Goal: Task Accomplishment & Management: Use online tool/utility

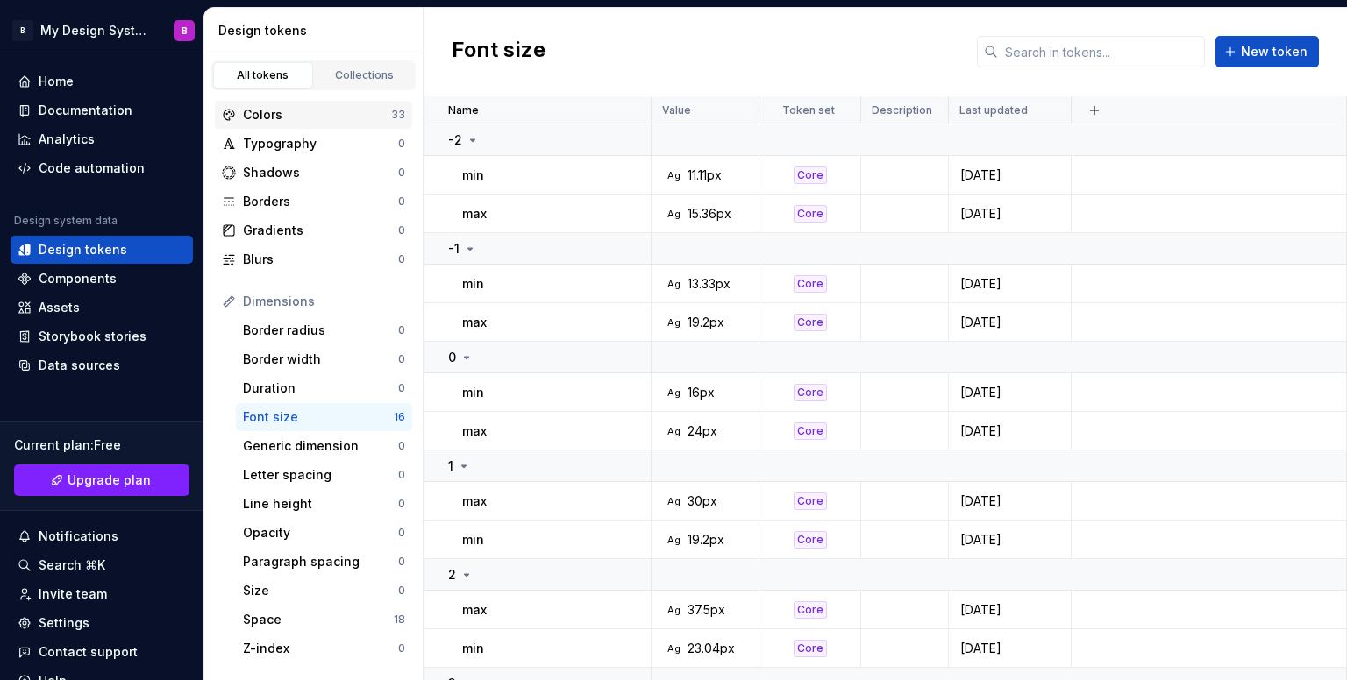
click at [341, 124] on div "Colors 33" at bounding box center [313, 115] width 197 height 28
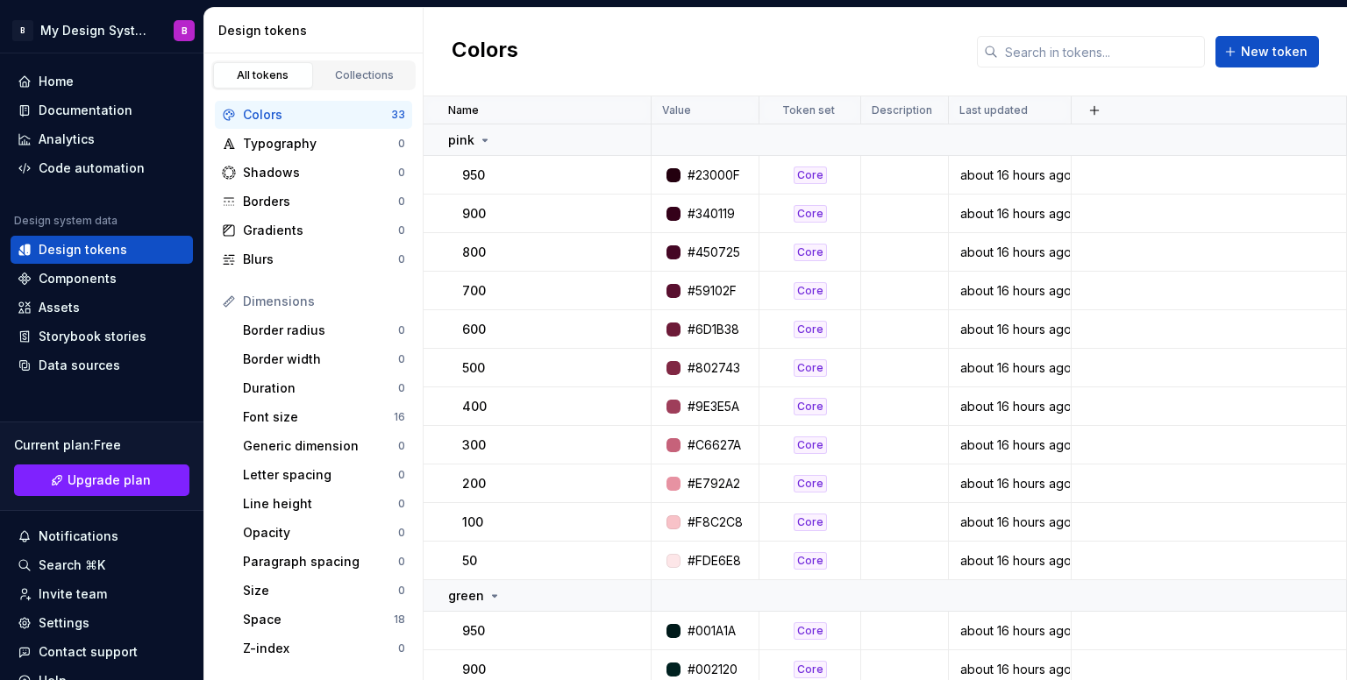
scroll to position [88, 0]
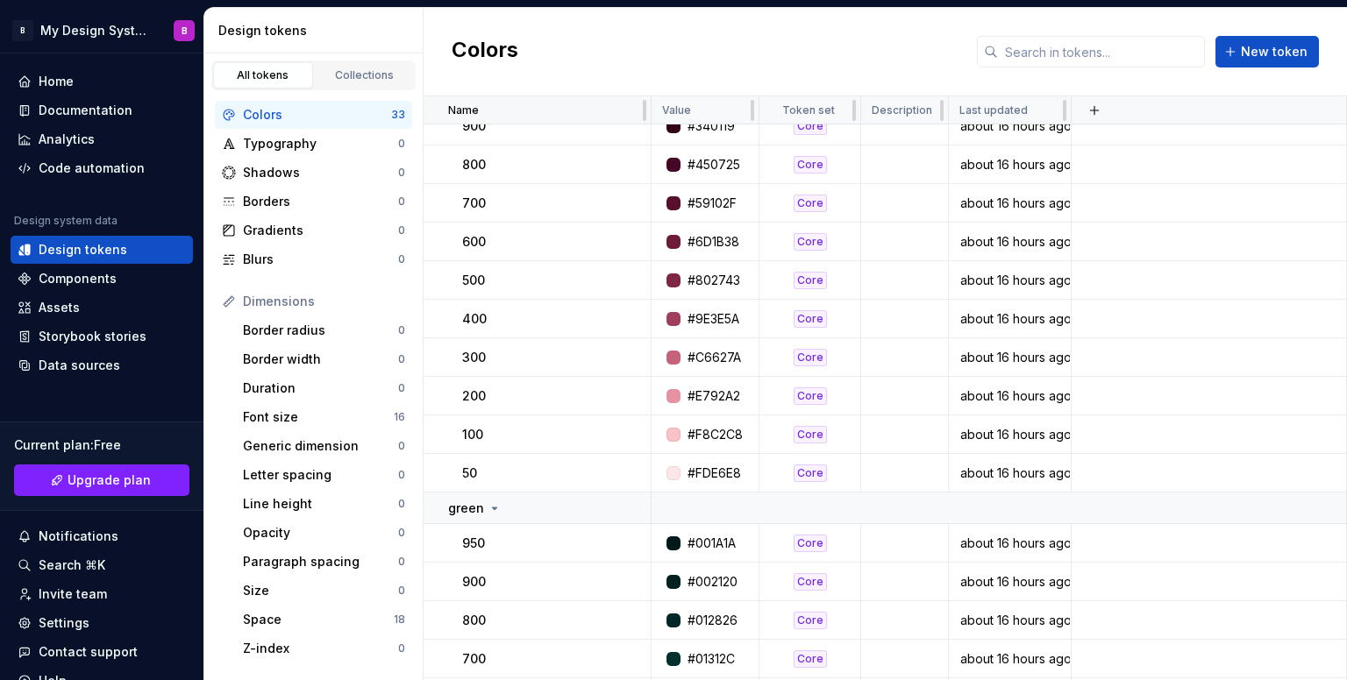
click at [482, 103] on div "Name" at bounding box center [544, 110] width 192 height 14
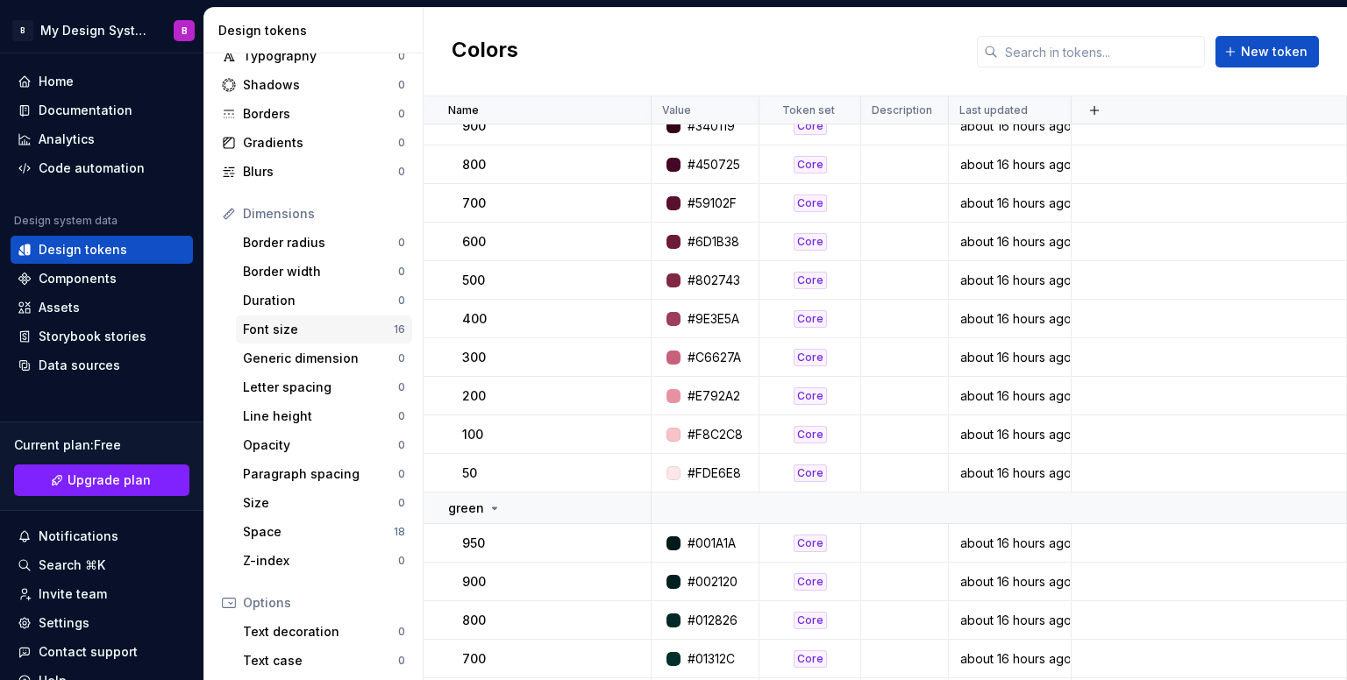
click at [307, 327] on div "Font size" at bounding box center [318, 330] width 151 height 18
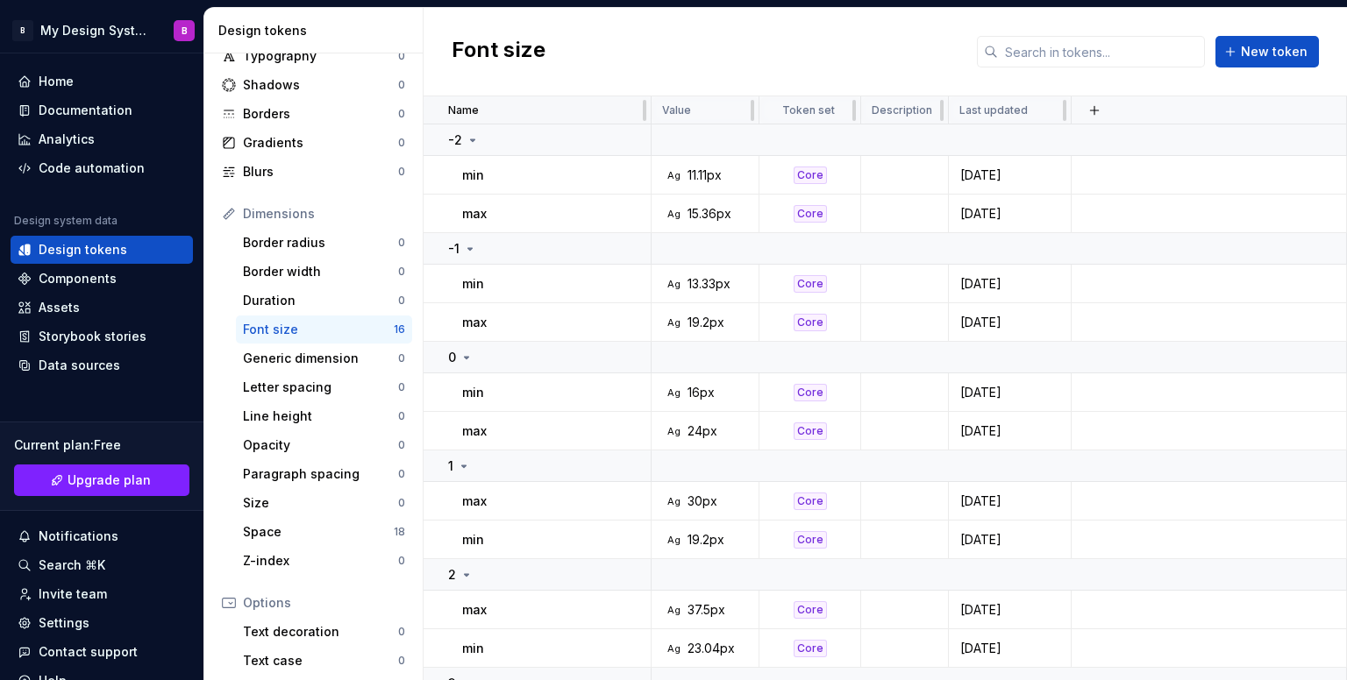
drag, startPoint x: 462, startPoint y: 140, endPoint x: 516, endPoint y: 101, distance: 66.5
click at [516, 101] on div "Name" at bounding box center [537, 110] width 228 height 28
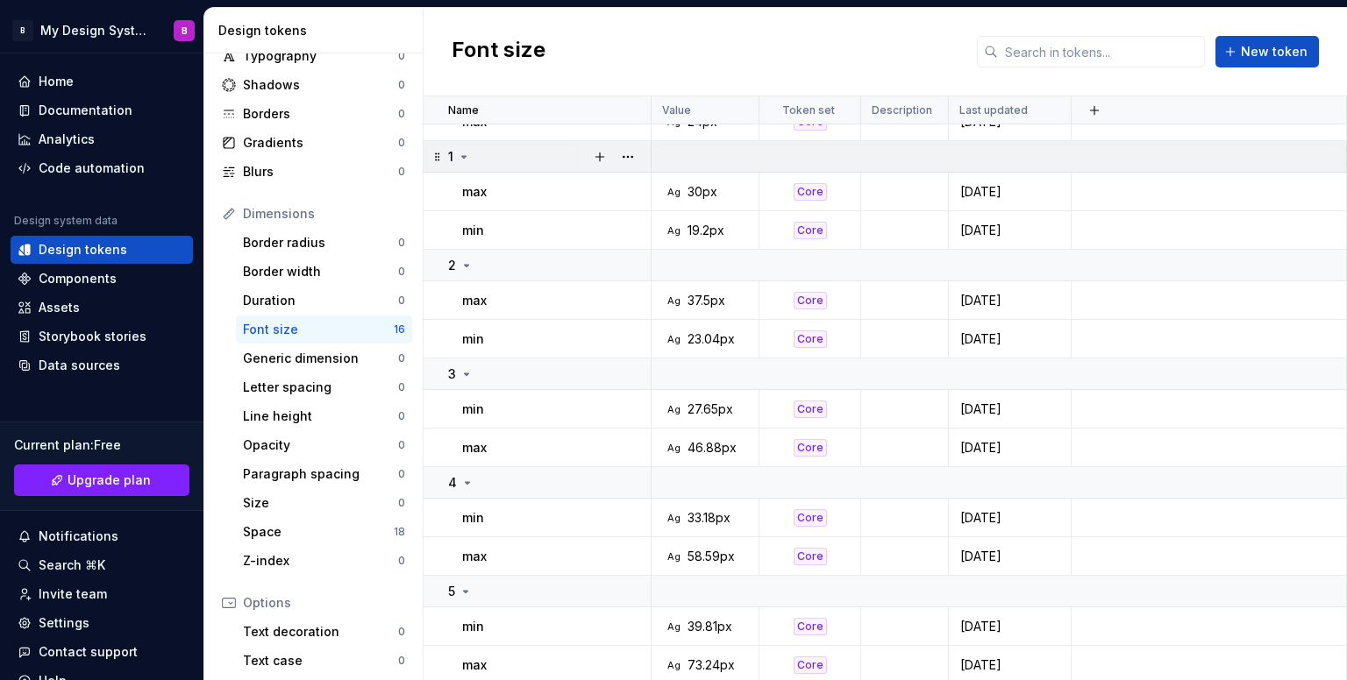
scroll to position [313, 0]
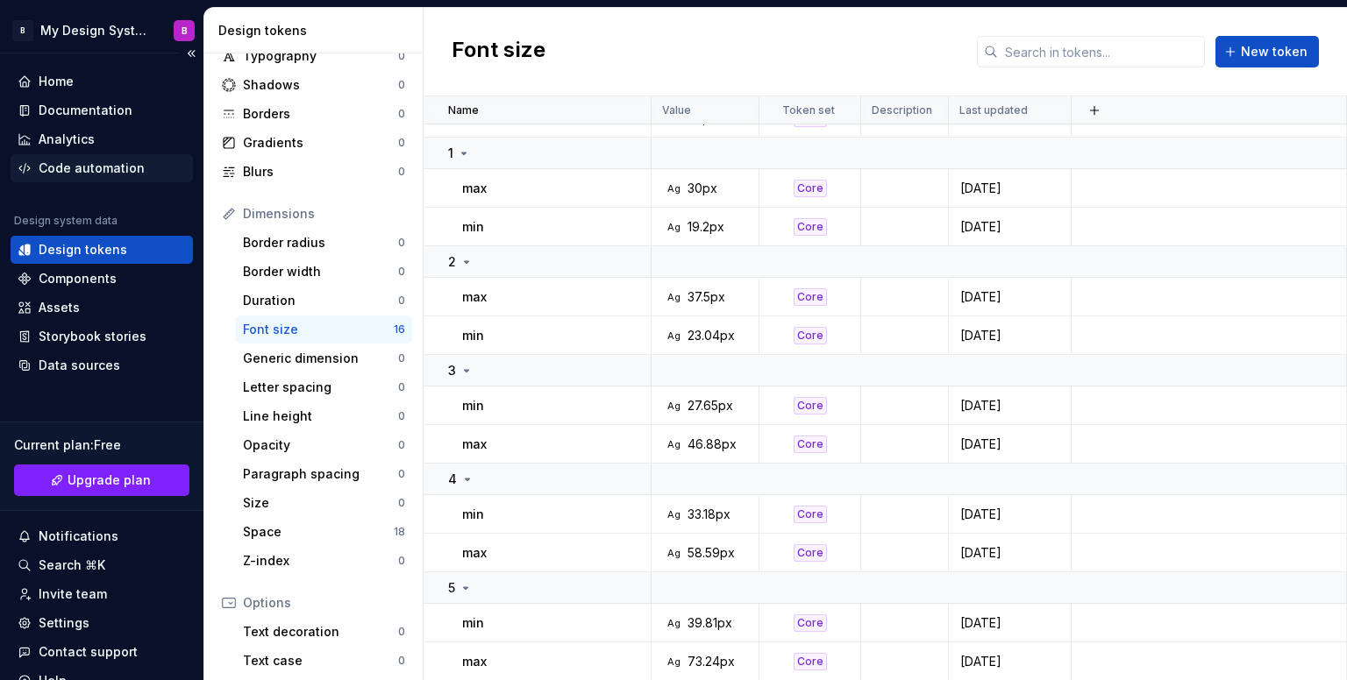
click at [73, 159] on div "Code automation" at bounding box center [102, 168] width 182 height 28
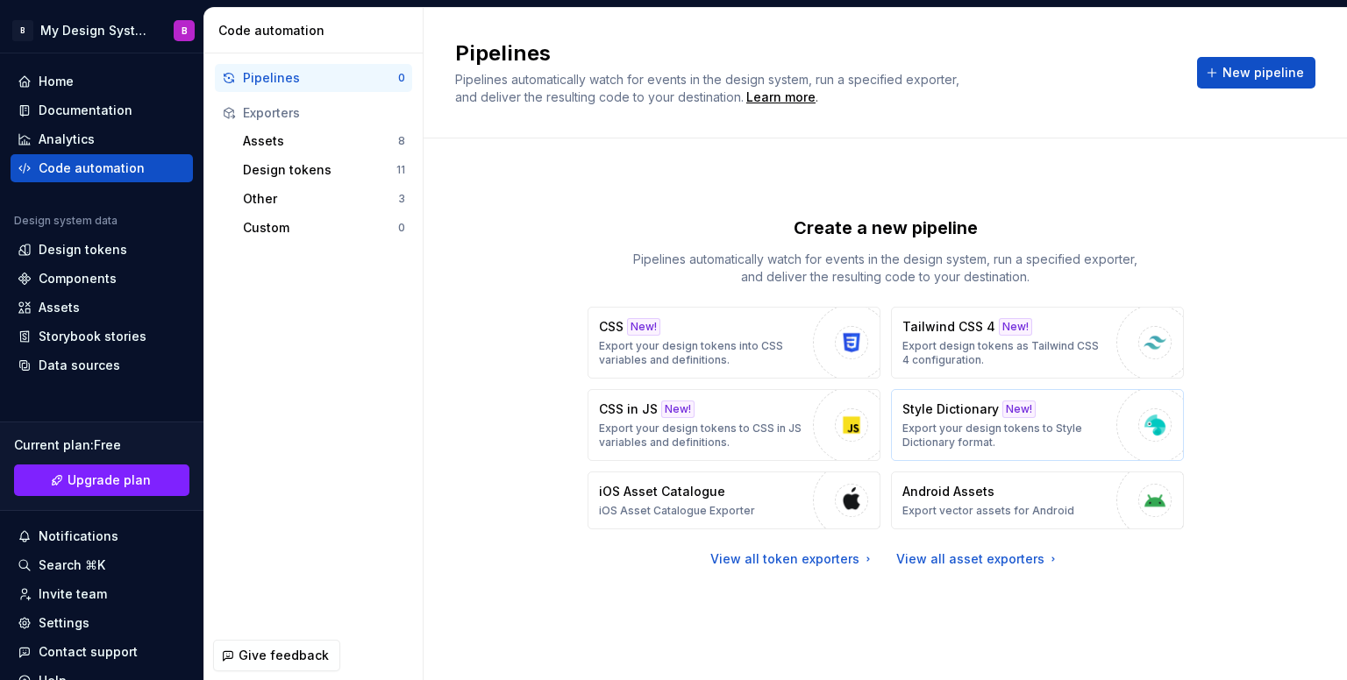
click at [1121, 436] on div "button" at bounding box center [1154, 425] width 77 height 77
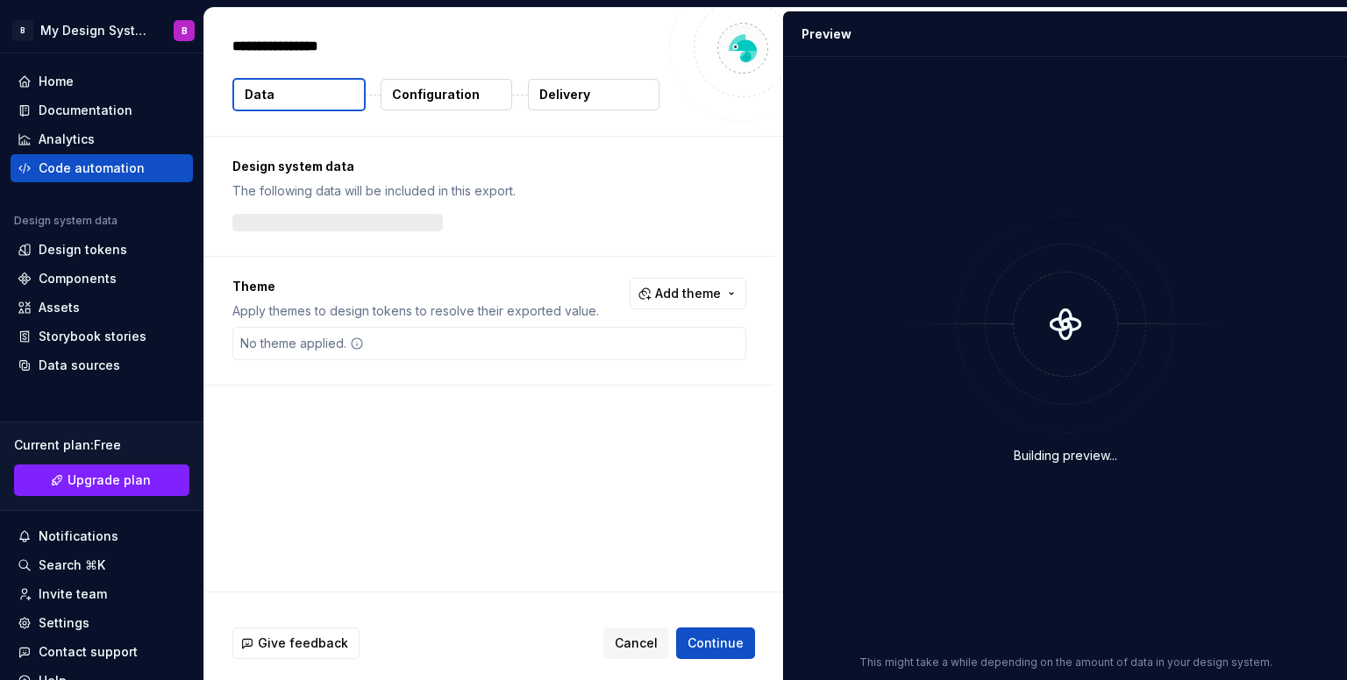
type textarea "*"
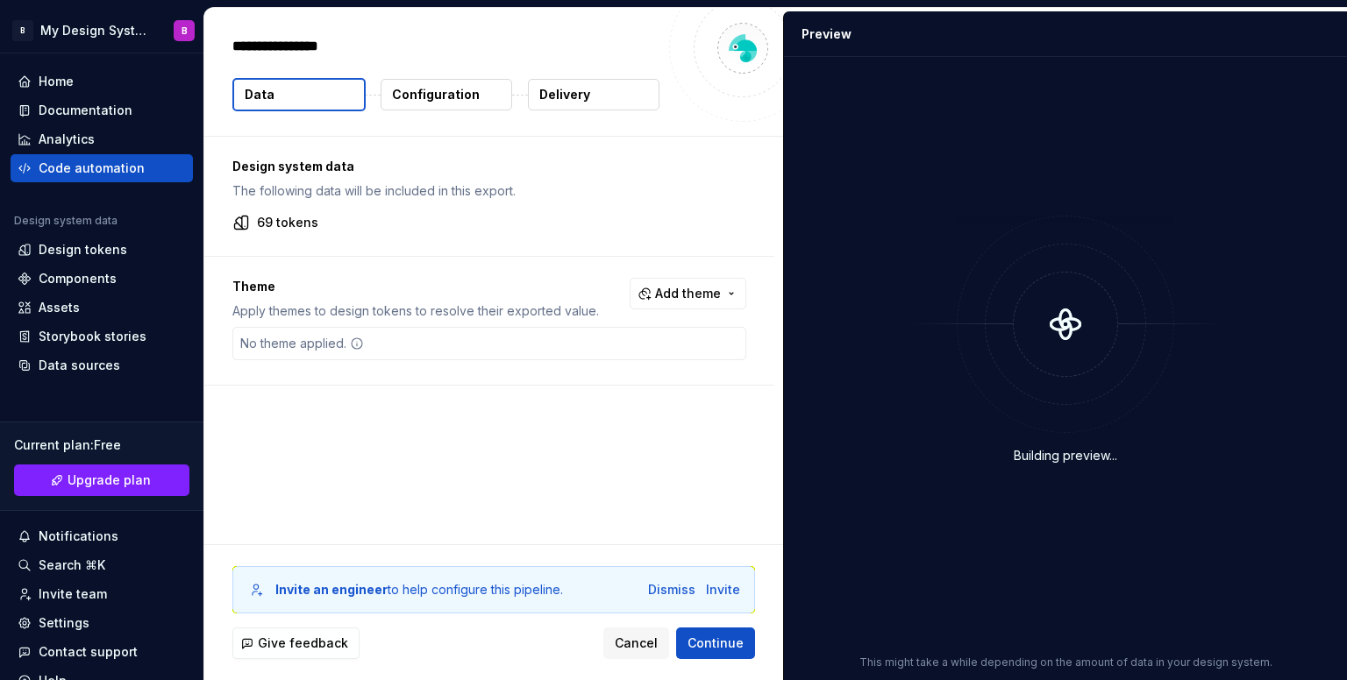
click at [479, 96] on button "Configuration" at bounding box center [446, 95] width 132 height 32
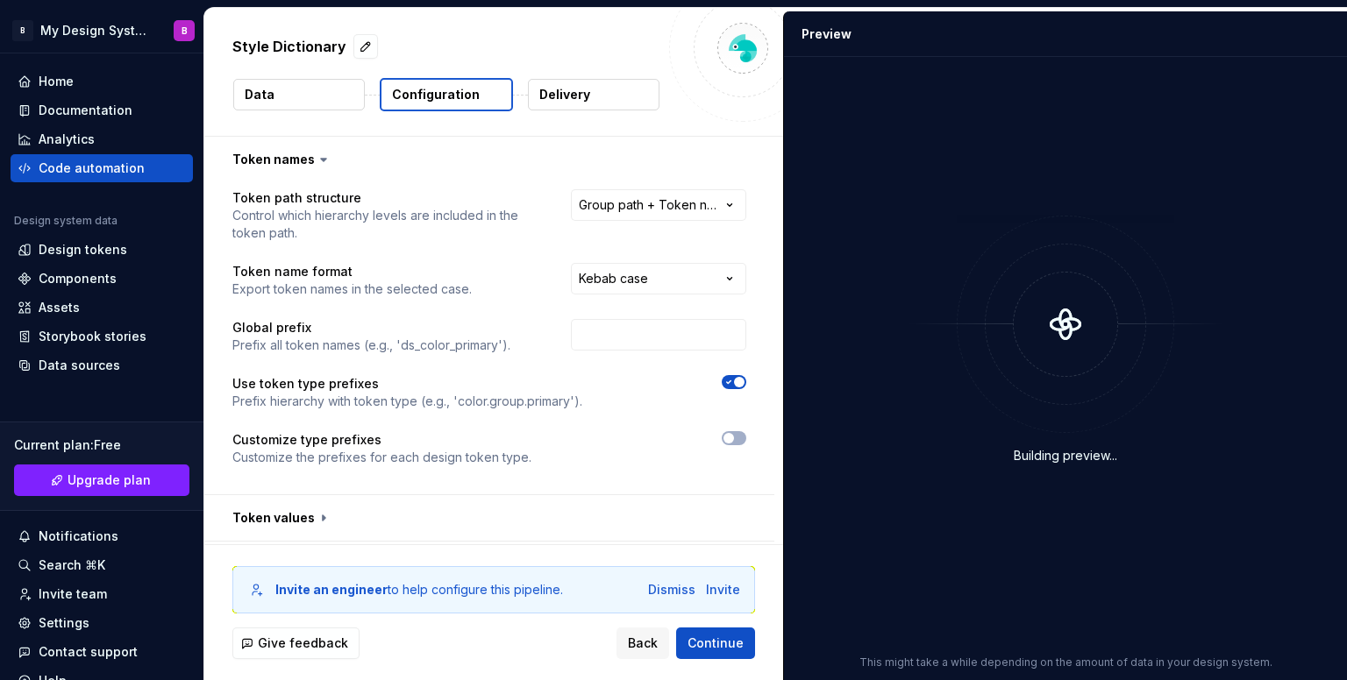
click at [479, 96] on button "Configuration" at bounding box center [446, 94] width 133 height 33
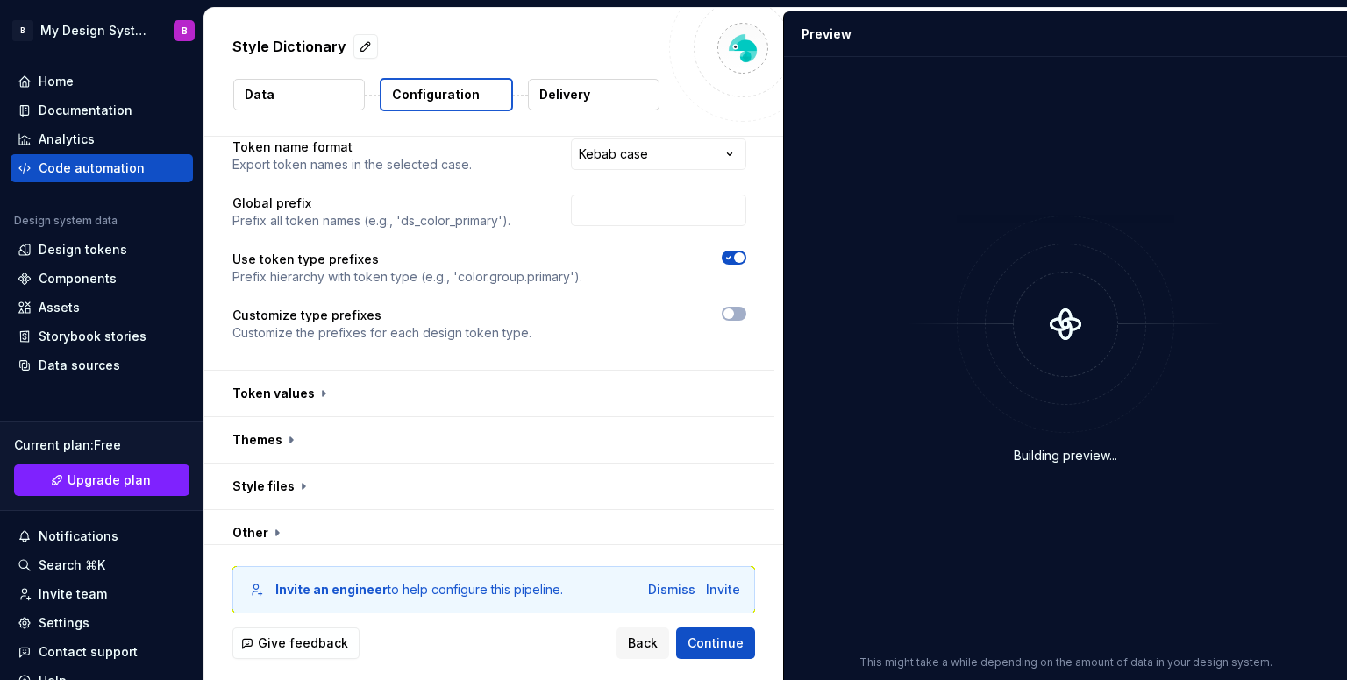
scroll to position [134, 0]
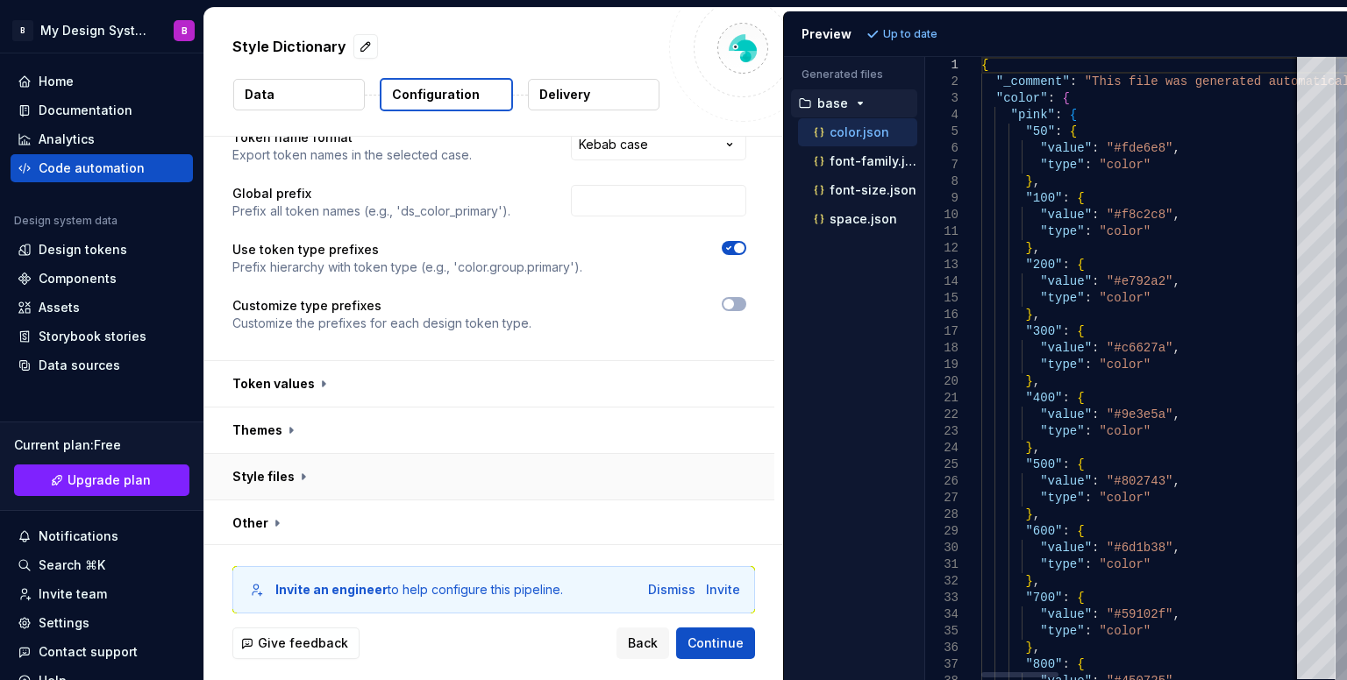
click at [568, 473] on button "button" at bounding box center [489, 477] width 570 height 46
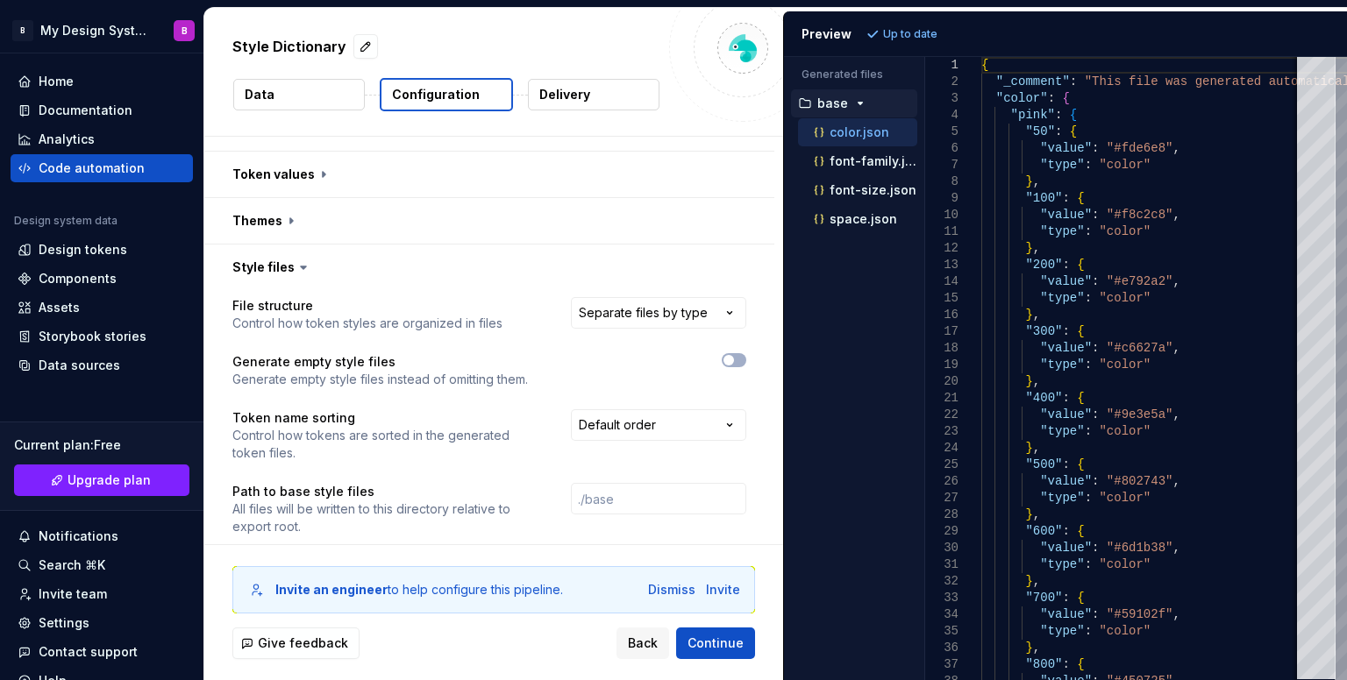
scroll to position [397, 0]
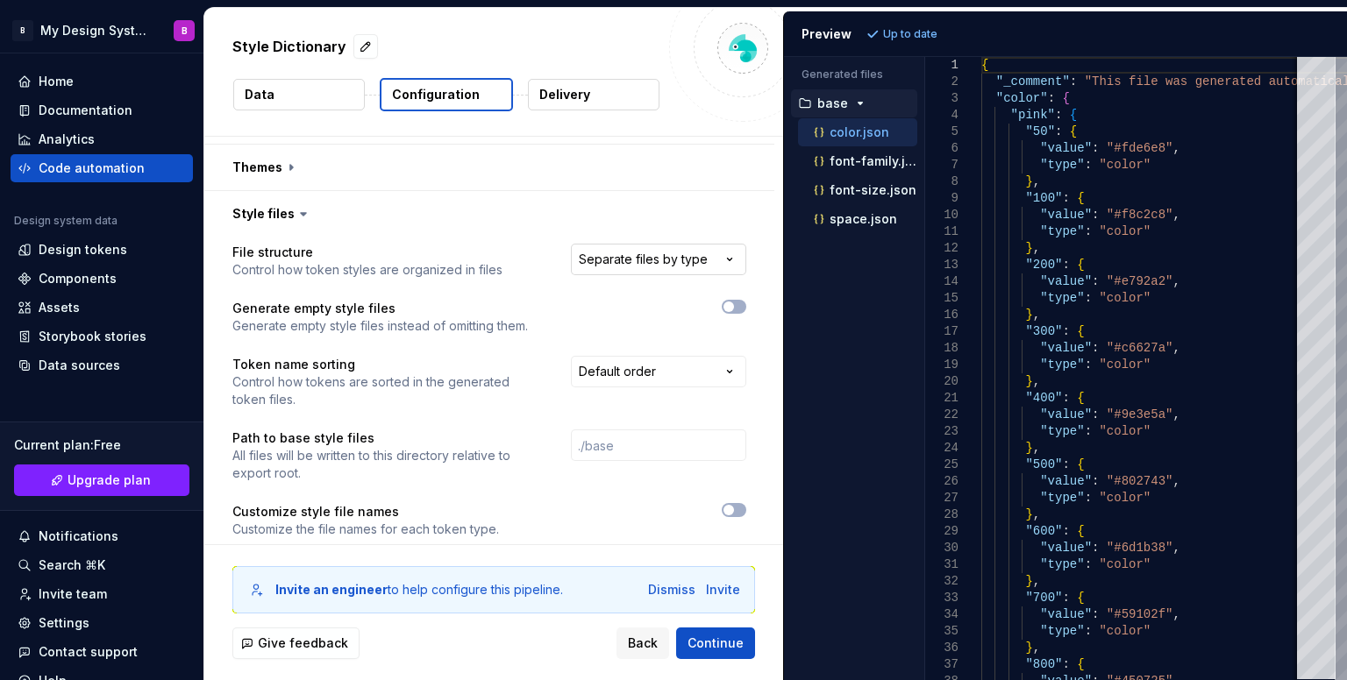
click at [674, 267] on html "**********" at bounding box center [673, 340] width 1347 height 680
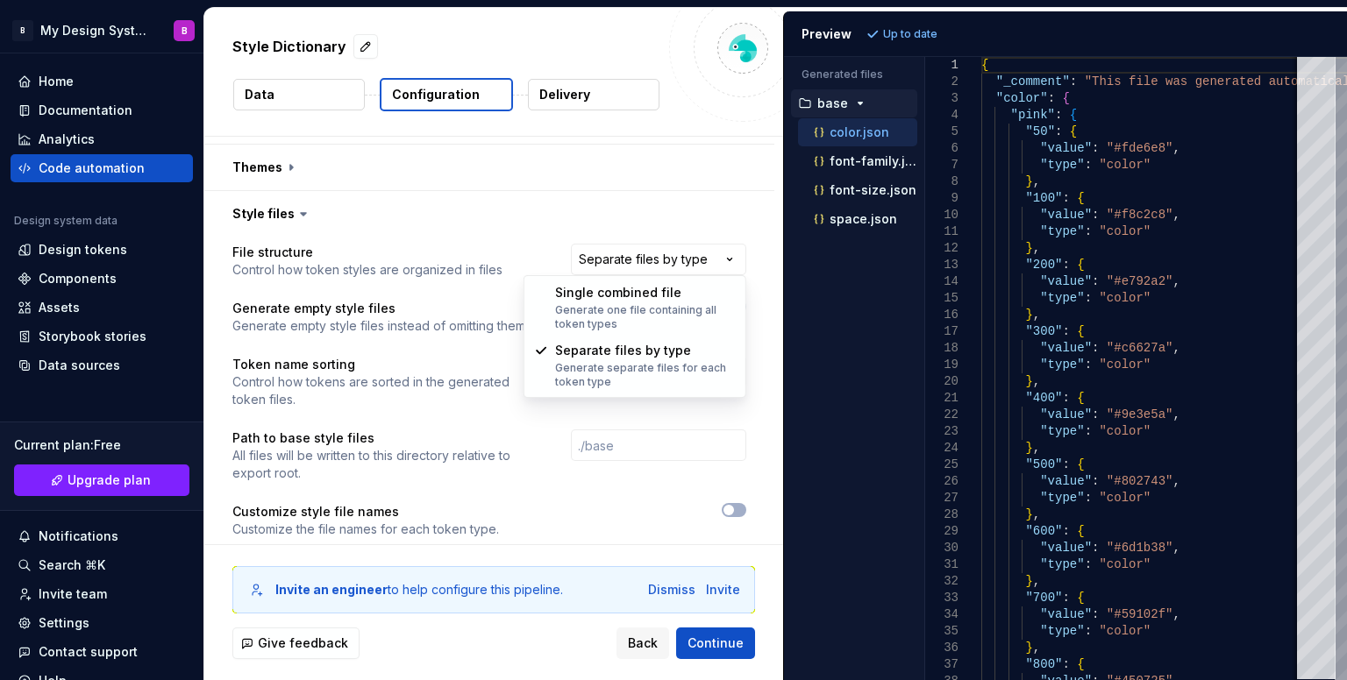
select select "**********"
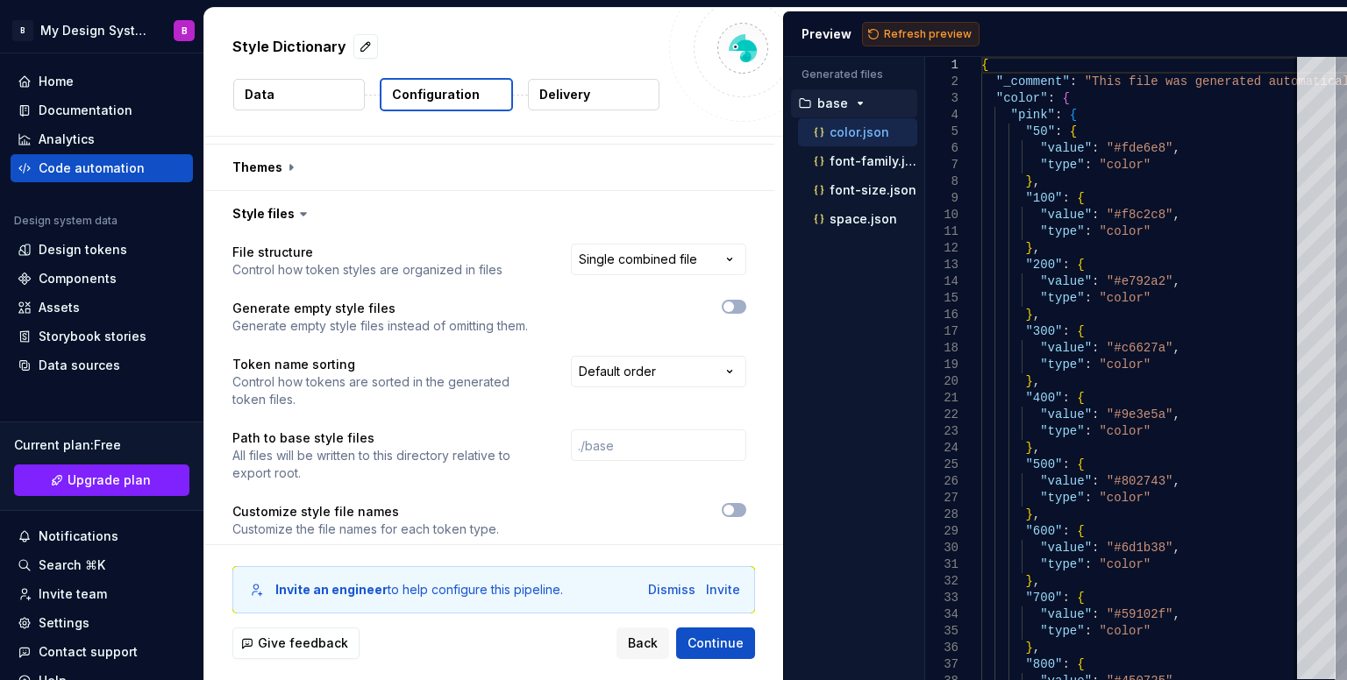
click at [944, 35] on span "Refresh preview" at bounding box center [928, 34] width 88 height 14
type textarea "**********"
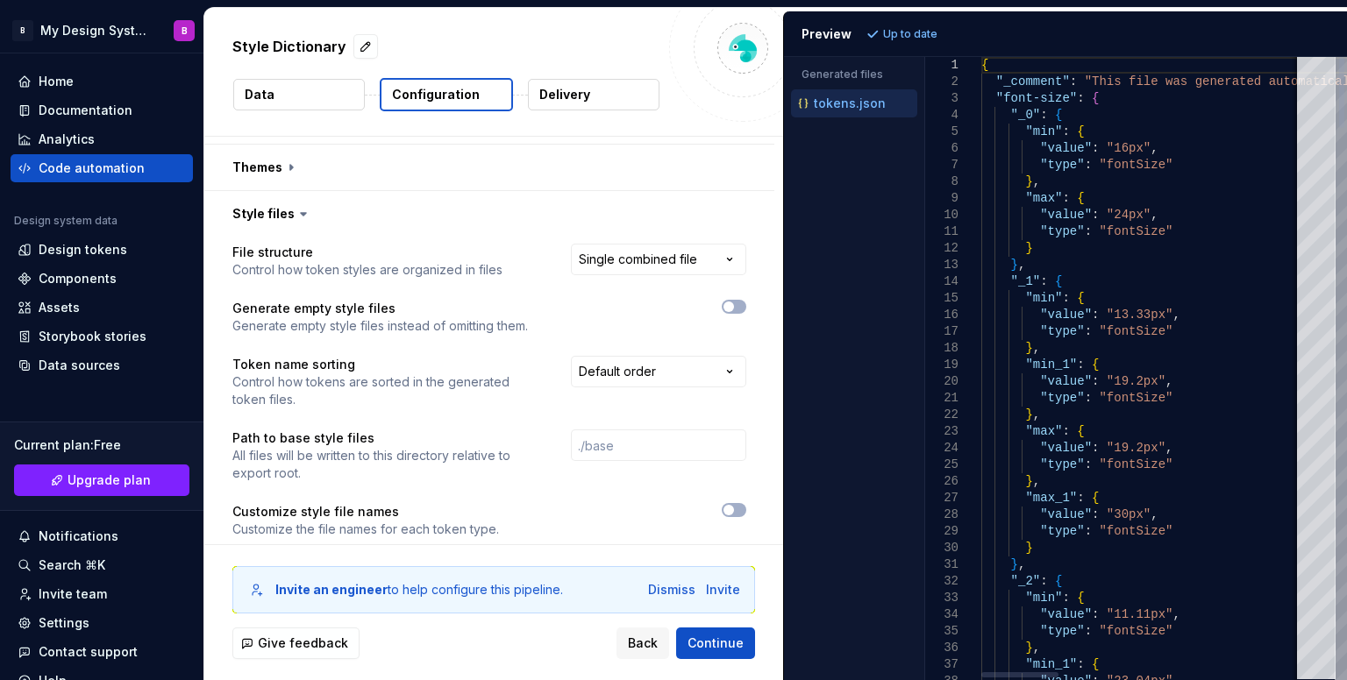
type textarea "**********"
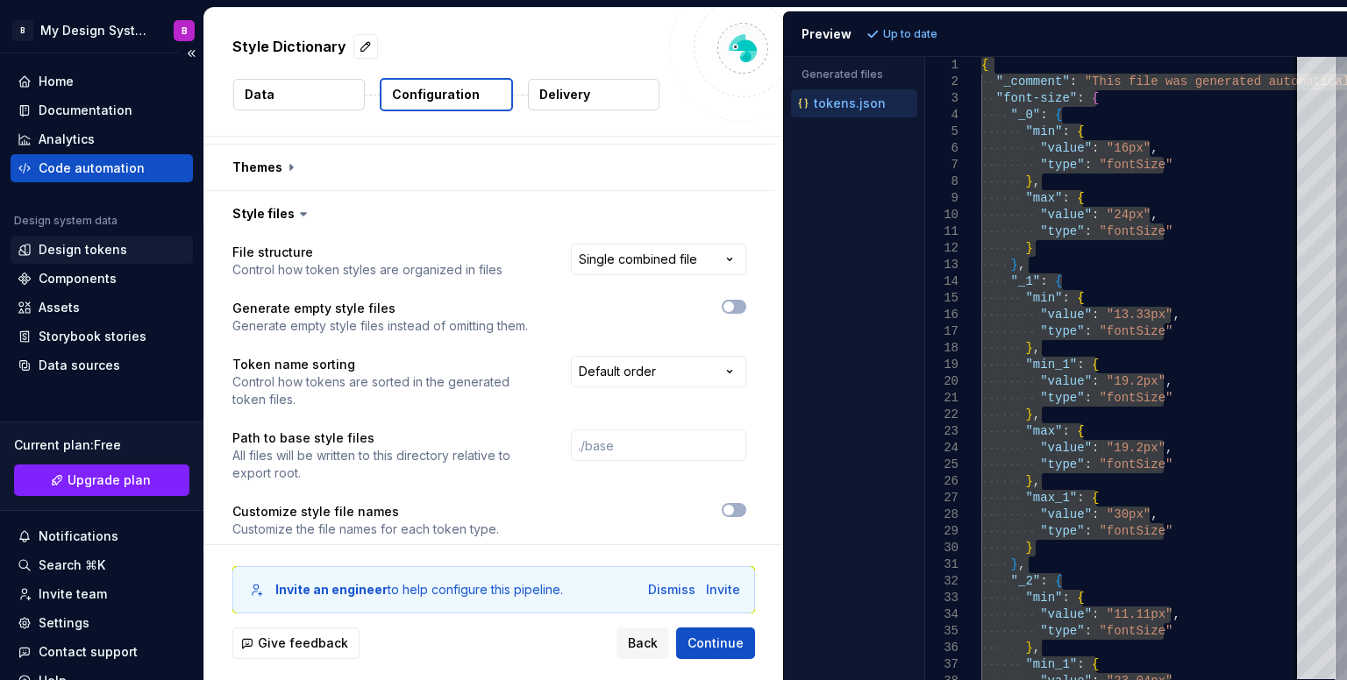
click at [114, 248] on div "Design tokens" at bounding box center [83, 250] width 89 height 18
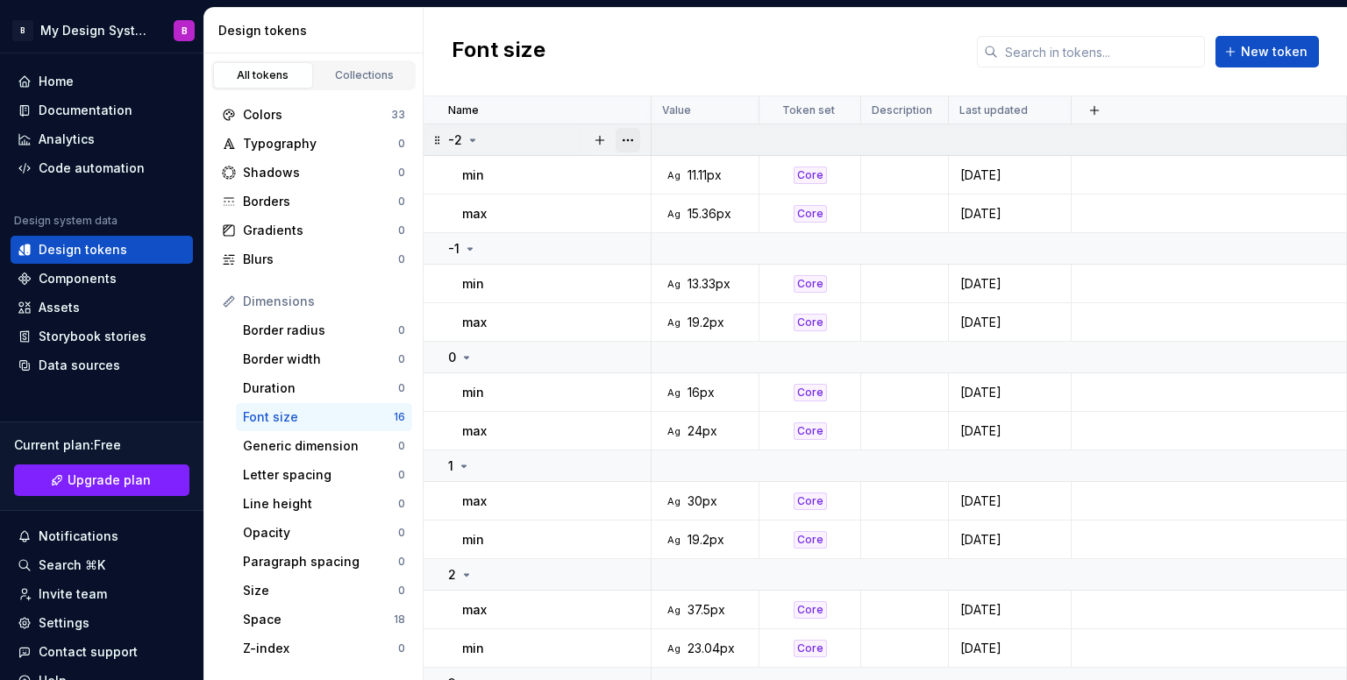
click at [627, 140] on button "button" at bounding box center [627, 140] width 25 height 25
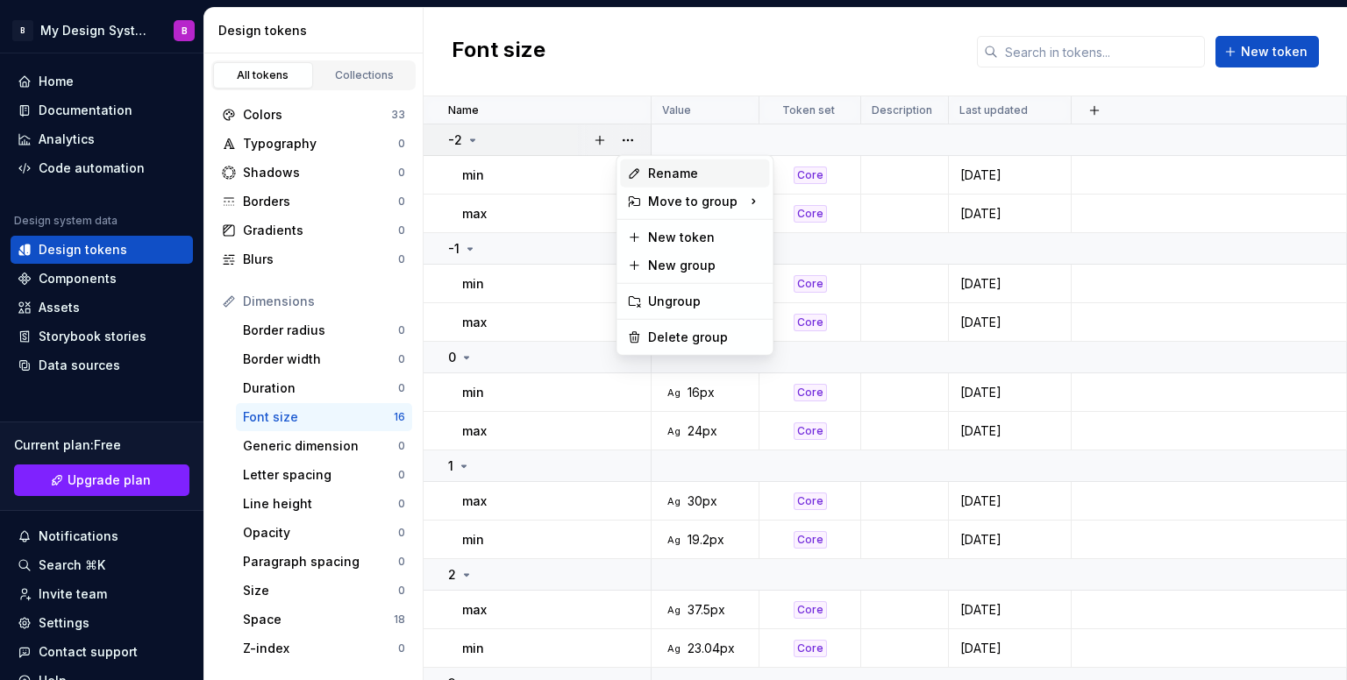
click at [715, 176] on div "Rename" at bounding box center [705, 174] width 114 height 18
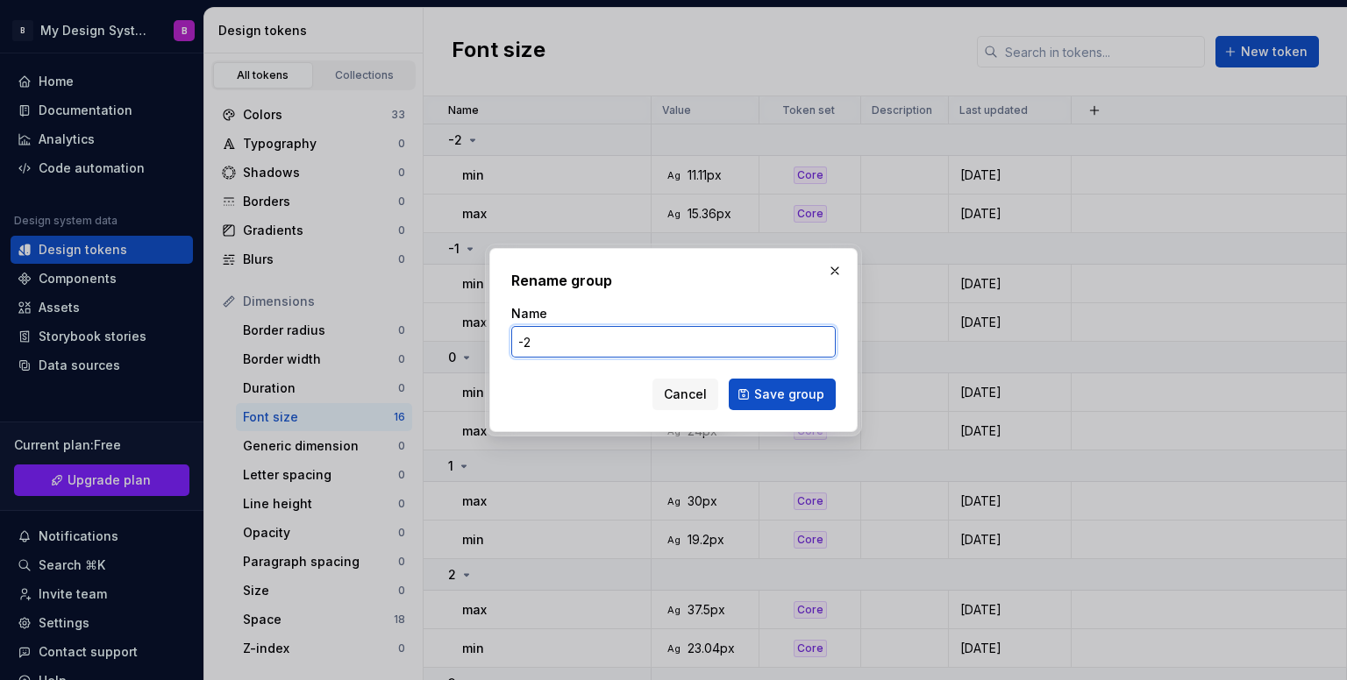
click at [526, 338] on input "-2" at bounding box center [673, 342] width 324 height 32
click at [523, 342] on input "-2" at bounding box center [673, 342] width 324 height 32
click at [519, 341] on input "-2" at bounding box center [673, 342] width 324 height 32
click at [542, 338] on input "-2" at bounding box center [673, 342] width 324 height 32
click at [532, 344] on input "-2" at bounding box center [673, 342] width 324 height 32
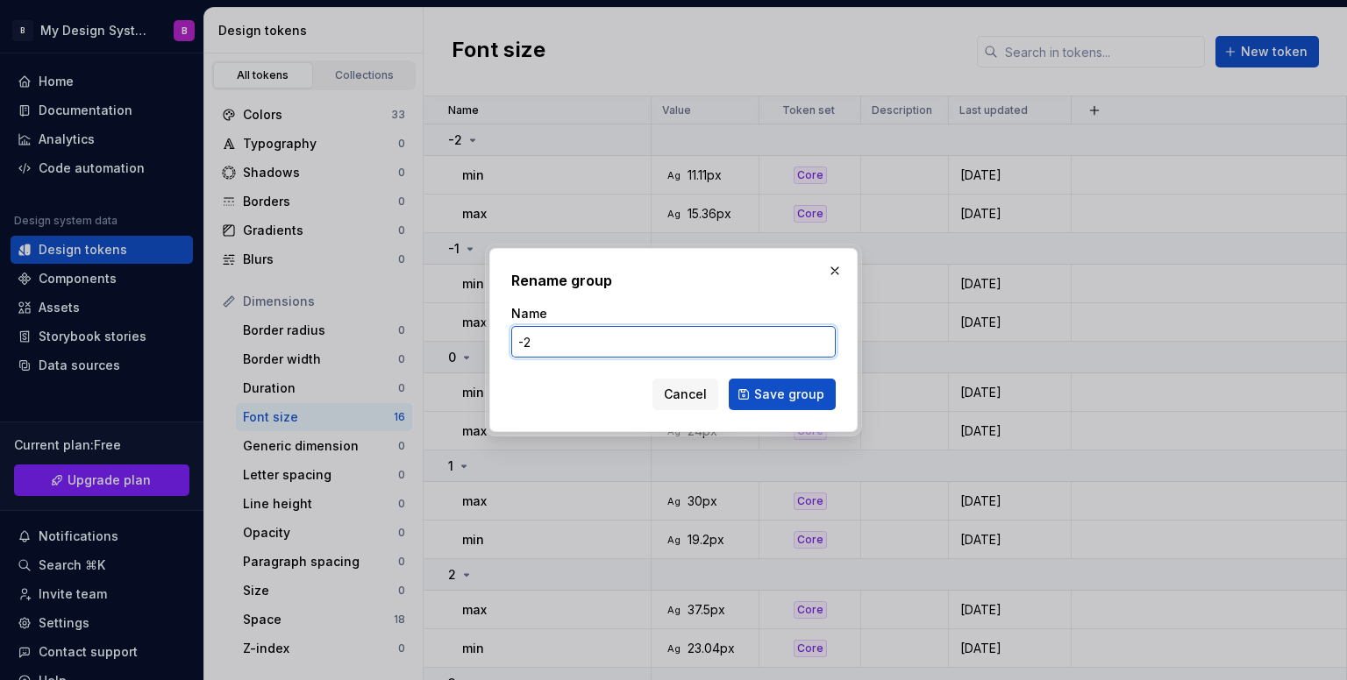
drag, startPoint x: 526, startPoint y: 344, endPoint x: 512, endPoint y: 338, distance: 15.3
click at [512, 338] on input "-2" at bounding box center [673, 342] width 324 height 32
click at [569, 338] on input "-2" at bounding box center [673, 342] width 324 height 32
drag, startPoint x: 626, startPoint y: 344, endPoint x: 491, endPoint y: 347, distance: 135.1
click at [491, 347] on div "Rename group Name -2 Cancel Save group" at bounding box center [673, 340] width 368 height 184
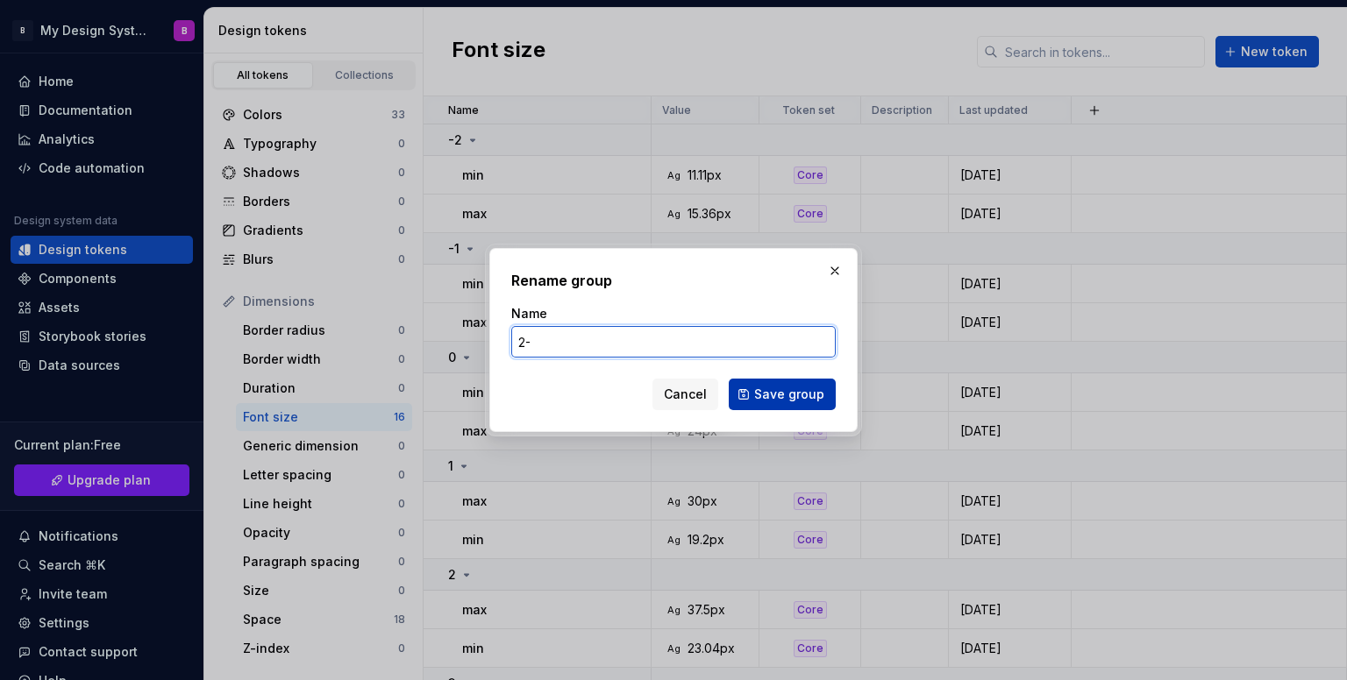
type input "2-"
click at [801, 395] on span "Save group" at bounding box center [789, 395] width 70 height 18
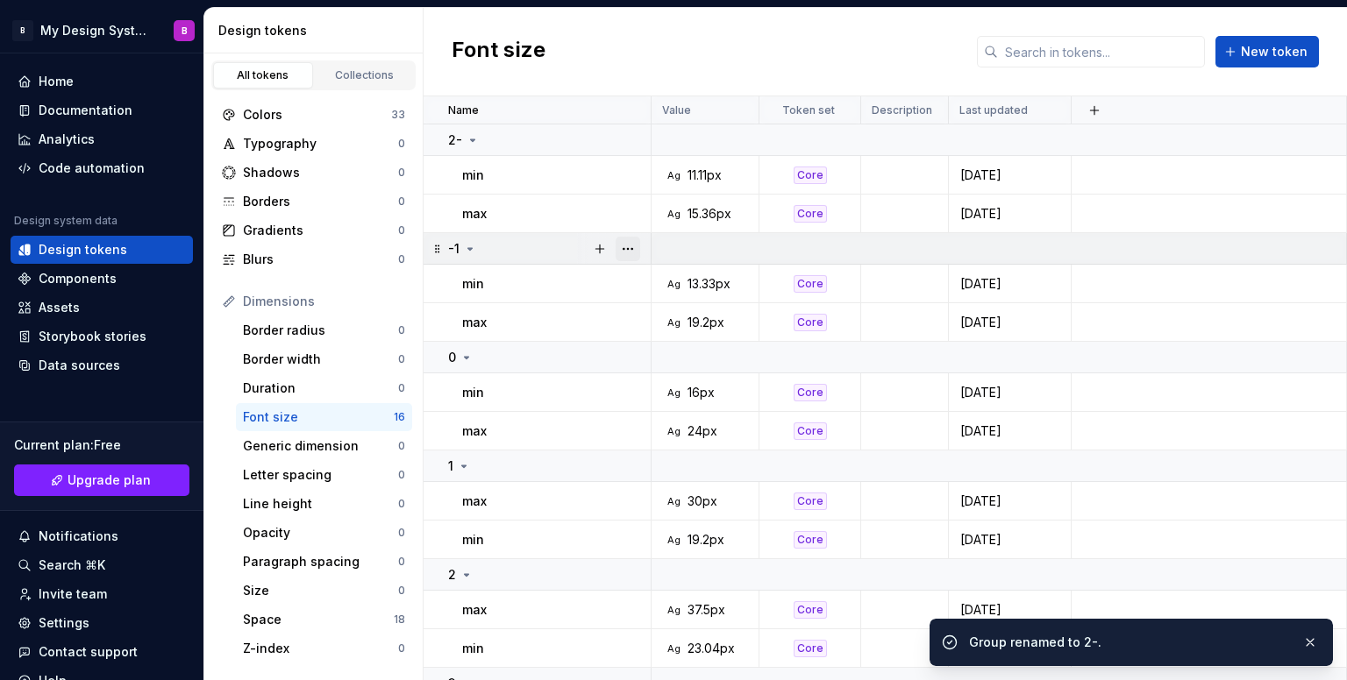
click at [637, 246] on button "button" at bounding box center [627, 249] width 25 height 25
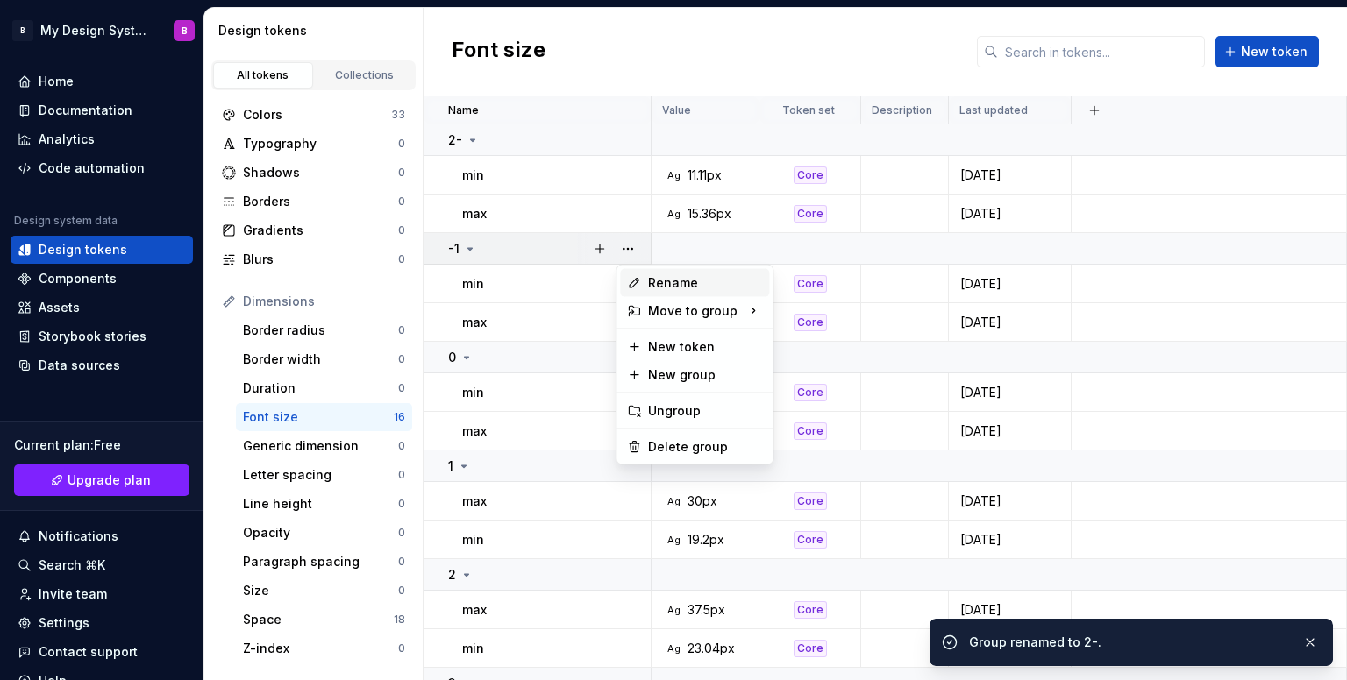
click at [679, 288] on div "Rename" at bounding box center [705, 283] width 114 height 18
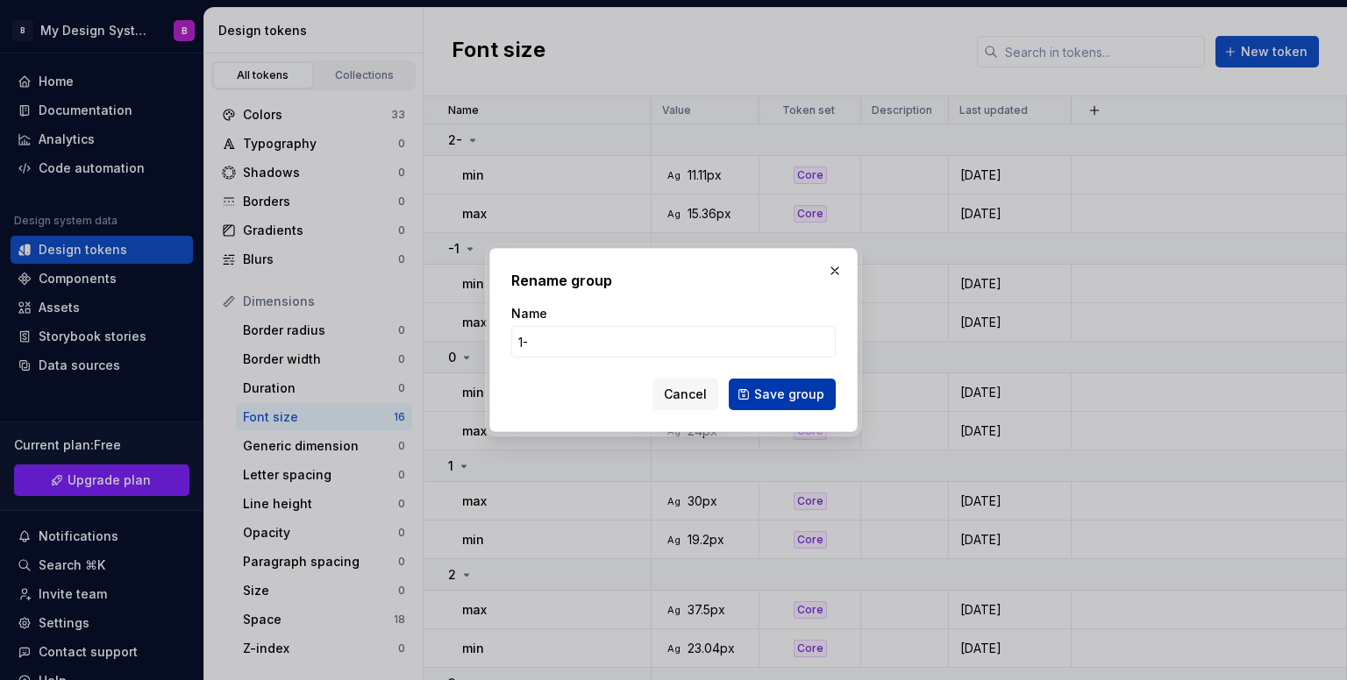
type input "1-"
click at [772, 393] on span "Save group" at bounding box center [789, 395] width 70 height 18
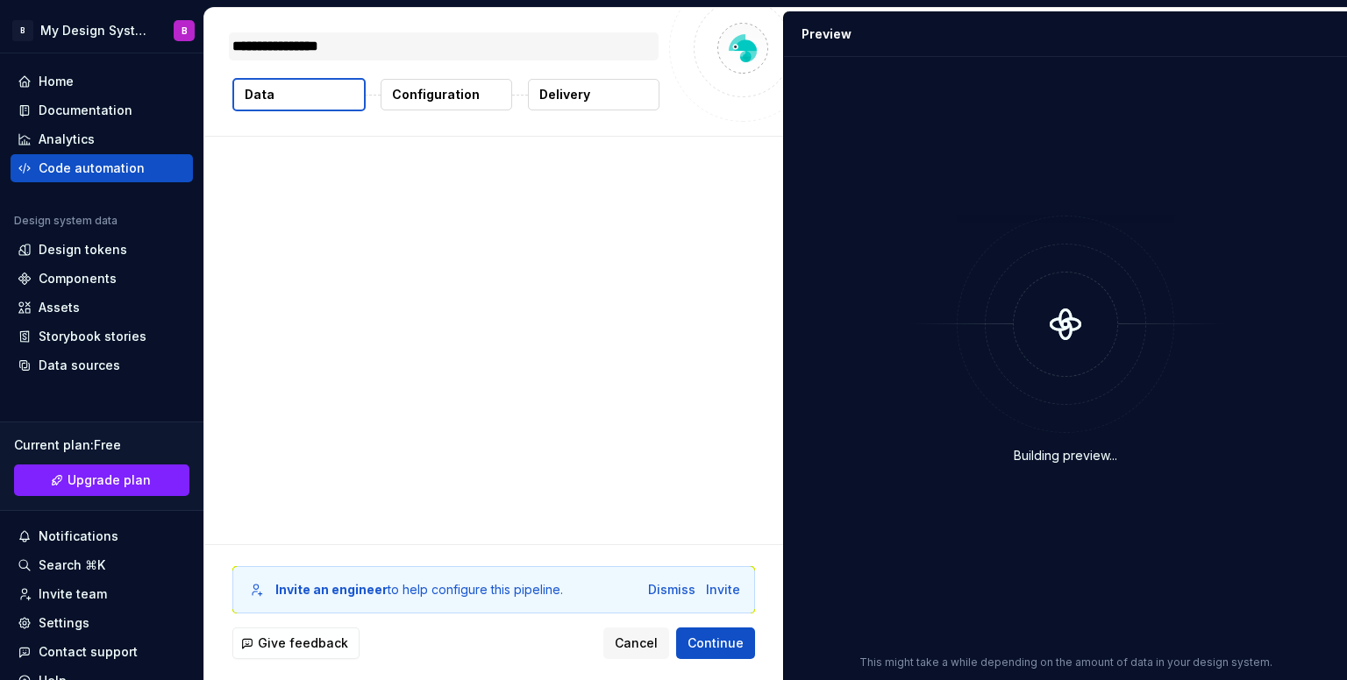
type textarea "*"
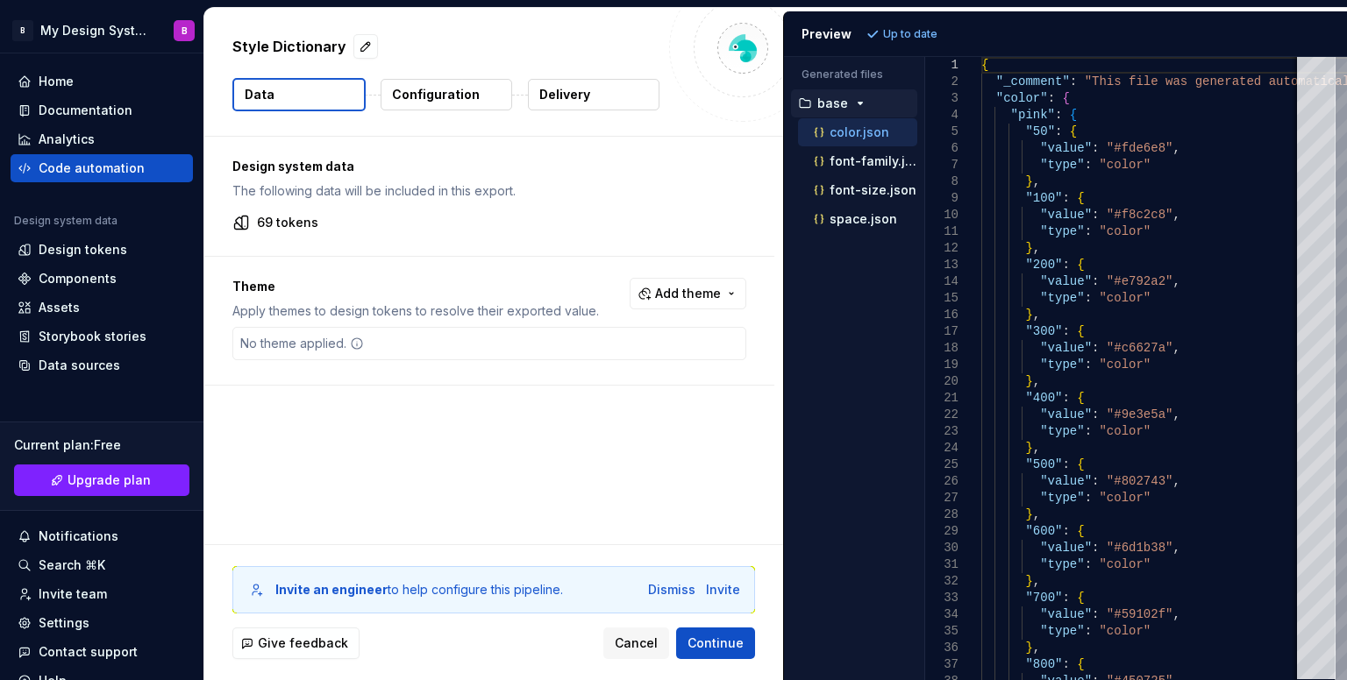
drag, startPoint x: 690, startPoint y: 292, endPoint x: 588, endPoint y: 154, distance: 171.1
click at [596, 160] on div "Design system data The following data will be included in this export. 69 token…" at bounding box center [489, 261] width 570 height 249
click at [406, 93] on p "Configuration" at bounding box center [436, 95] width 88 height 18
click at [438, 96] on p "Configuration" at bounding box center [436, 95] width 88 height 18
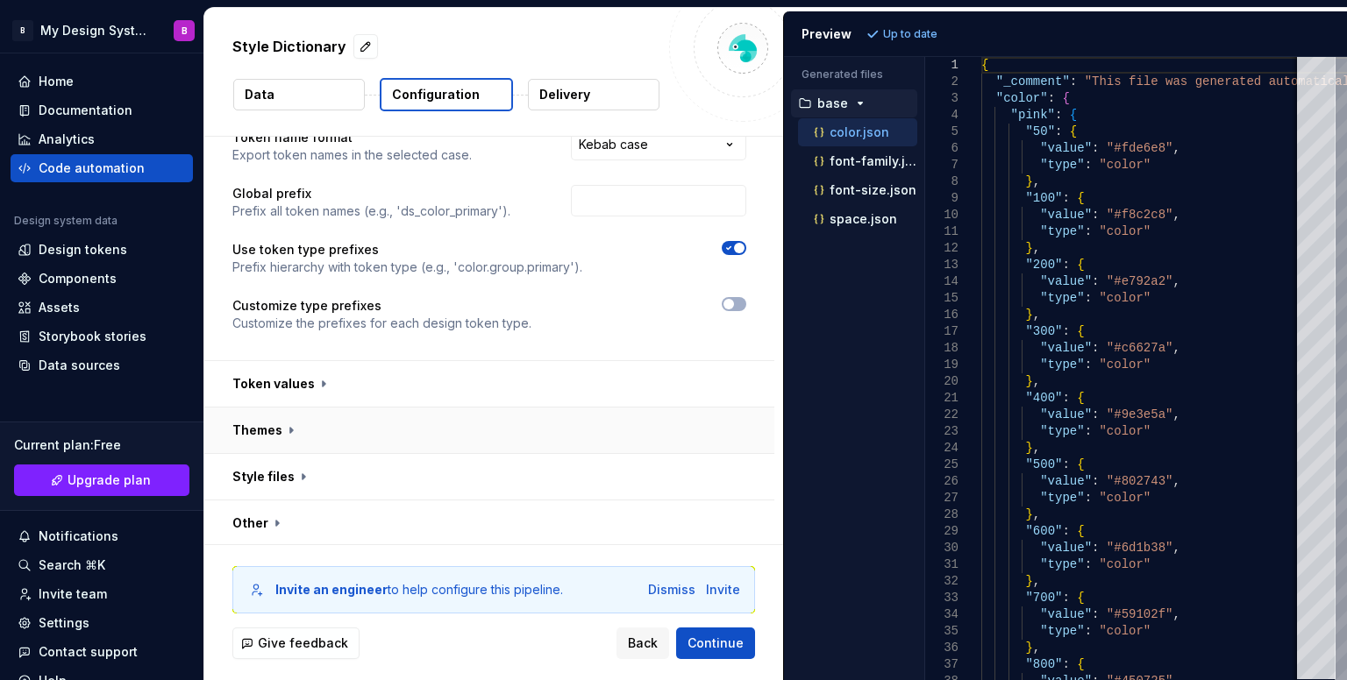
click at [516, 437] on button "button" at bounding box center [489, 431] width 570 height 46
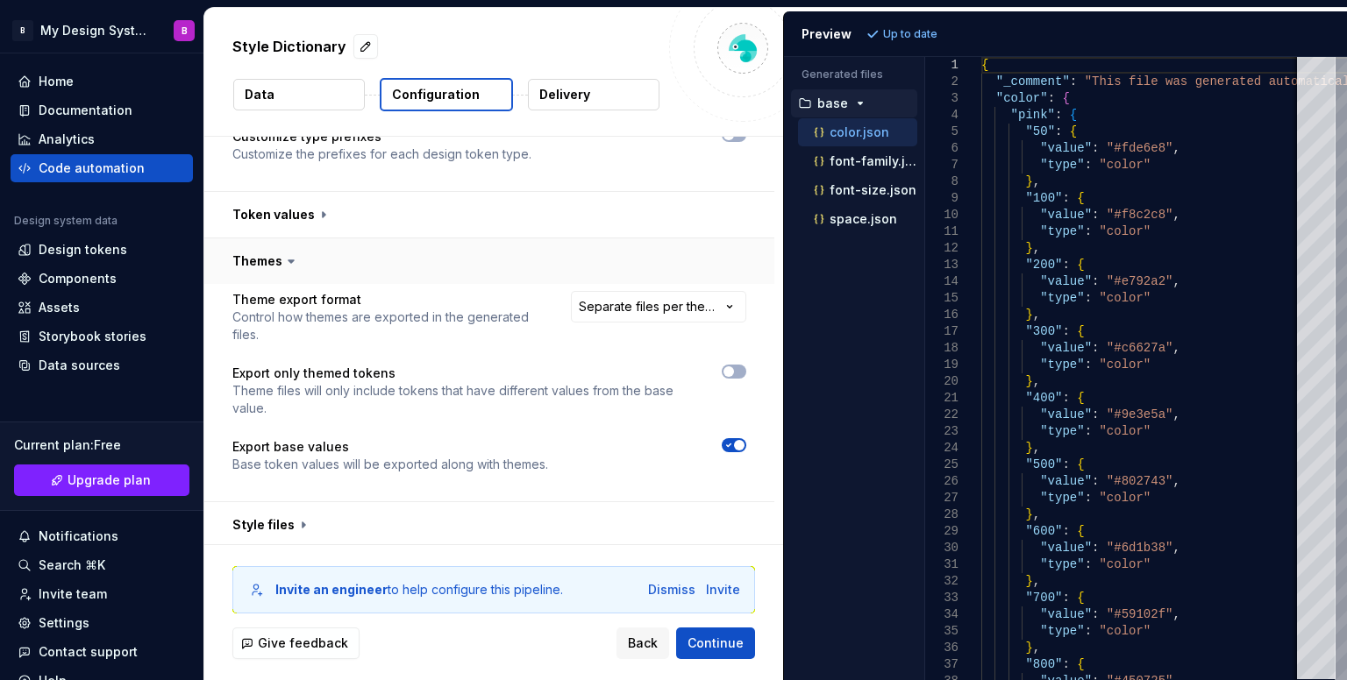
scroll to position [352, 0]
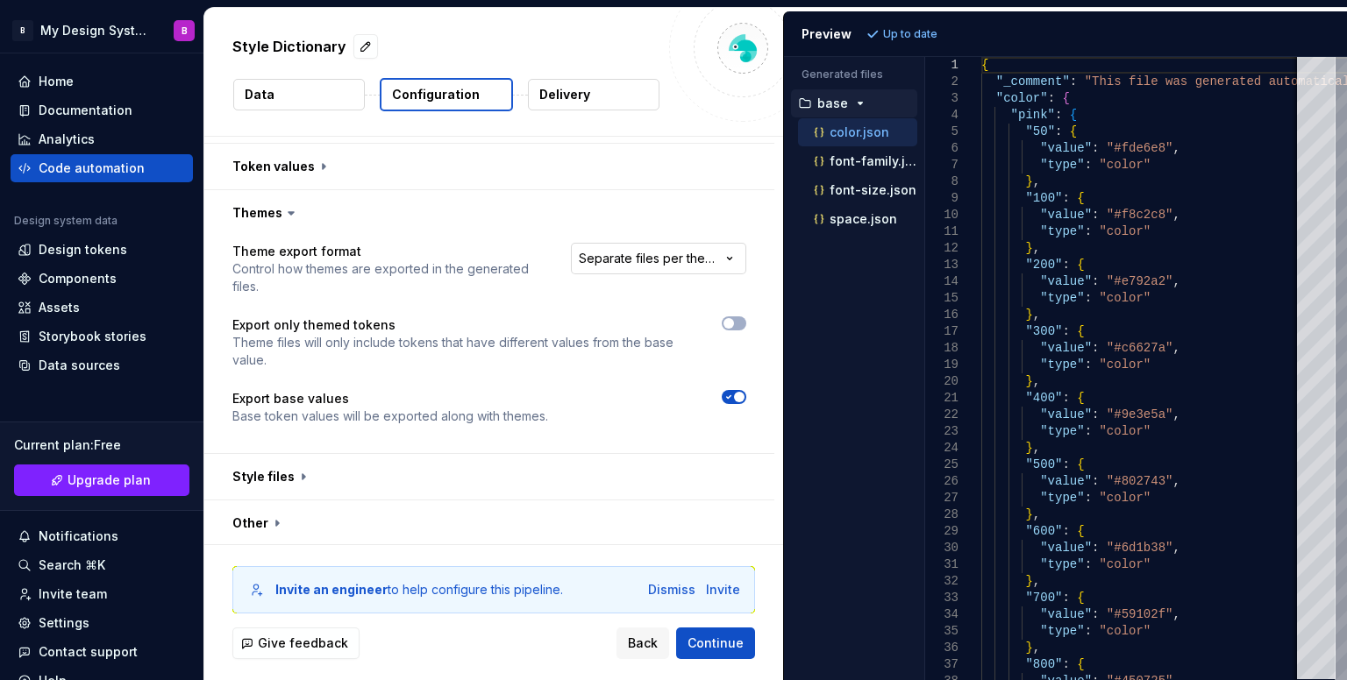
click at [649, 267] on html "**********" at bounding box center [673, 340] width 1347 height 680
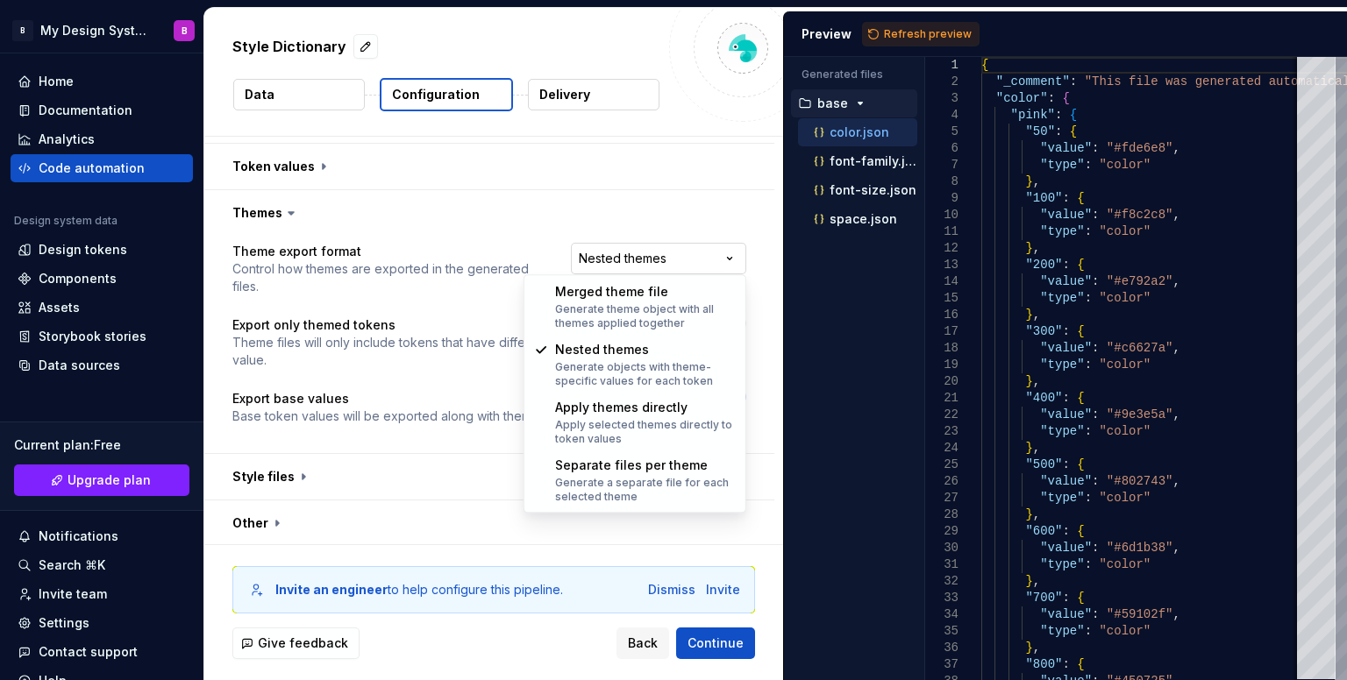
click at [629, 261] on html "**********" at bounding box center [673, 340] width 1347 height 680
select select "**********"
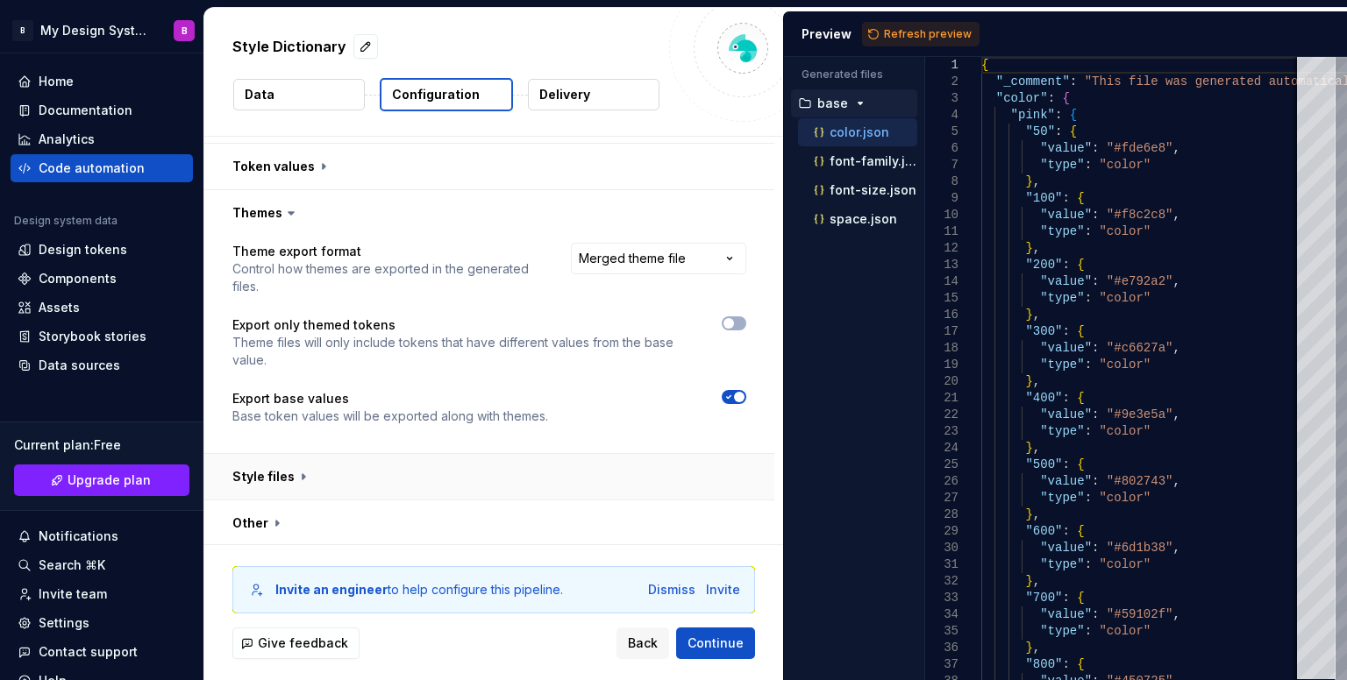
click at [565, 470] on button "button" at bounding box center [489, 477] width 570 height 46
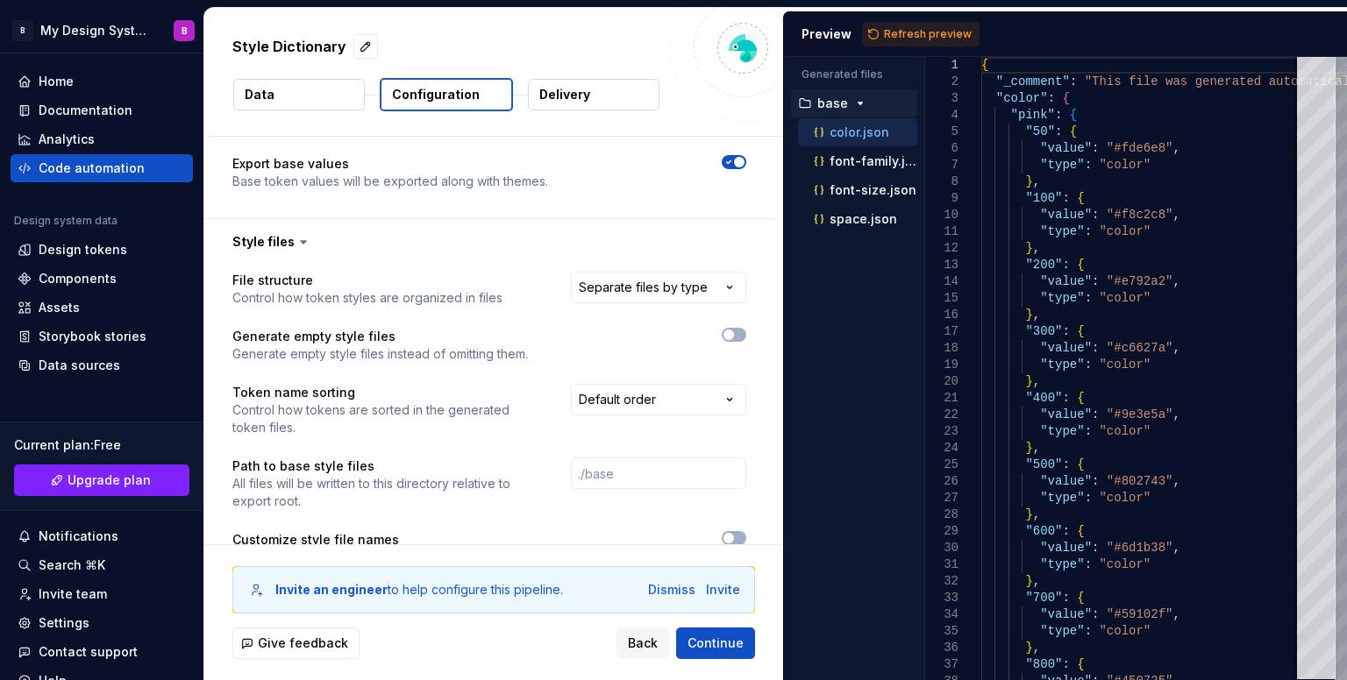
scroll to position [594, 0]
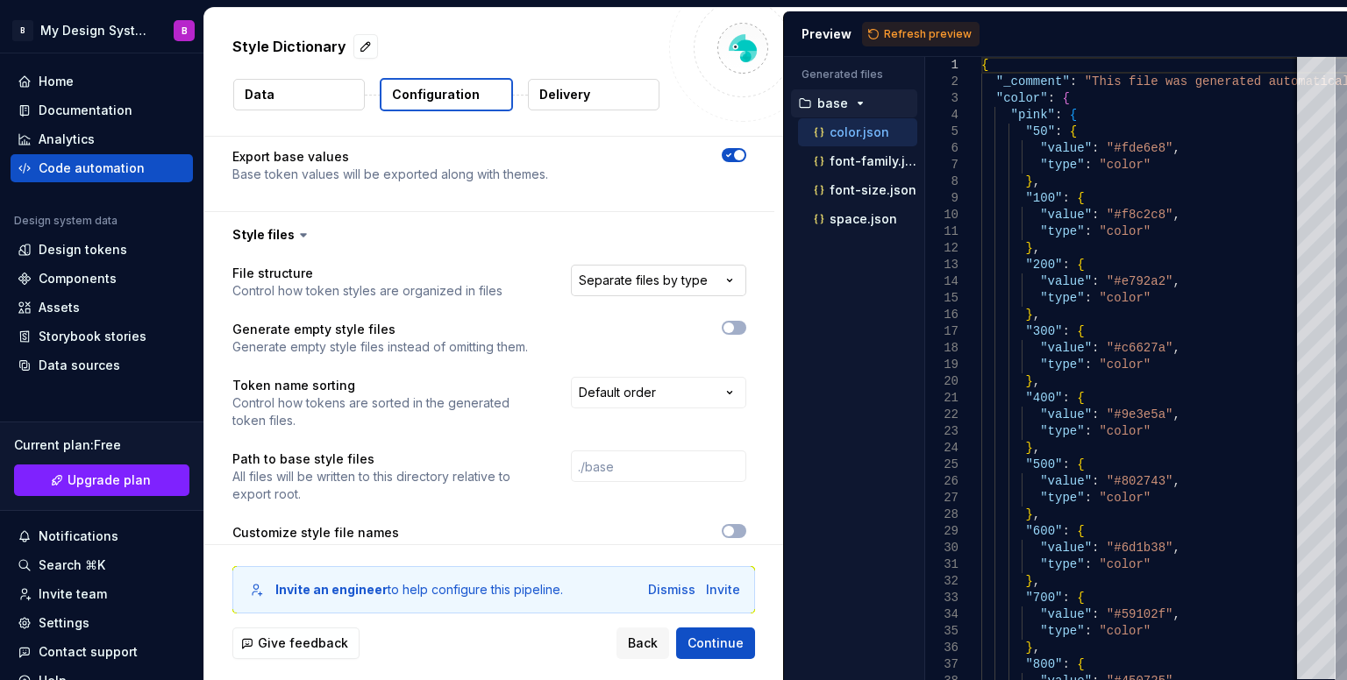
click at [649, 288] on html "**********" at bounding box center [673, 340] width 1347 height 680
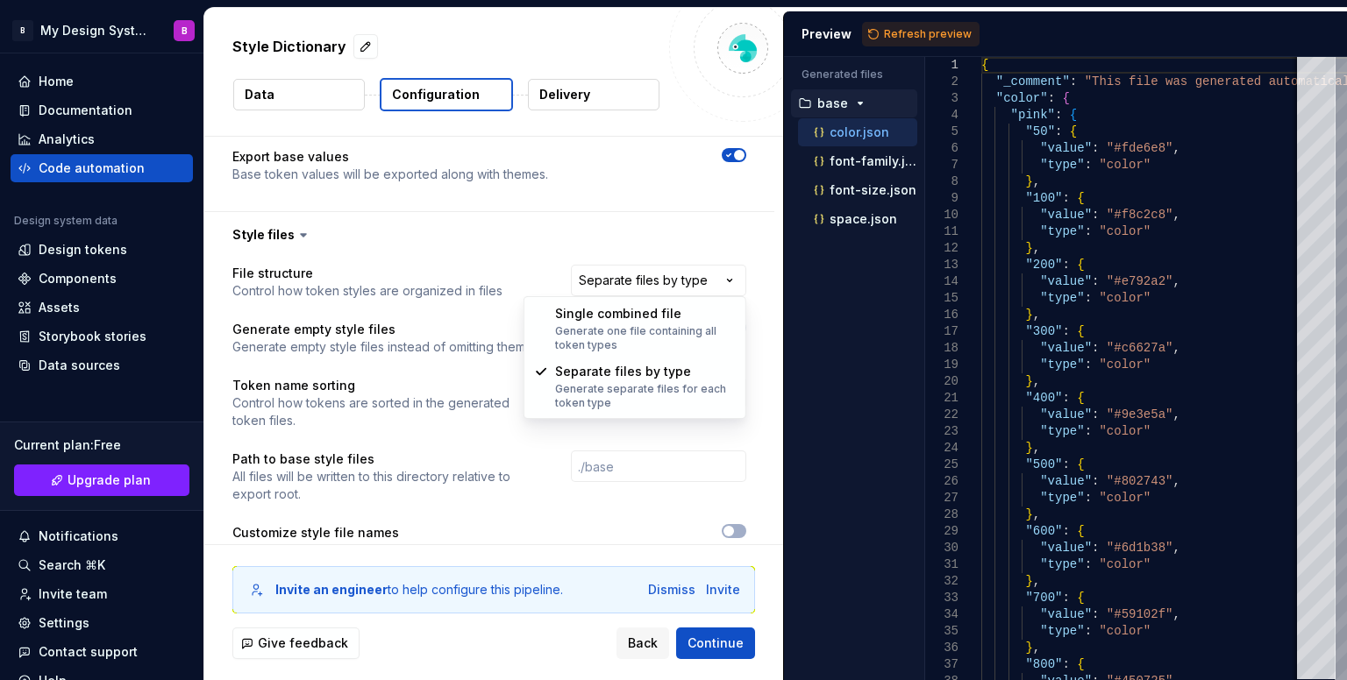
select select "**********"
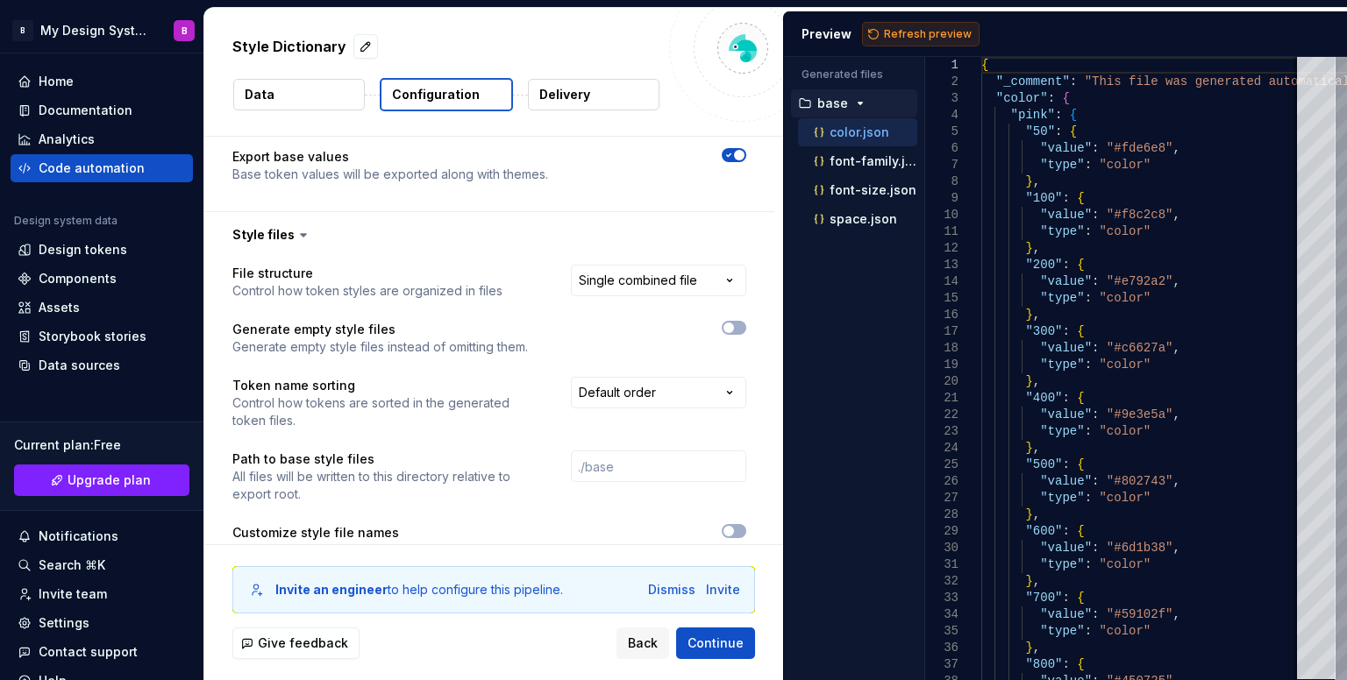
click at [928, 34] on span "Refresh preview" at bounding box center [928, 34] width 88 height 14
type textarea "**********"
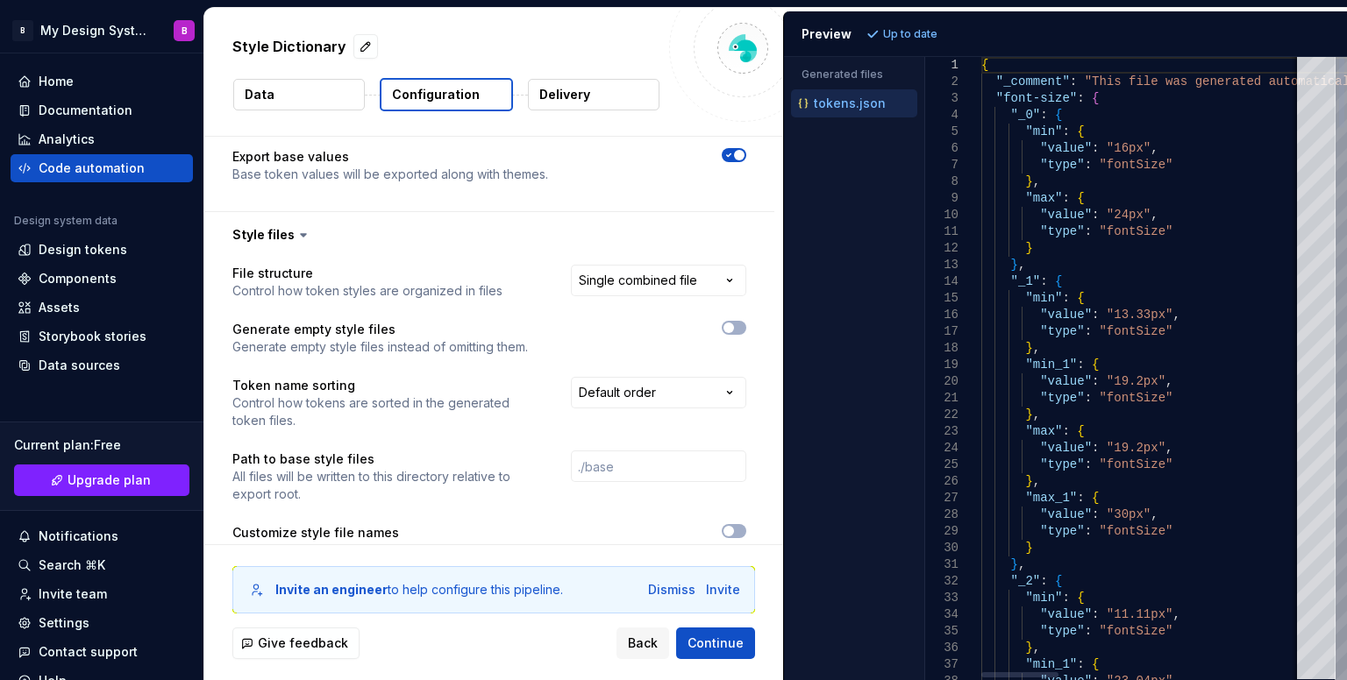
type textarea "**********"
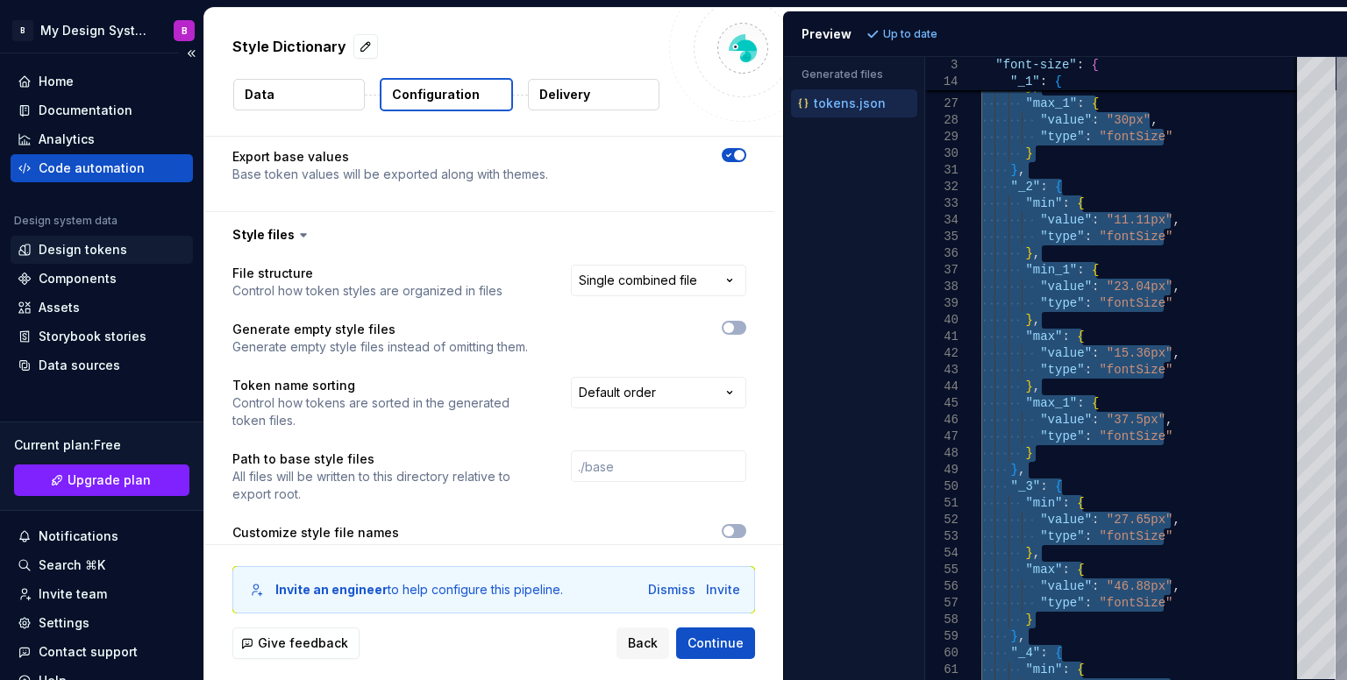
click at [76, 253] on div "Design tokens" at bounding box center [83, 250] width 89 height 18
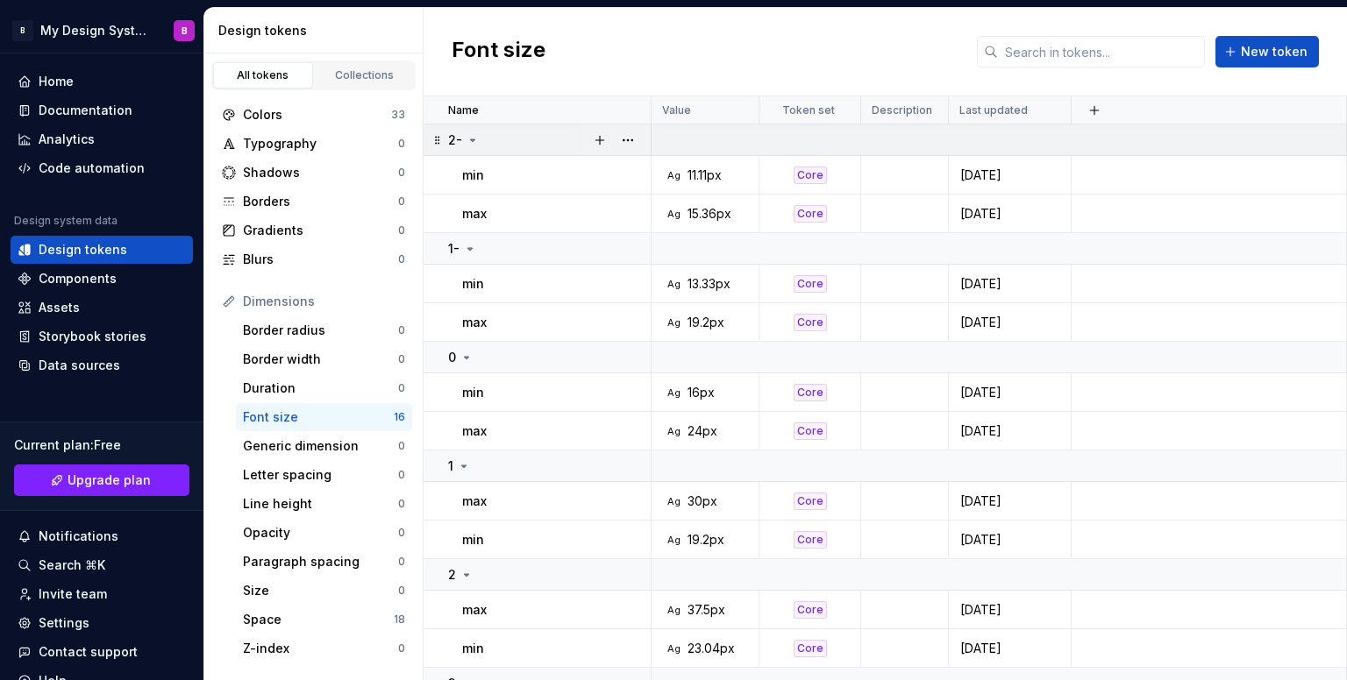
click at [472, 139] on icon at bounding box center [473, 140] width 4 height 2
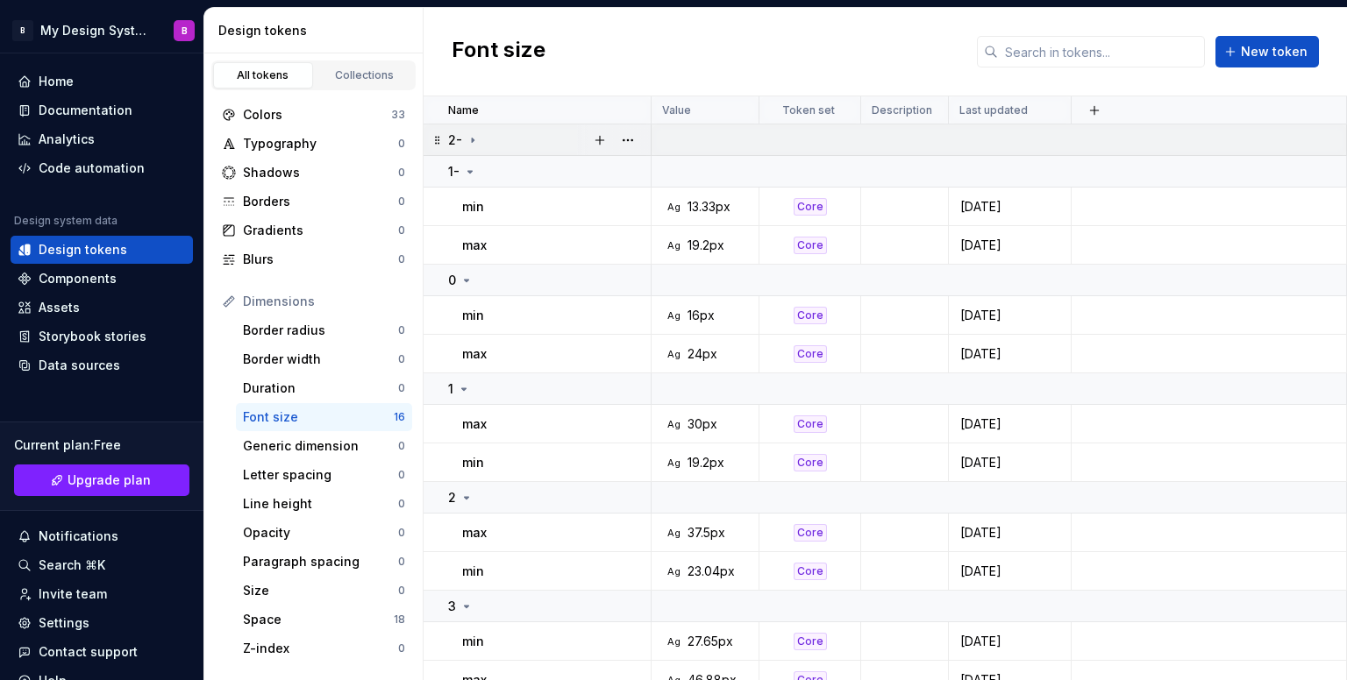
click at [472, 139] on icon at bounding box center [473, 140] width 2 height 4
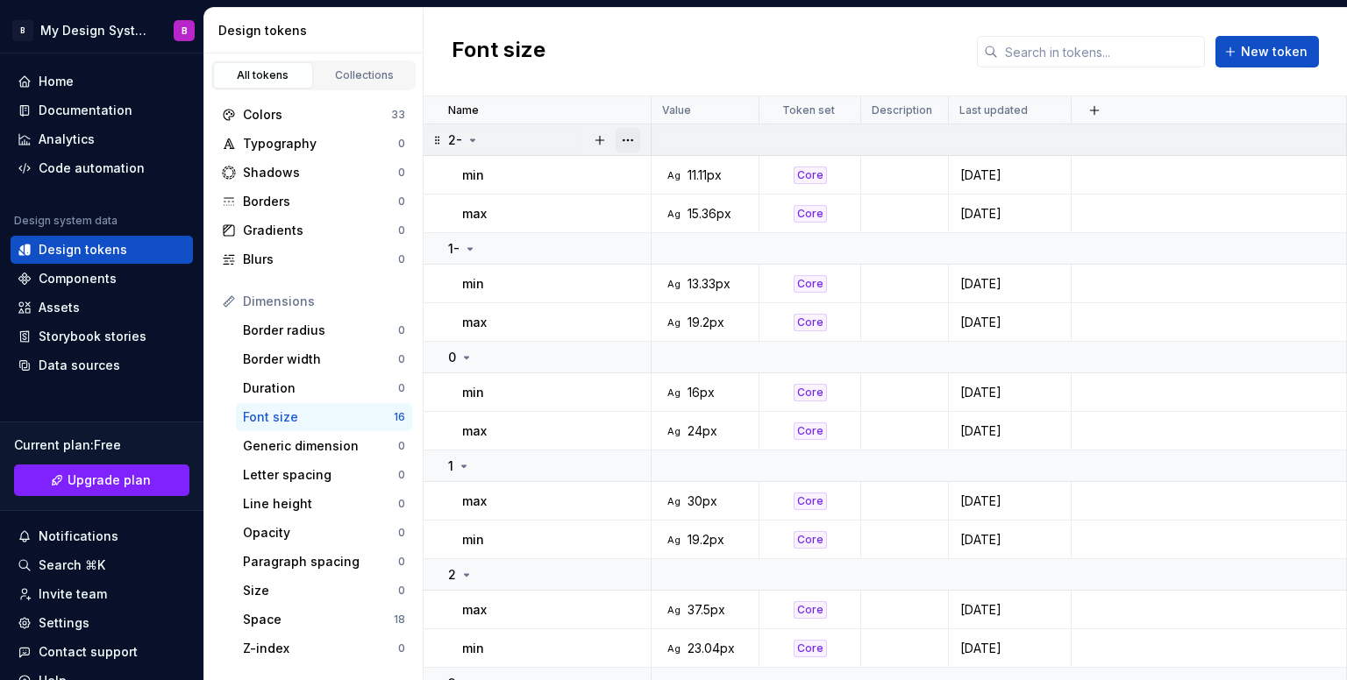
click at [634, 138] on button "button" at bounding box center [627, 140] width 25 height 25
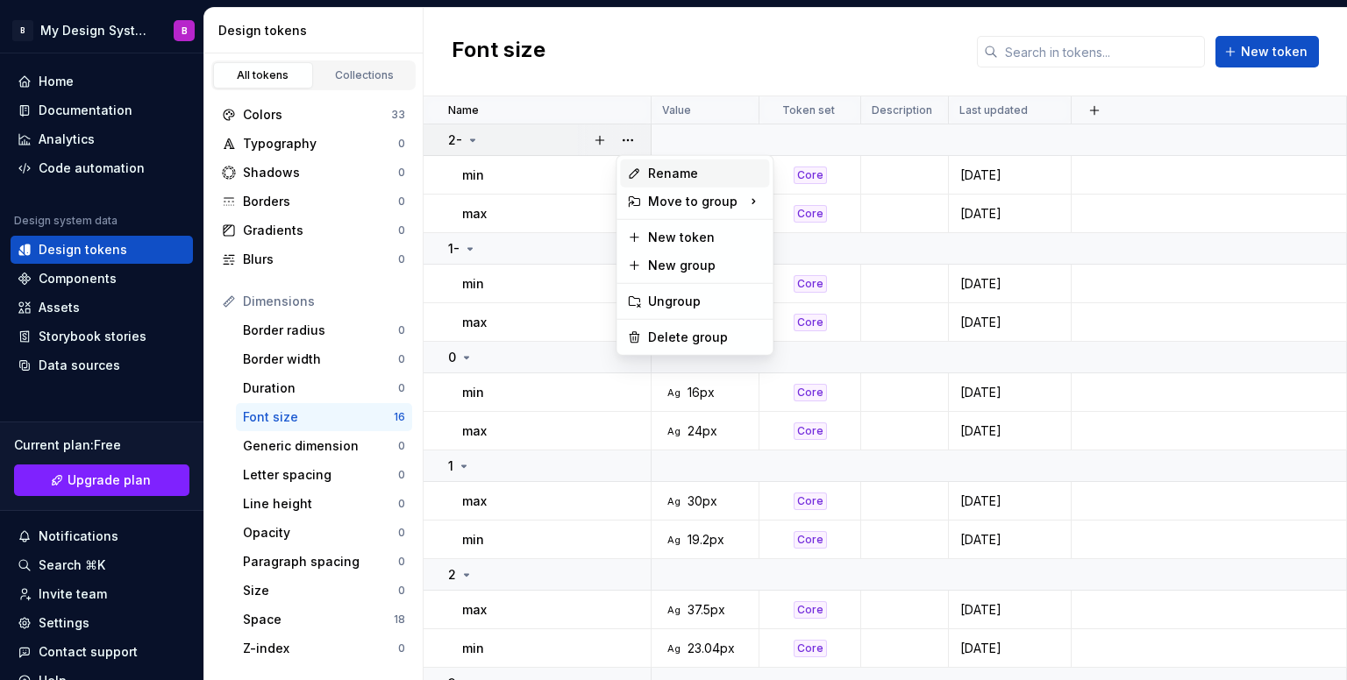
click at [672, 171] on div "Rename" at bounding box center [705, 174] width 114 height 18
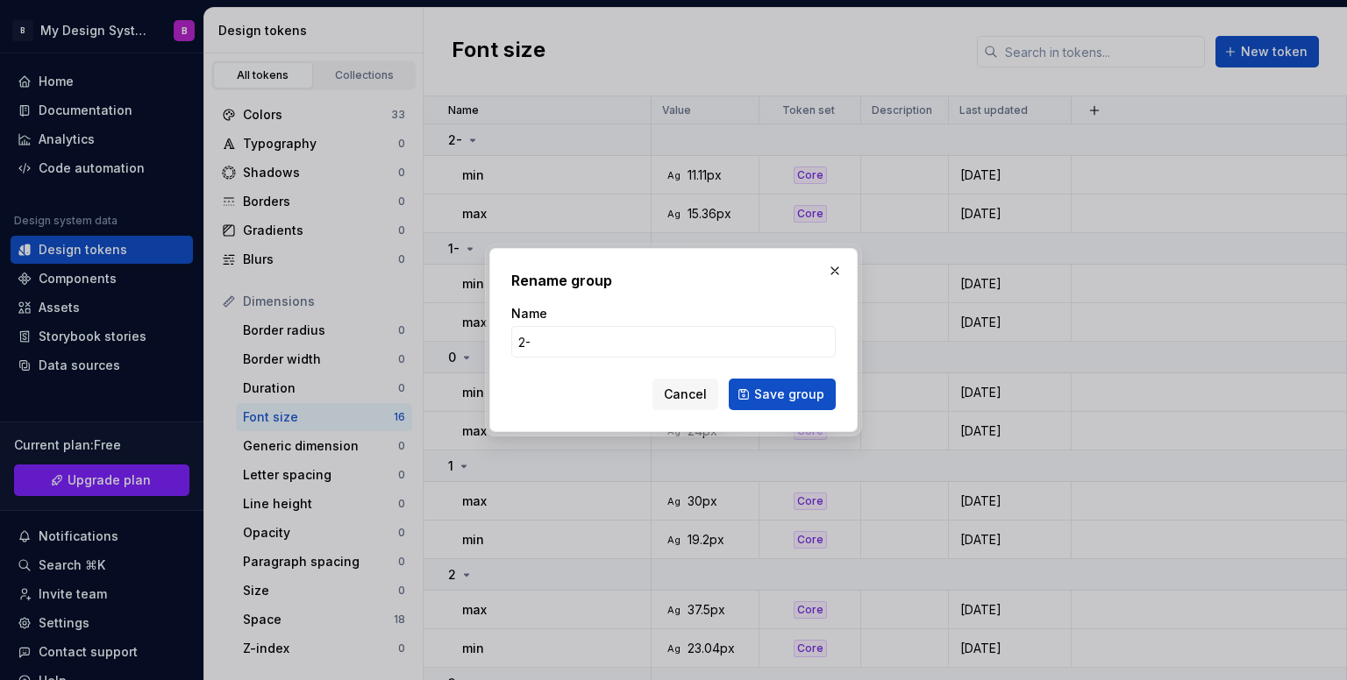
type input "m"
type input "x"
type input "xxs"
click at [816, 402] on span "Save group" at bounding box center [789, 395] width 70 height 18
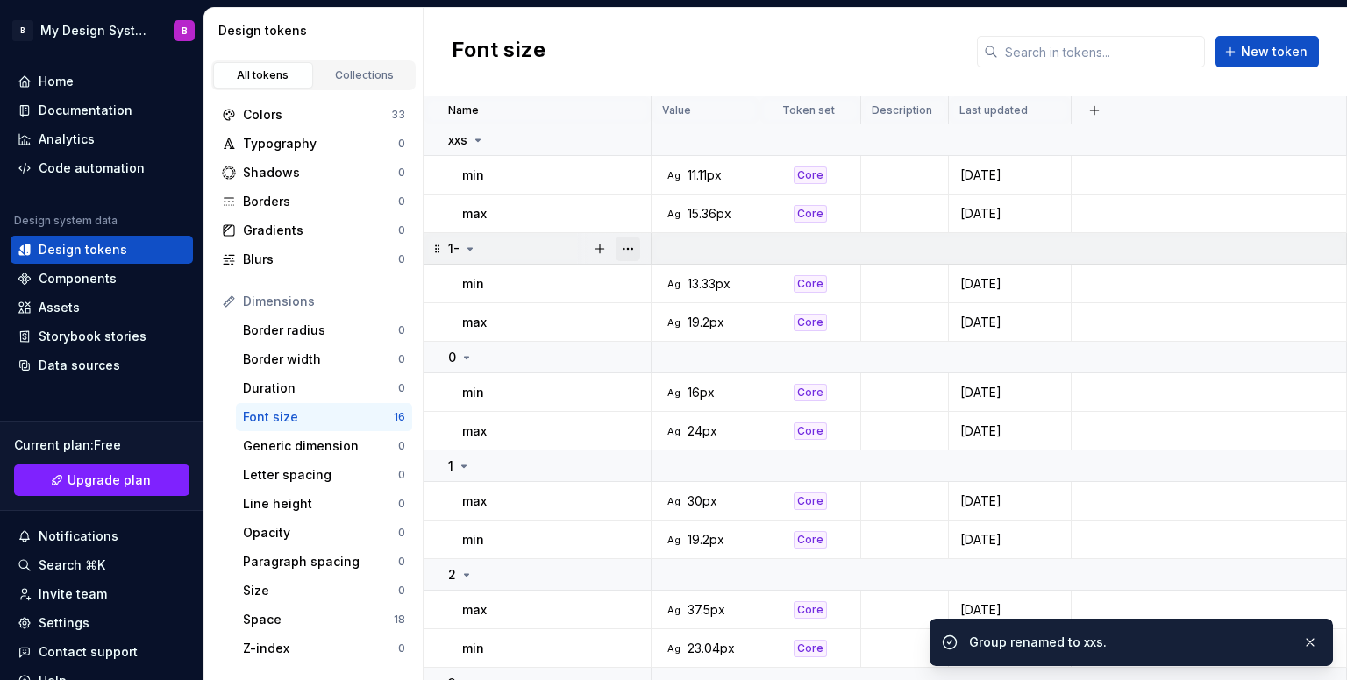
click at [637, 249] on button "button" at bounding box center [627, 249] width 25 height 25
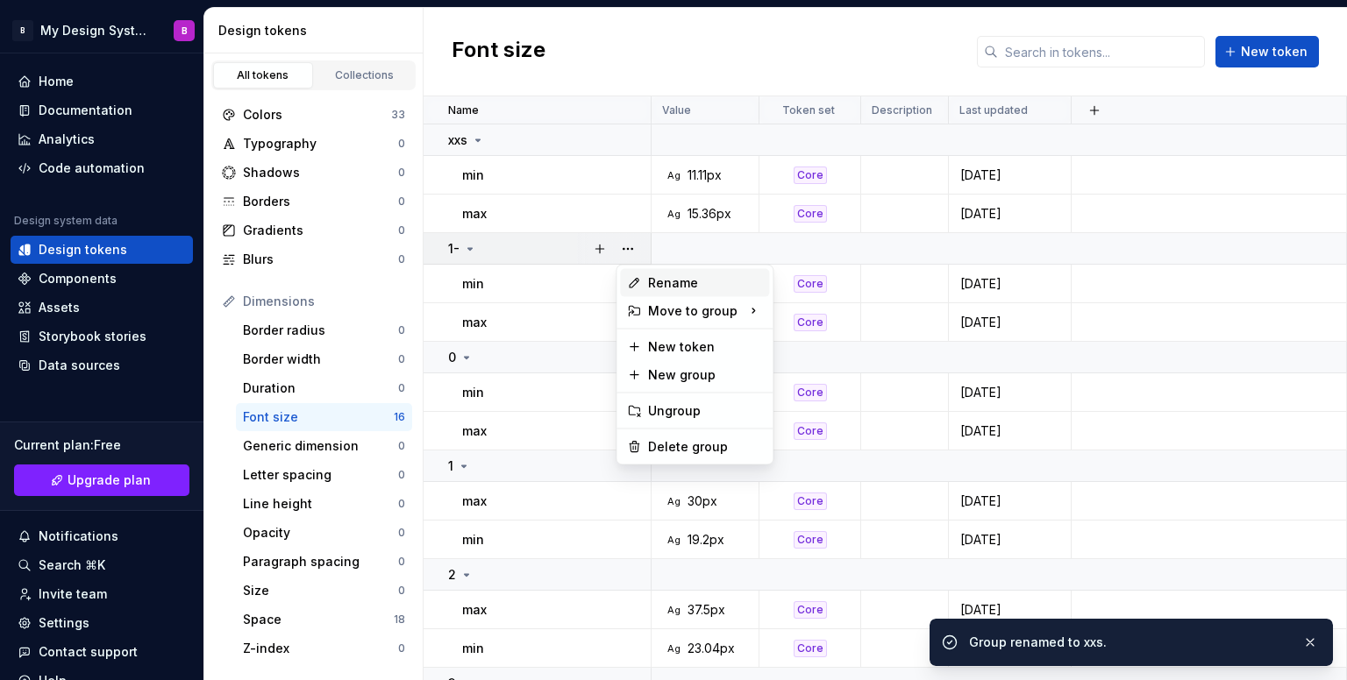
click at [708, 280] on div "Rename" at bounding box center [705, 283] width 114 height 18
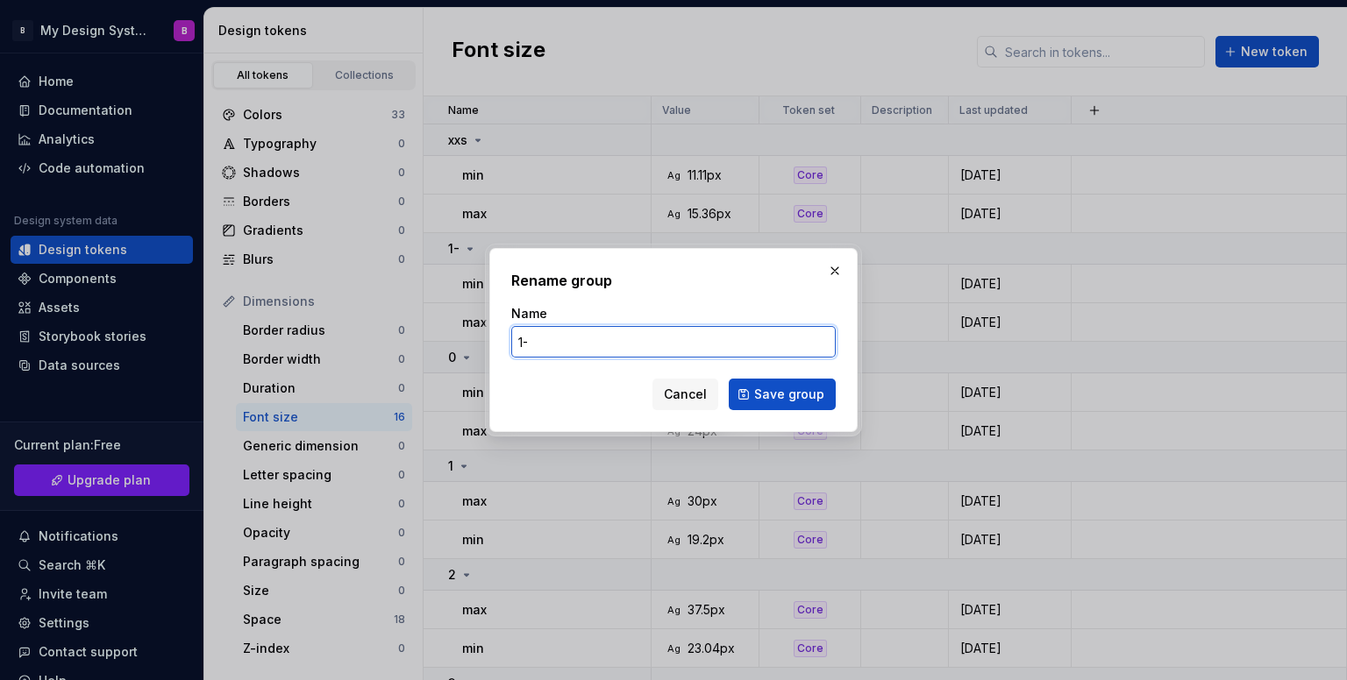
click at [743, 351] on input "1-" at bounding box center [673, 342] width 324 height 32
drag, startPoint x: 696, startPoint y: 352, endPoint x: 311, endPoint y: 349, distance: 384.9
click at [310, 350] on div "Rename group Name 1- Cancel Save group" at bounding box center [673, 340] width 1347 height 680
type input "xs"
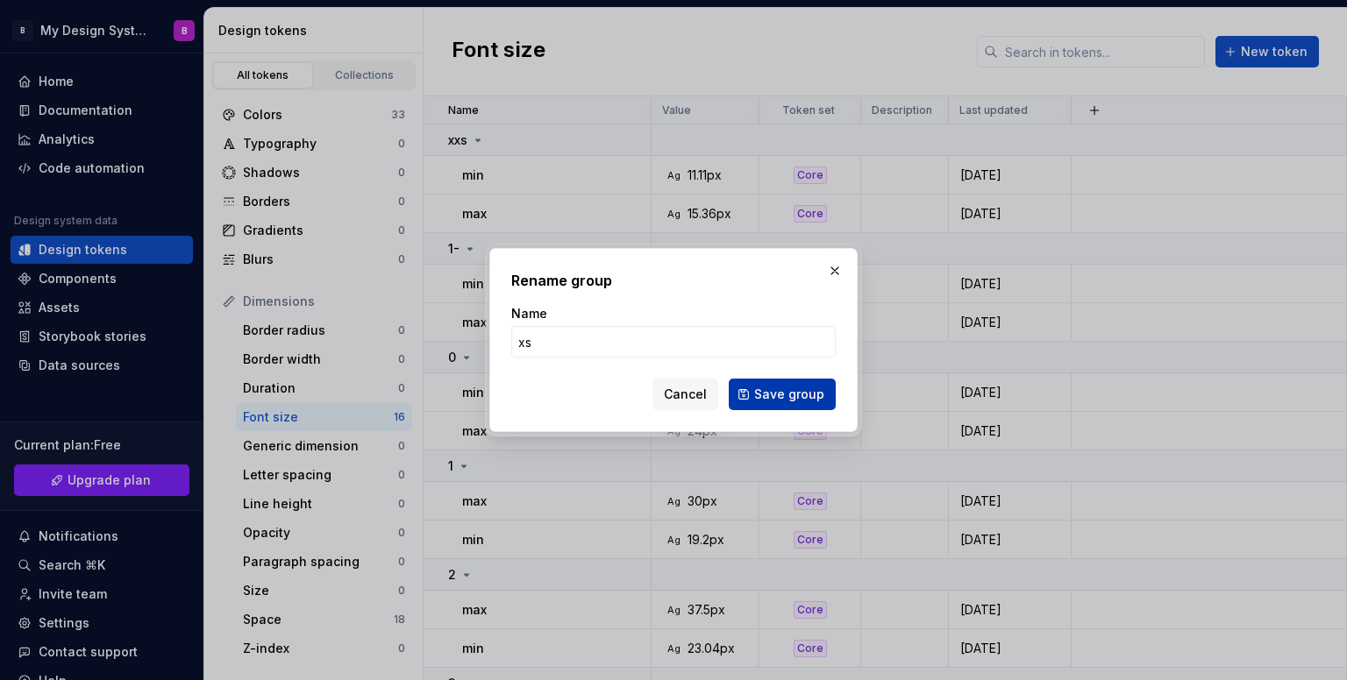
click at [789, 397] on span "Save group" at bounding box center [789, 395] width 70 height 18
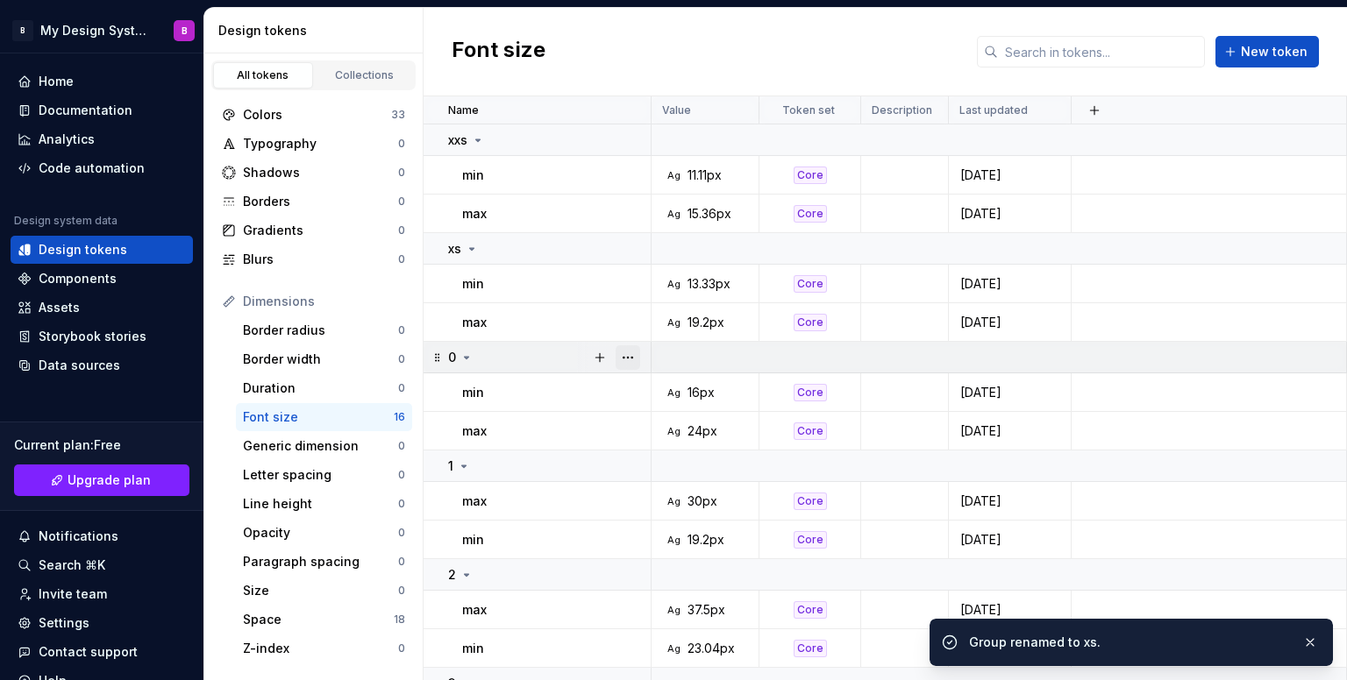
click at [631, 355] on button "button" at bounding box center [627, 357] width 25 height 25
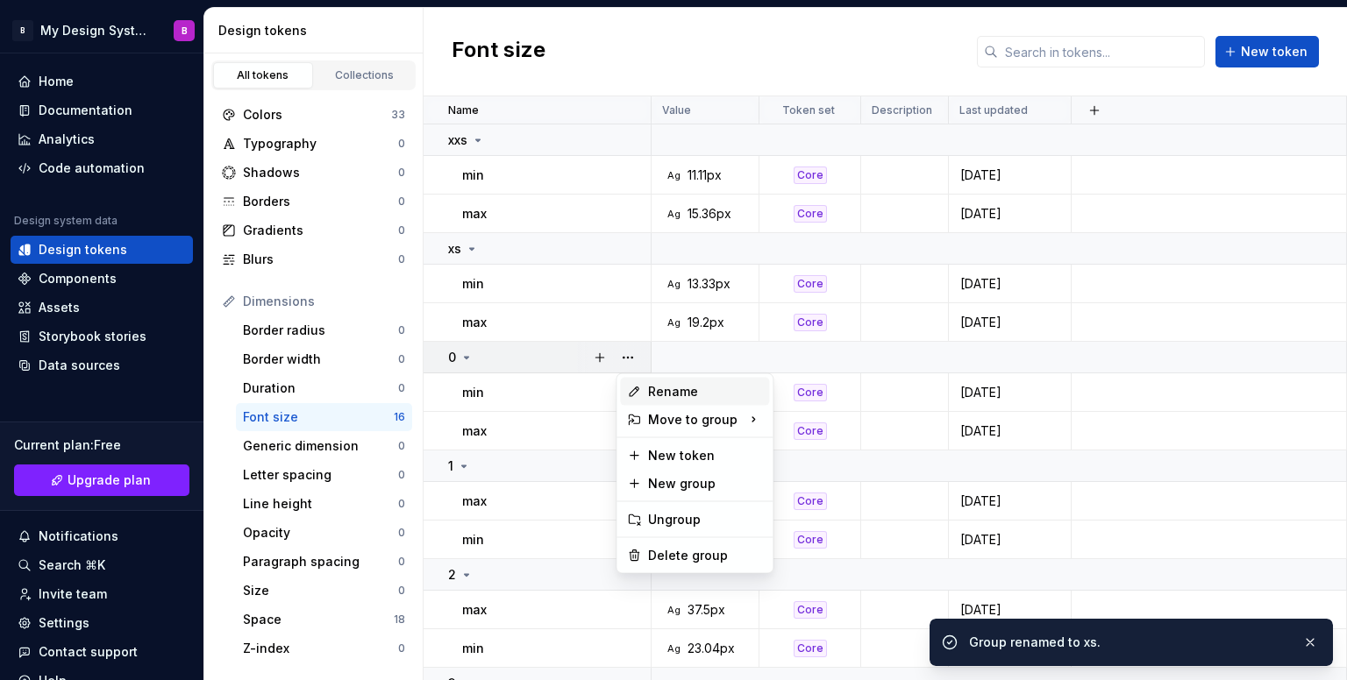
click at [686, 387] on div "Rename" at bounding box center [705, 392] width 114 height 18
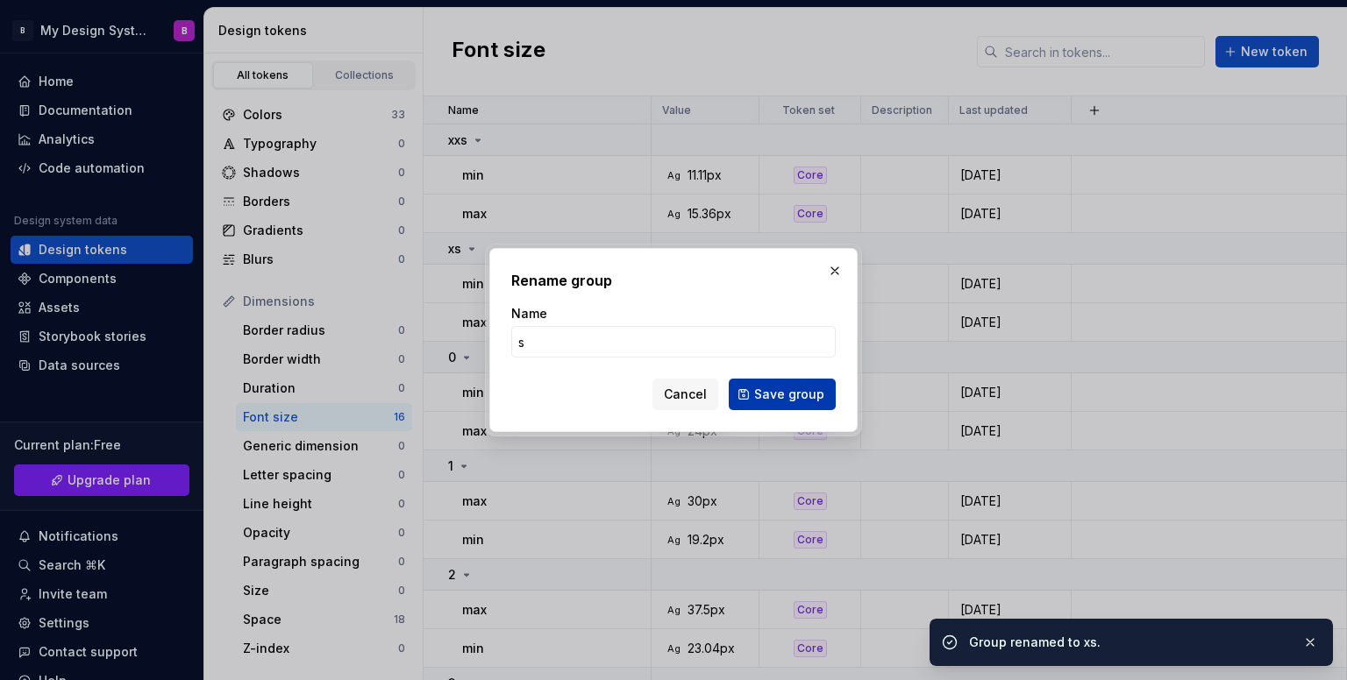
type input "s"
click at [801, 395] on span "Save group" at bounding box center [789, 395] width 70 height 18
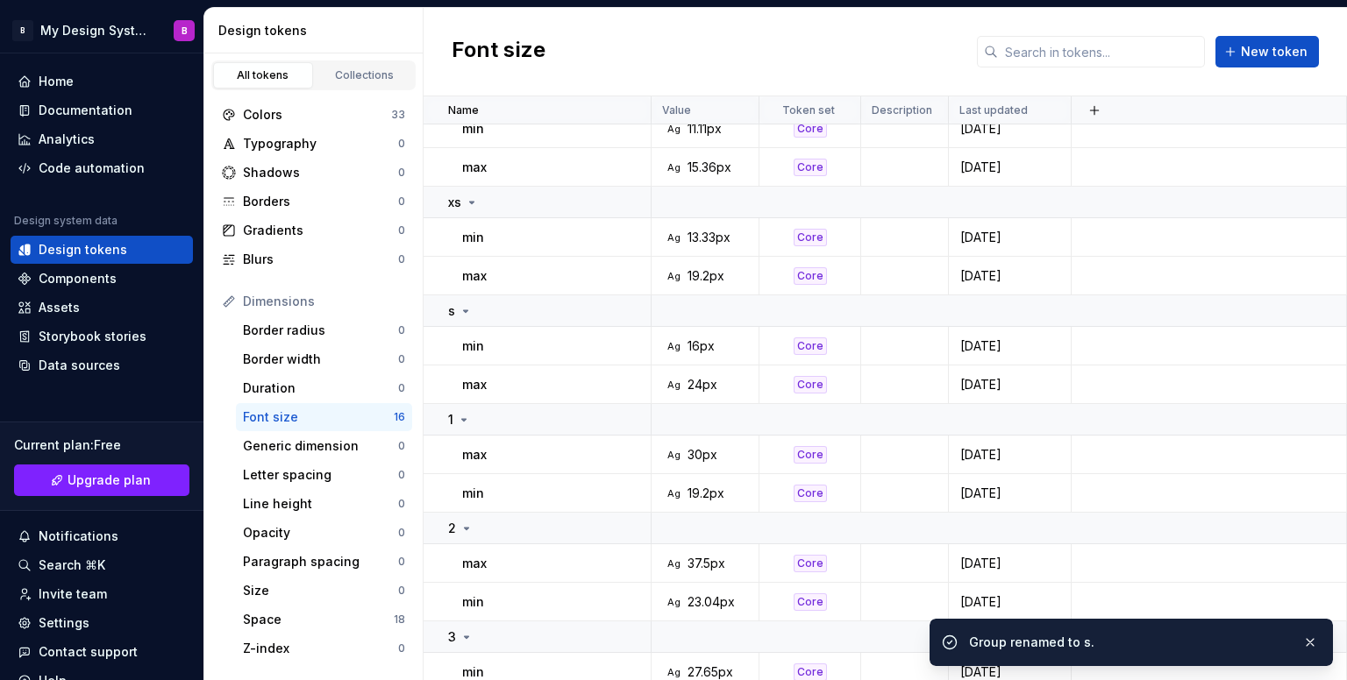
scroll to position [88, 0]
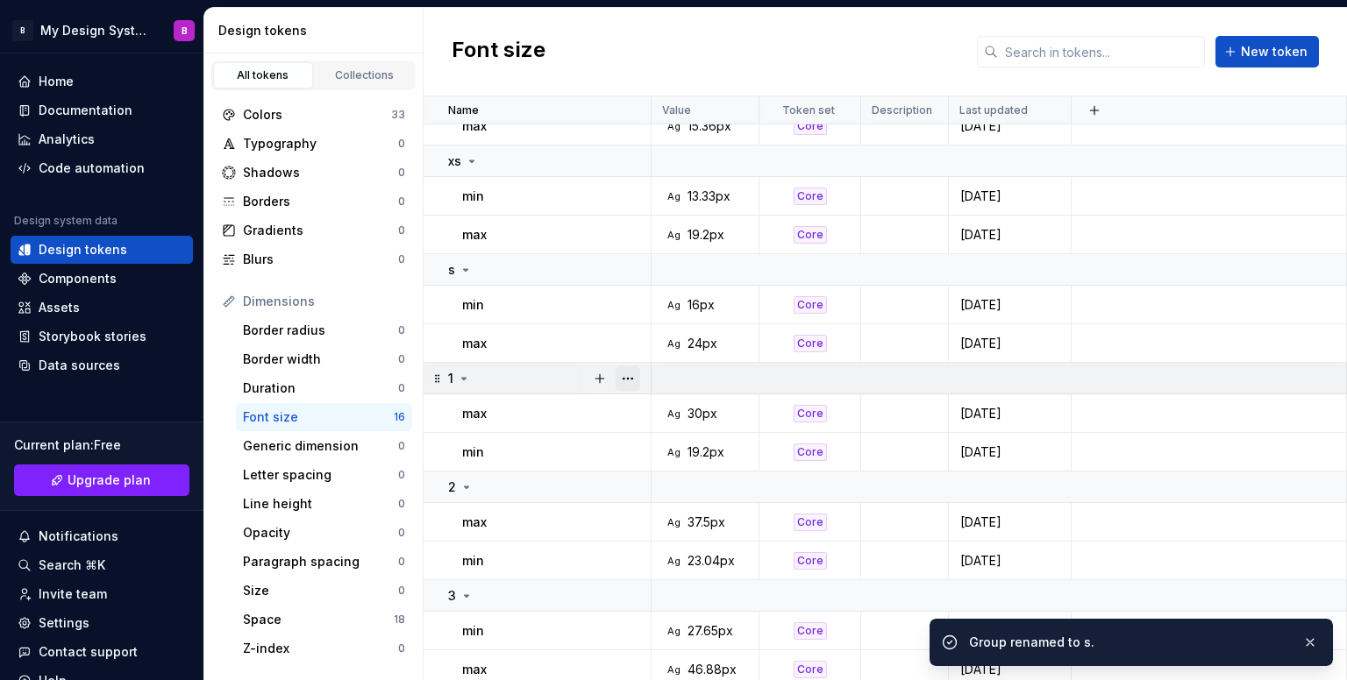
click at [626, 379] on button "button" at bounding box center [627, 378] width 25 height 25
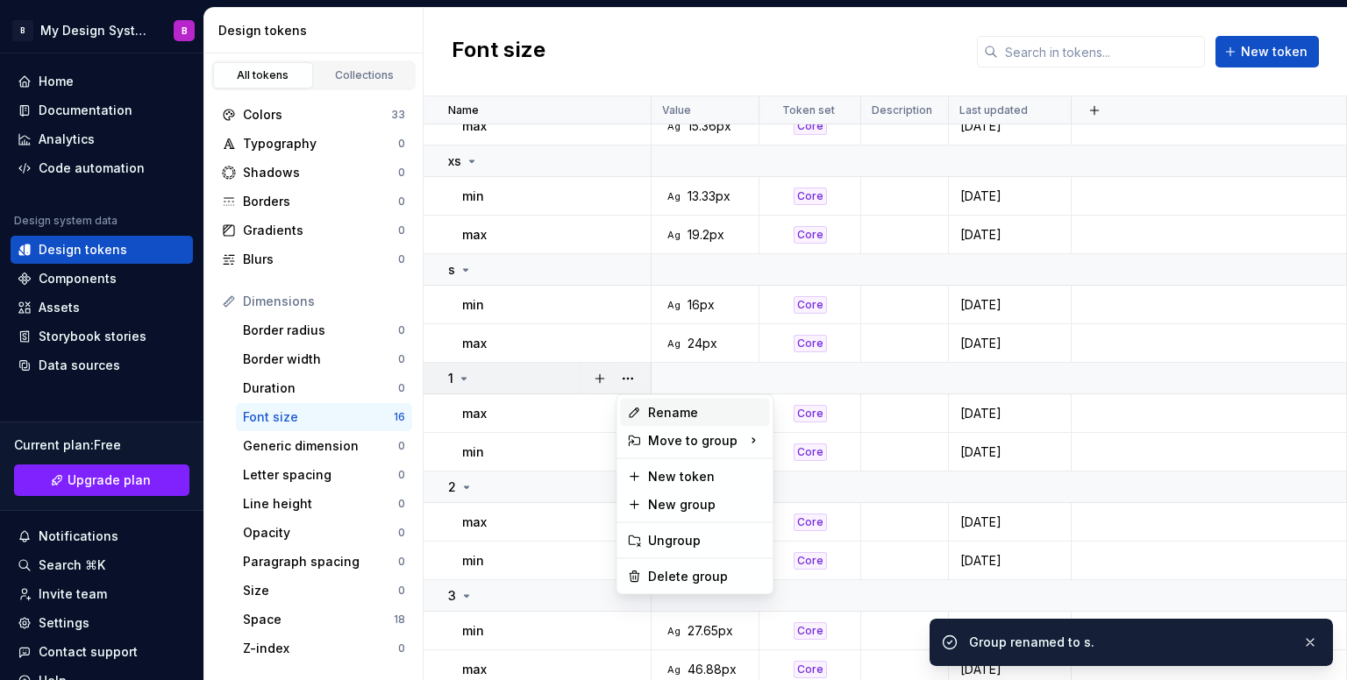
click at [680, 408] on div "Rename" at bounding box center [705, 413] width 114 height 18
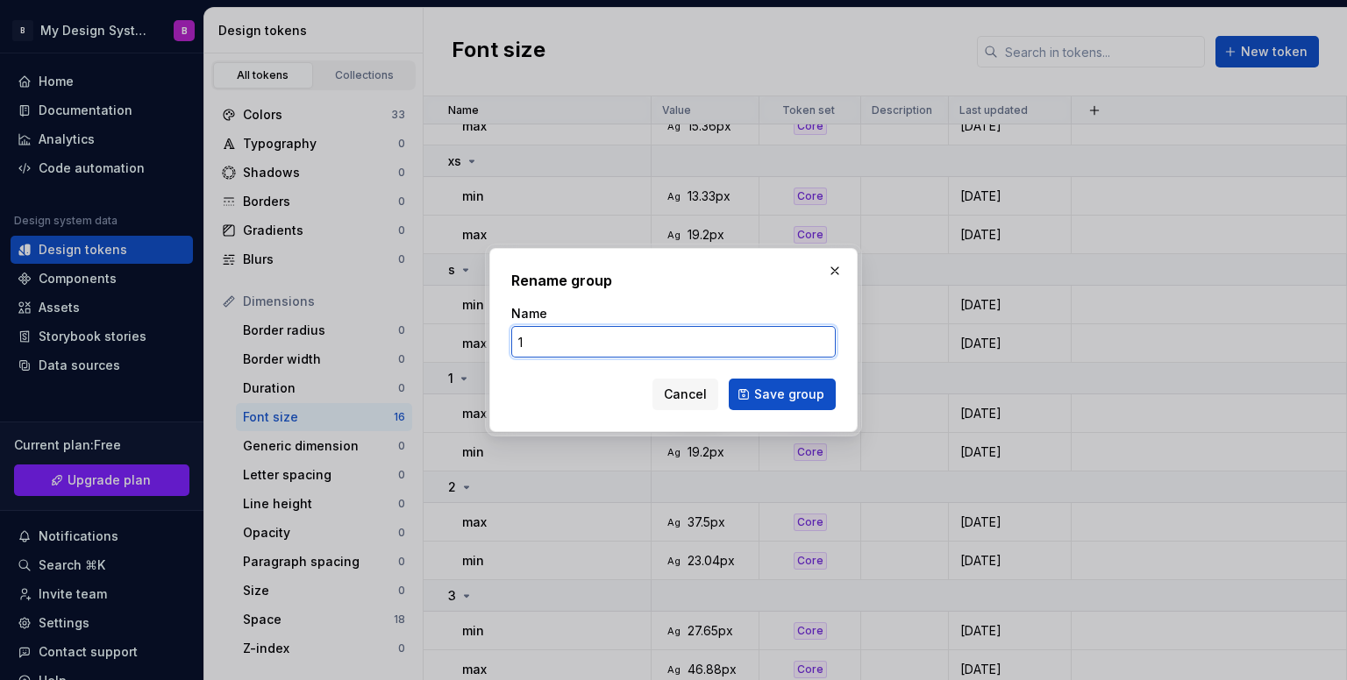
click at [687, 337] on input "1" at bounding box center [673, 342] width 324 height 32
drag, startPoint x: 599, startPoint y: 347, endPoint x: 425, endPoint y: 341, distance: 173.7
click at [425, 341] on div "Rename group Name 1 Cancel Save group" at bounding box center [673, 340] width 1347 height 680
type input "m"
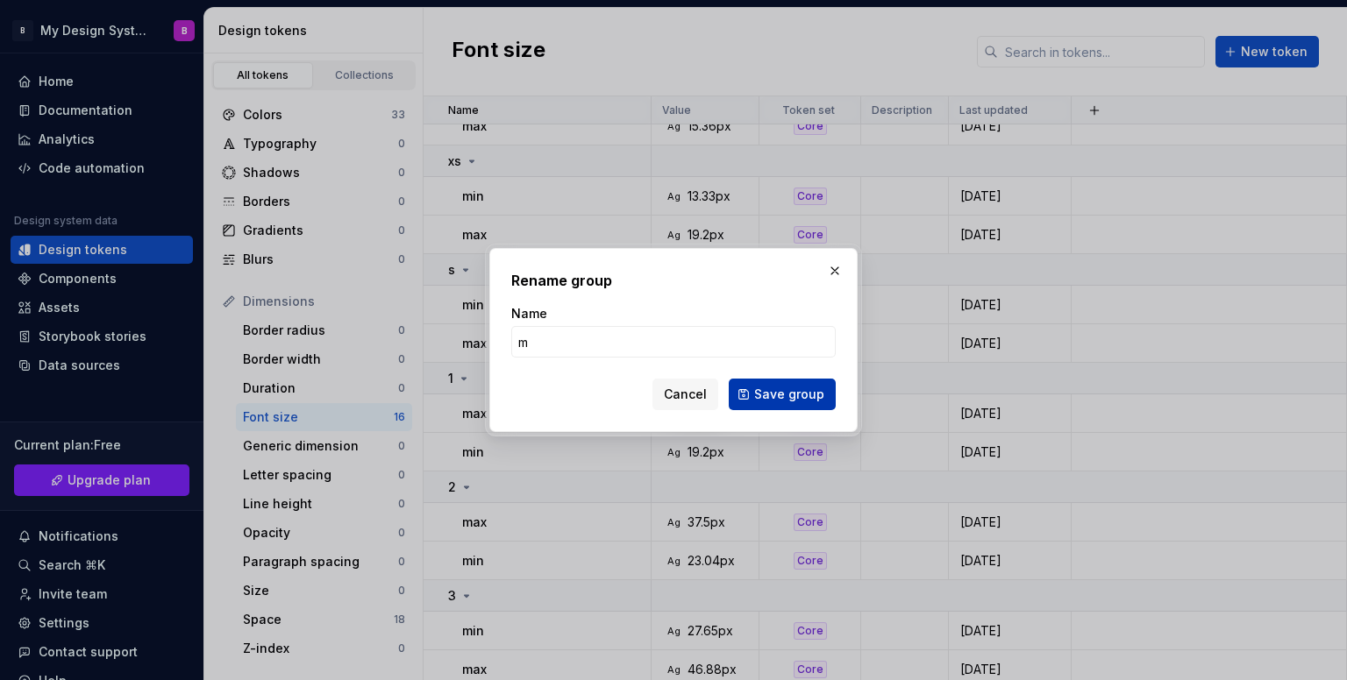
click at [812, 397] on span "Save group" at bounding box center [789, 395] width 70 height 18
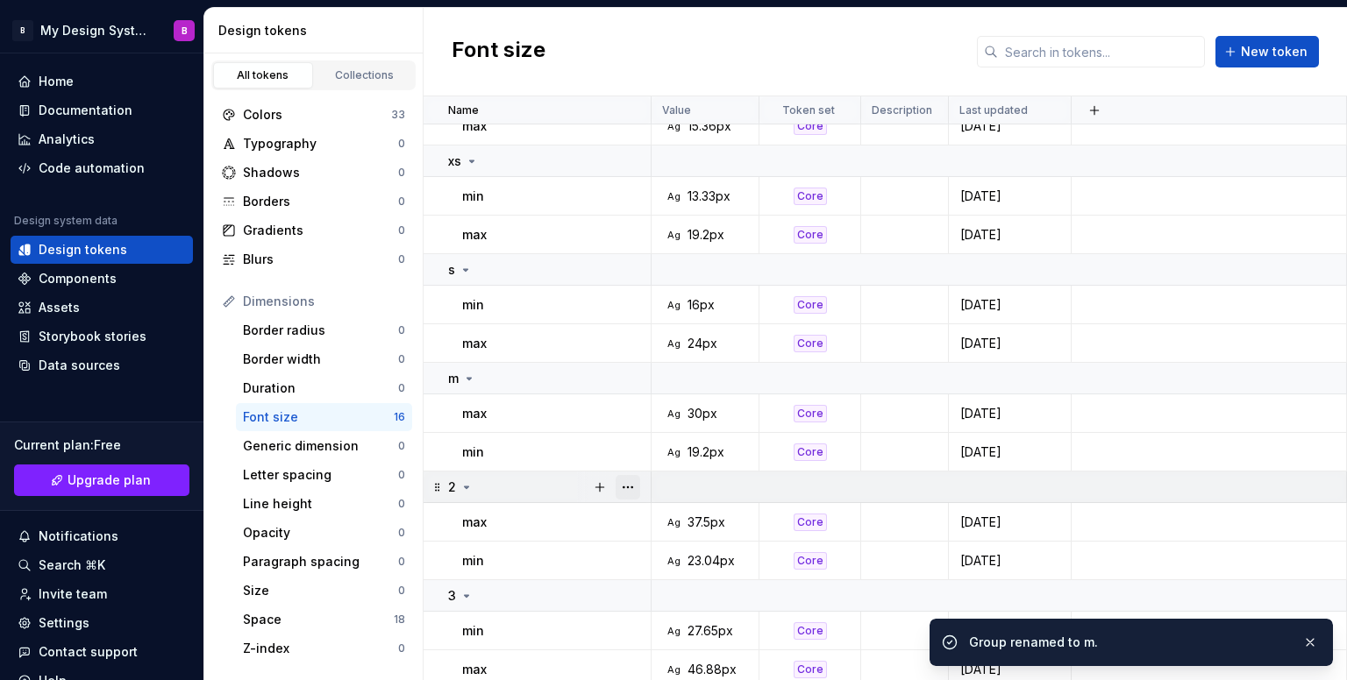
click at [630, 488] on button "button" at bounding box center [627, 487] width 25 height 25
click at [706, 295] on div "Rename" at bounding box center [705, 290] width 114 height 18
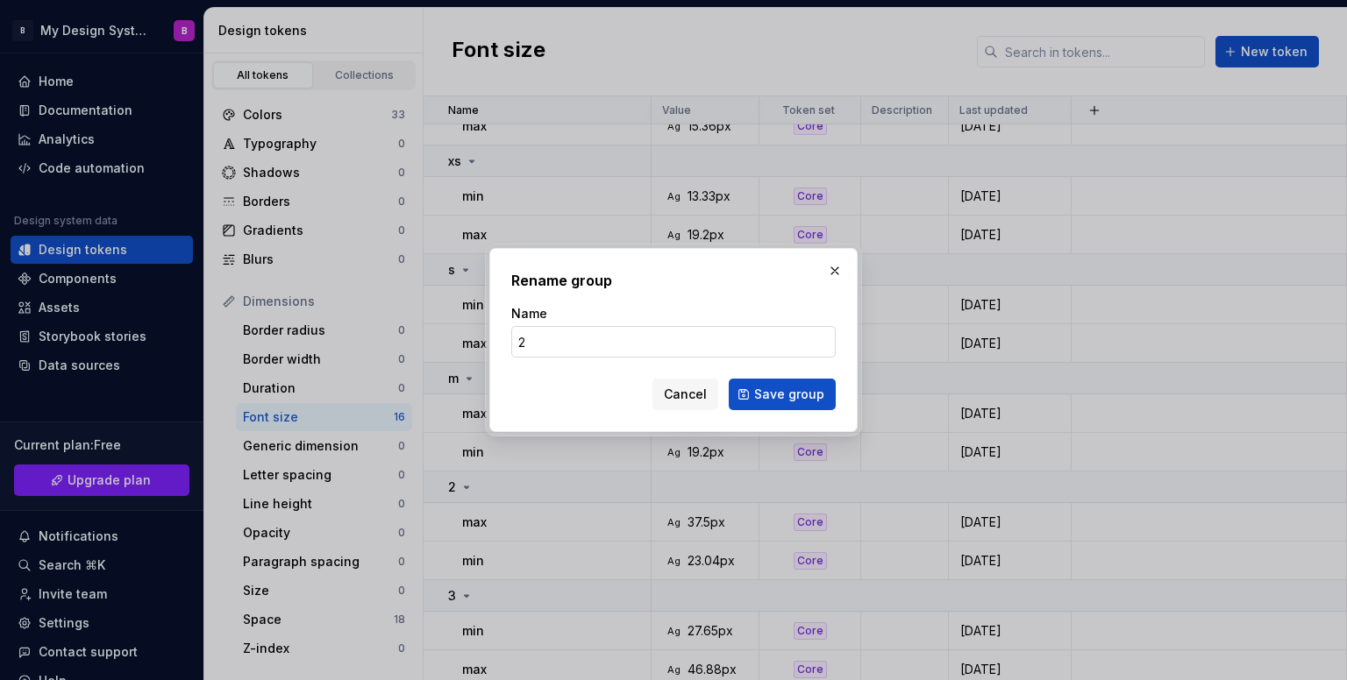
drag, startPoint x: 675, startPoint y: 362, endPoint x: 649, endPoint y: 356, distance: 27.0
click at [652, 355] on form "Name 2 Cancel Save group" at bounding box center [673, 357] width 324 height 105
drag, startPoint x: 644, startPoint y: 355, endPoint x: 319, endPoint y: 334, distance: 325.1
click at [319, 334] on div "Rename group Name 2 Cancel Save group" at bounding box center [673, 340] width 1347 height 680
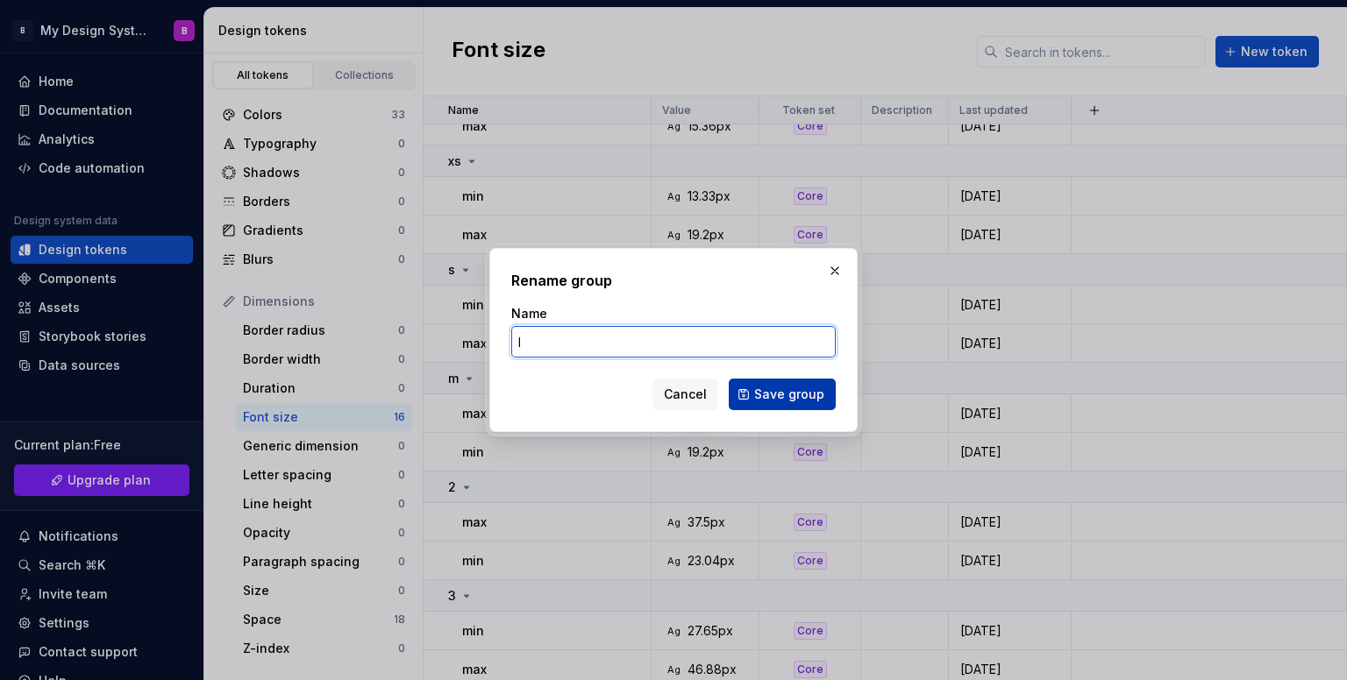
type input "l"
click at [785, 393] on span "Save group" at bounding box center [789, 395] width 70 height 18
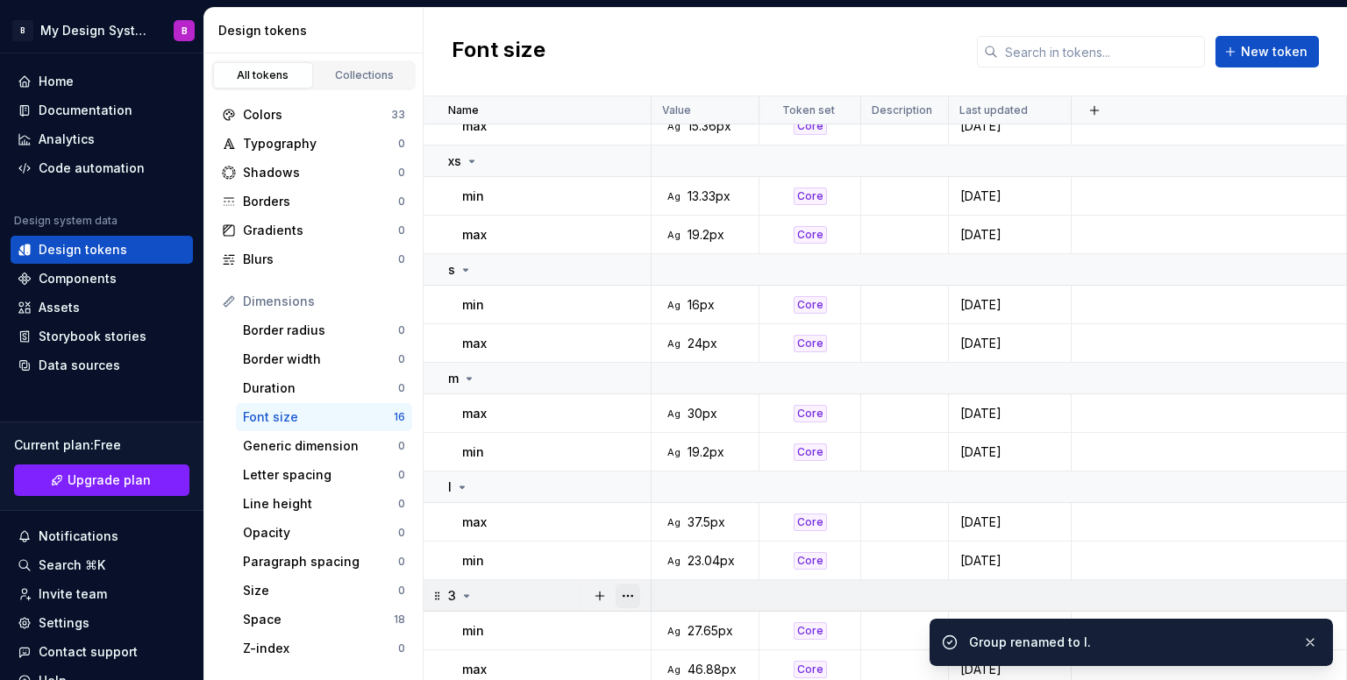
click at [633, 594] on button "button" at bounding box center [627, 596] width 25 height 25
click at [673, 401] on div "Rename" at bounding box center [705, 398] width 114 height 18
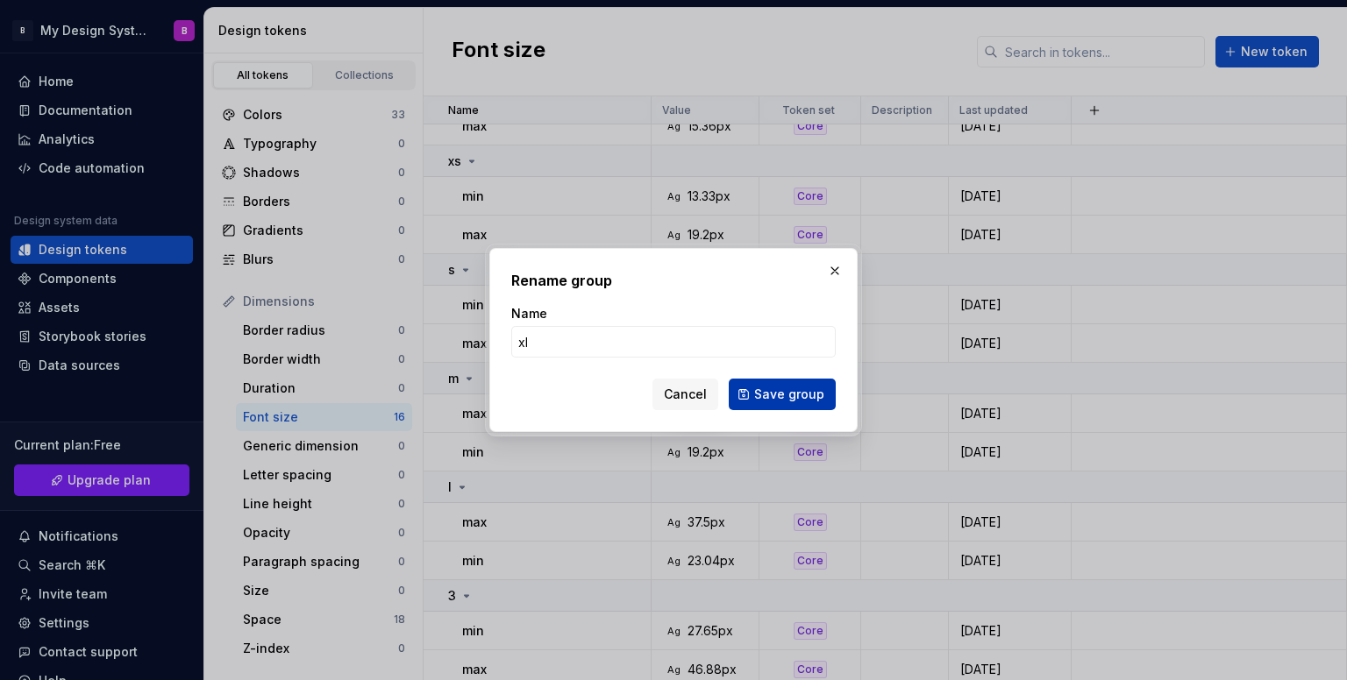
type input "xl"
click at [794, 405] on button "Save group" at bounding box center [782, 395] width 107 height 32
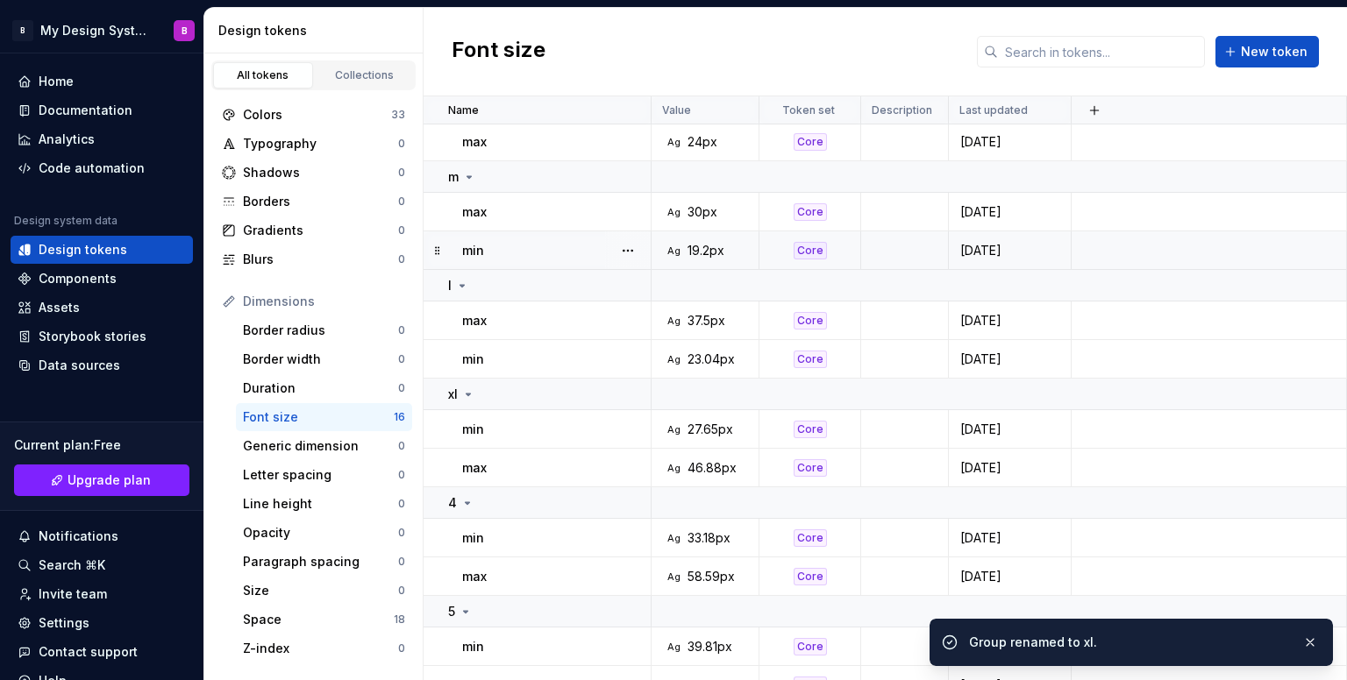
scroll to position [313, 0]
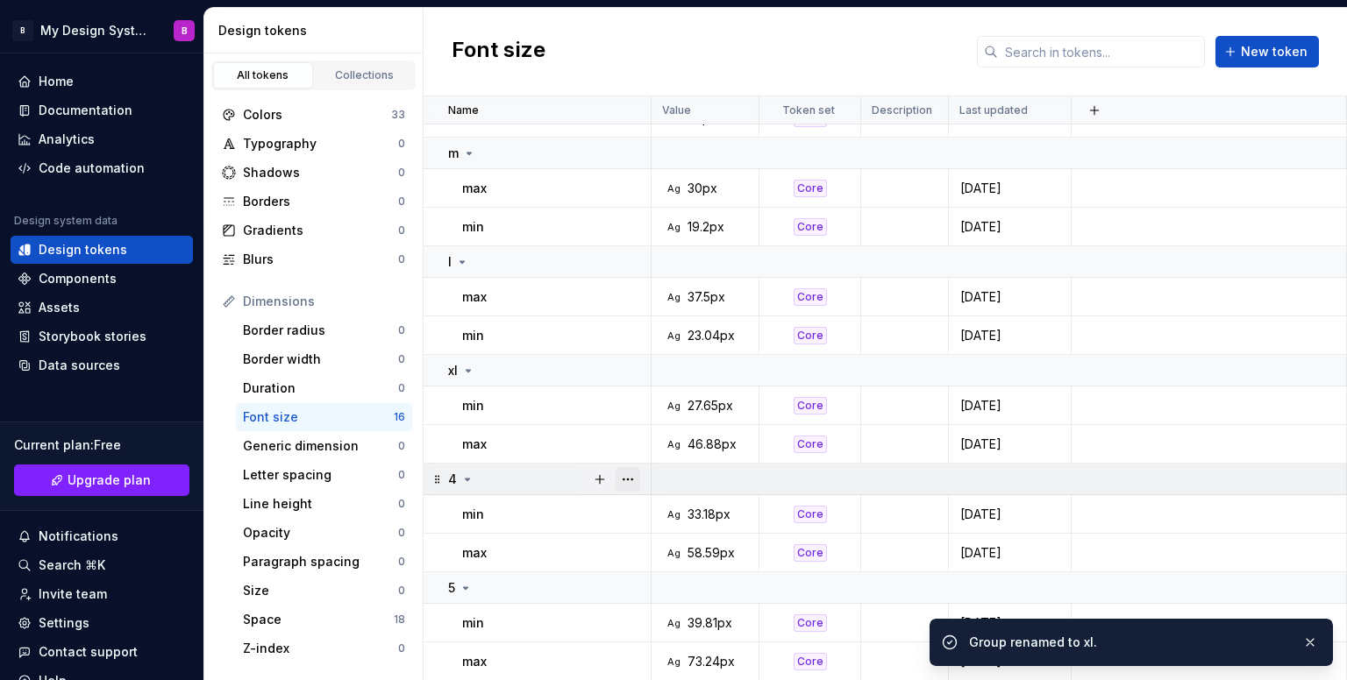
click at [632, 485] on button "button" at bounding box center [627, 479] width 25 height 25
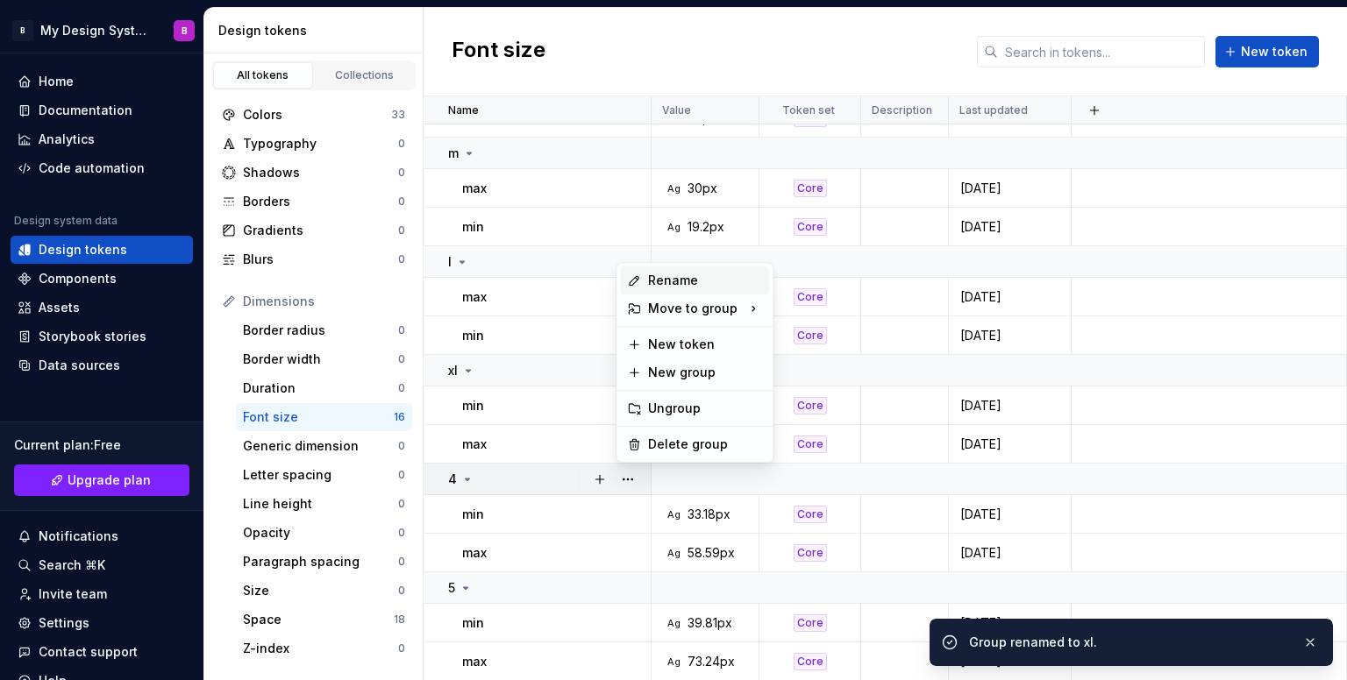
click at [675, 281] on div "Rename" at bounding box center [705, 281] width 114 height 18
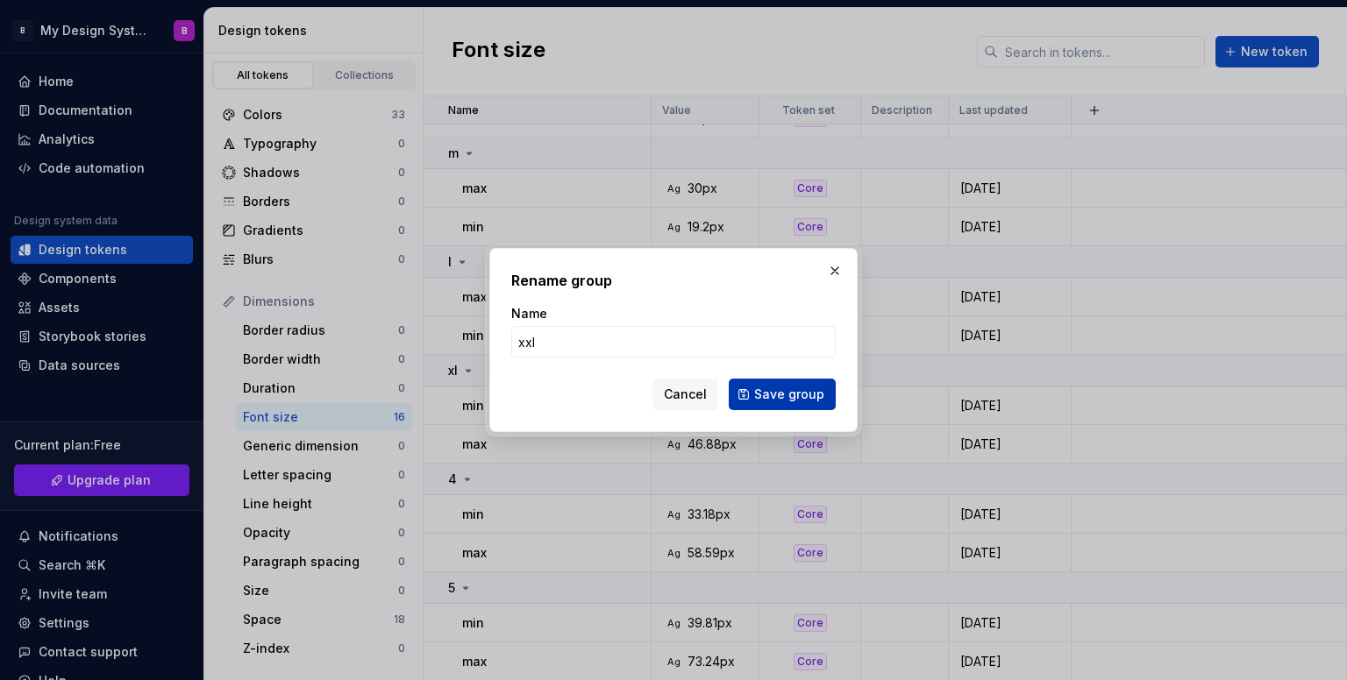
type input "xxl"
click at [785, 383] on button "Save group" at bounding box center [782, 395] width 107 height 32
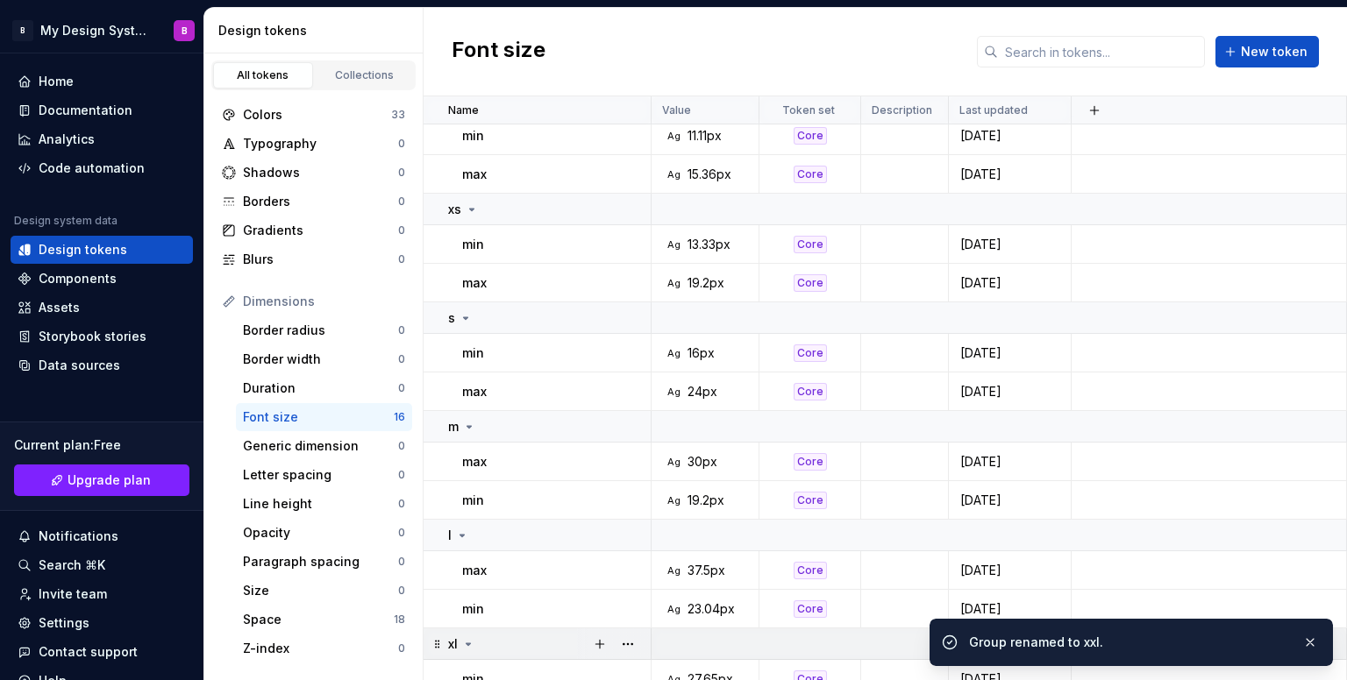
scroll to position [0, 0]
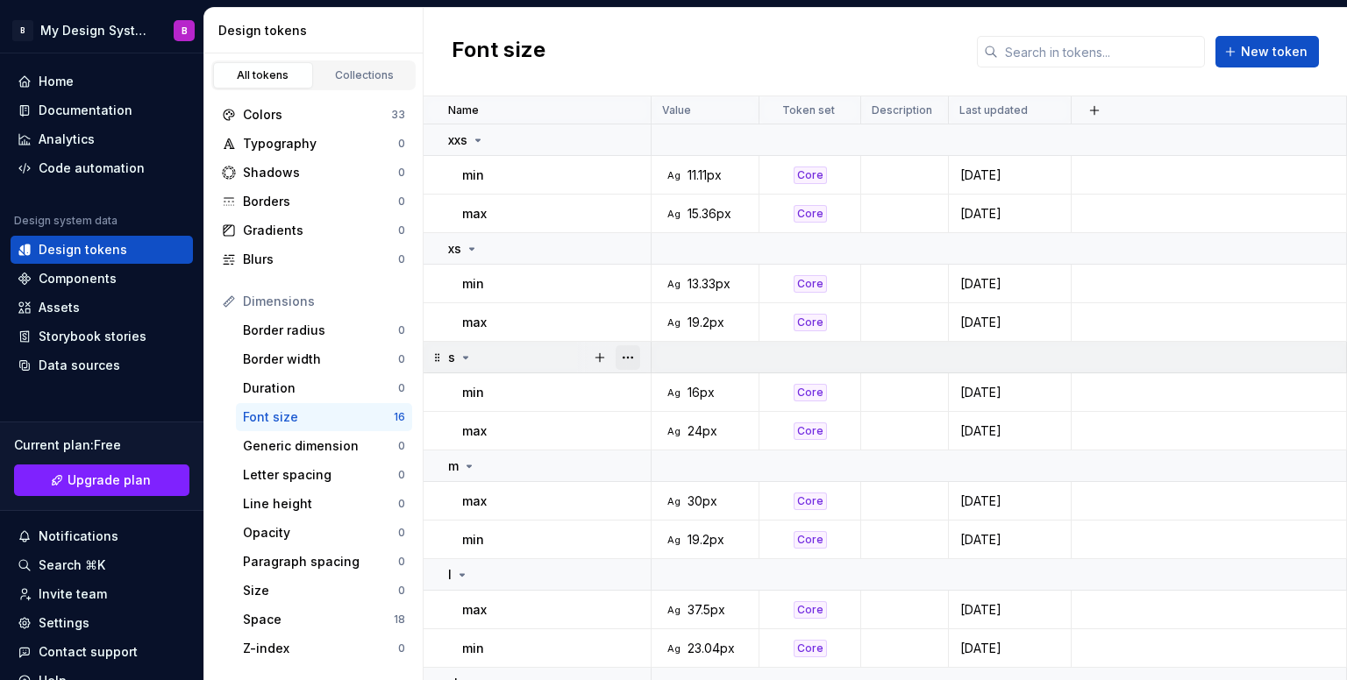
click at [631, 361] on button "button" at bounding box center [627, 357] width 25 height 25
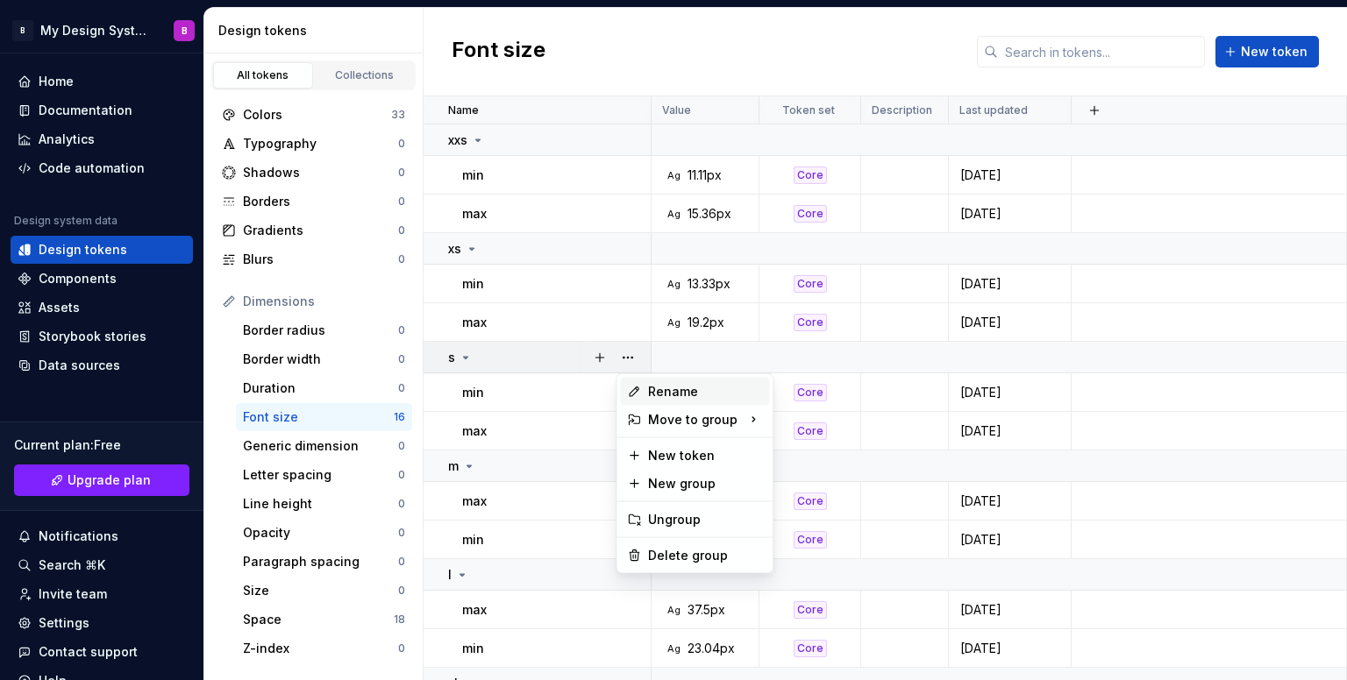
click at [652, 394] on div "Rename" at bounding box center [705, 392] width 114 height 18
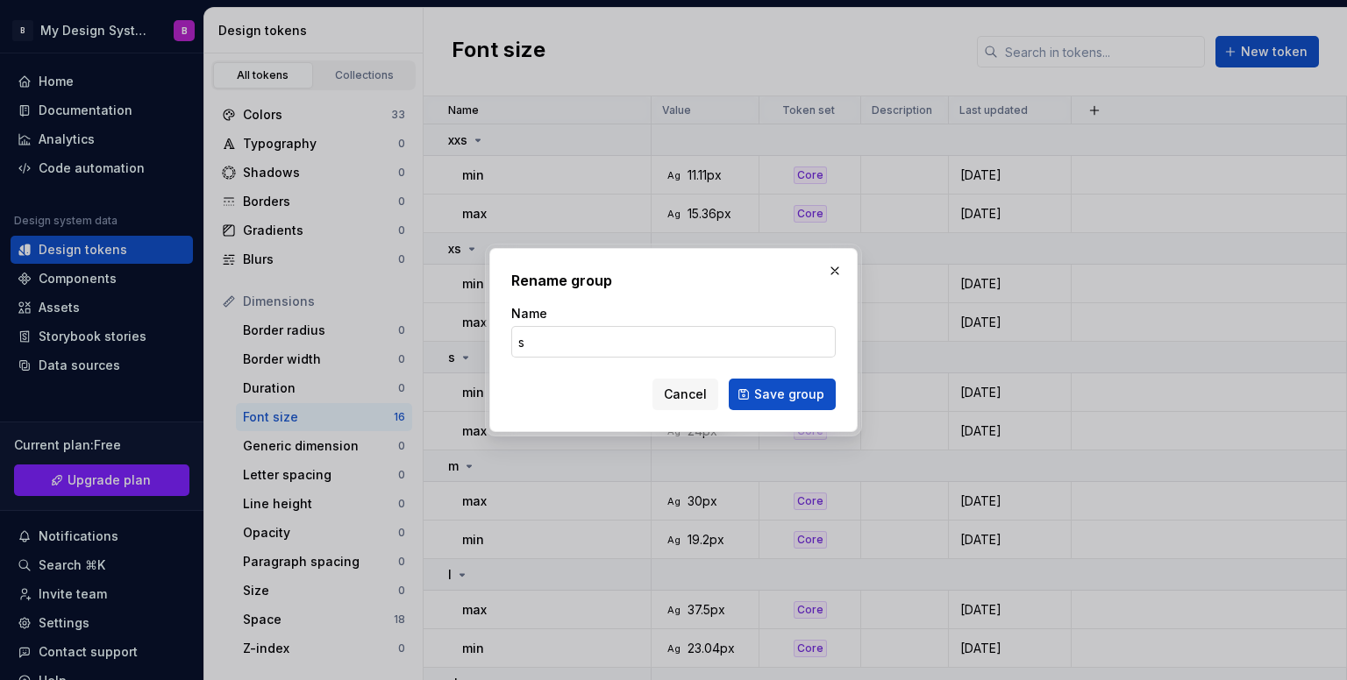
click at [639, 350] on input "s" at bounding box center [673, 342] width 324 height 32
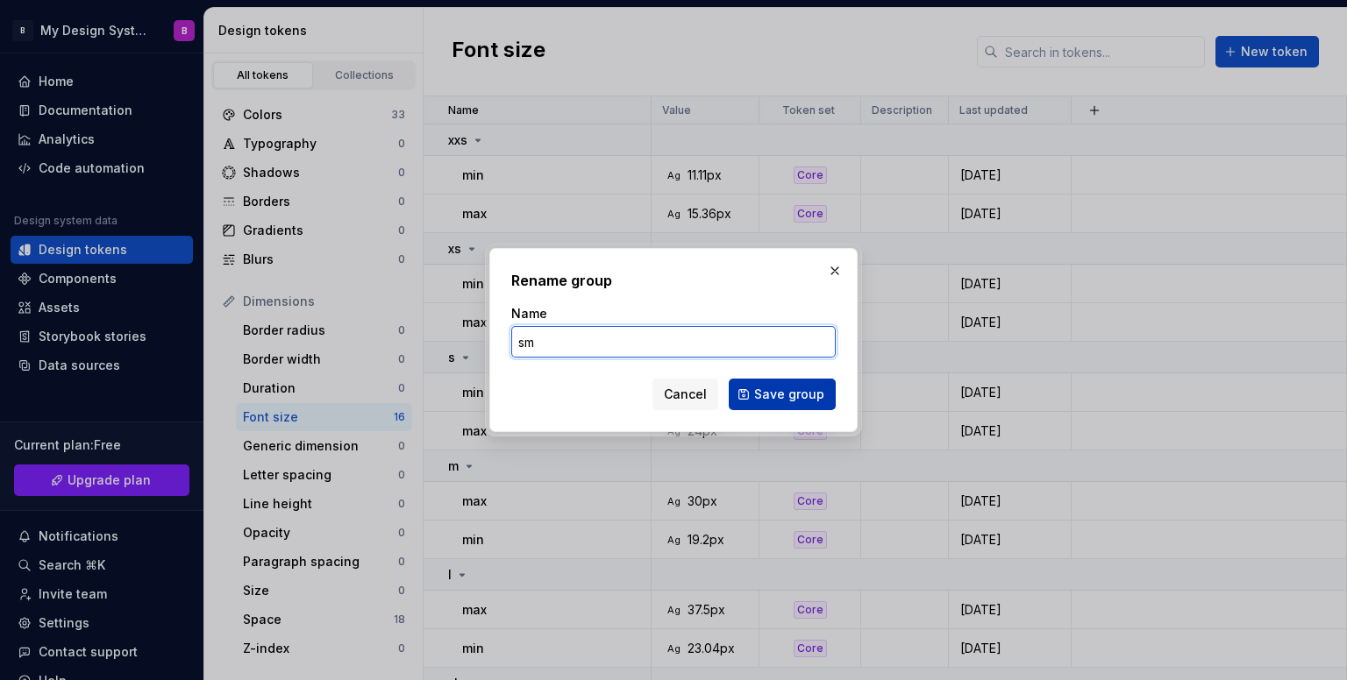
type input "sm"
click at [759, 397] on span "Save group" at bounding box center [789, 395] width 70 height 18
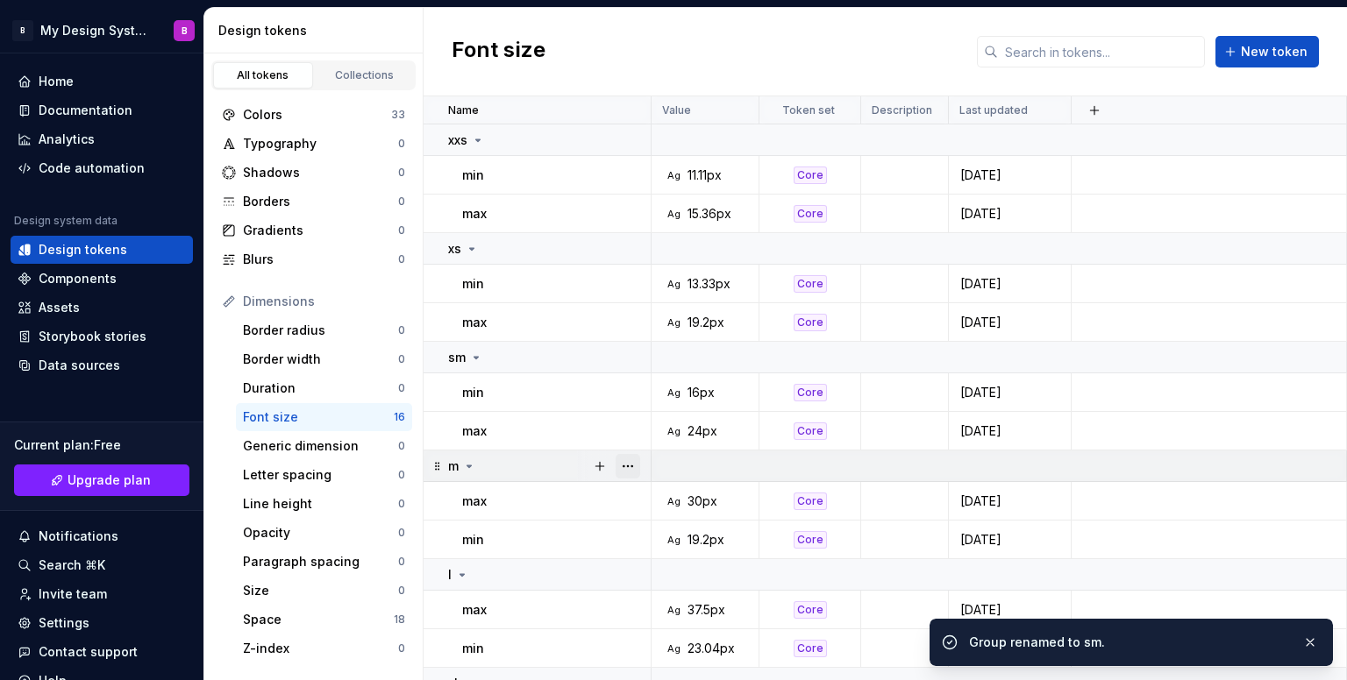
click at [635, 460] on button "button" at bounding box center [627, 466] width 25 height 25
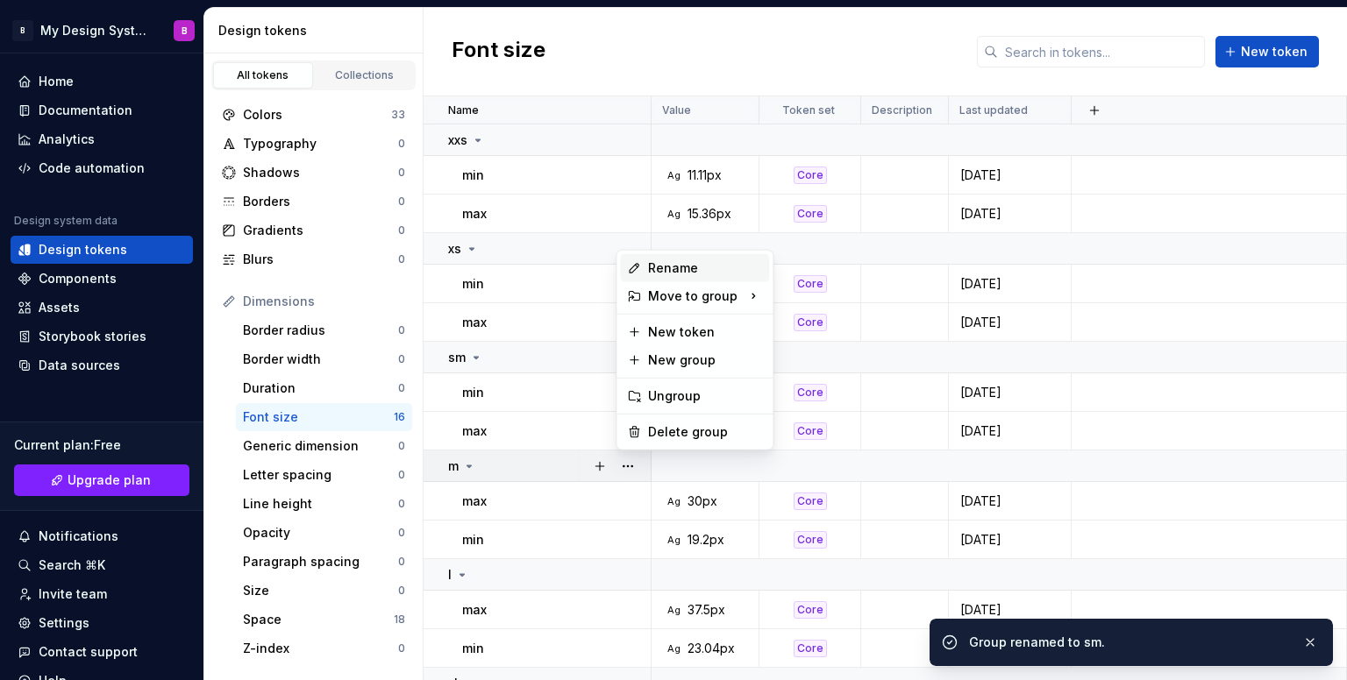
click at [679, 266] on div "Rename" at bounding box center [705, 269] width 114 height 18
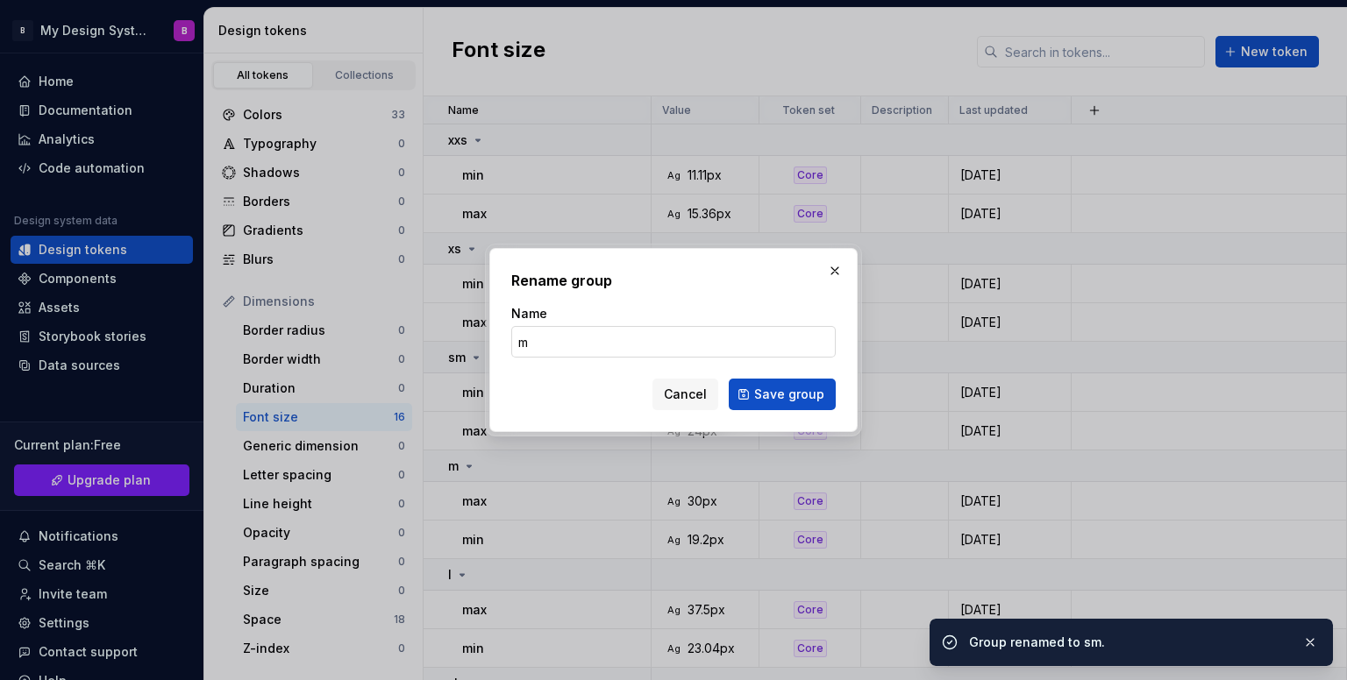
click at [665, 342] on input "m" at bounding box center [673, 342] width 324 height 32
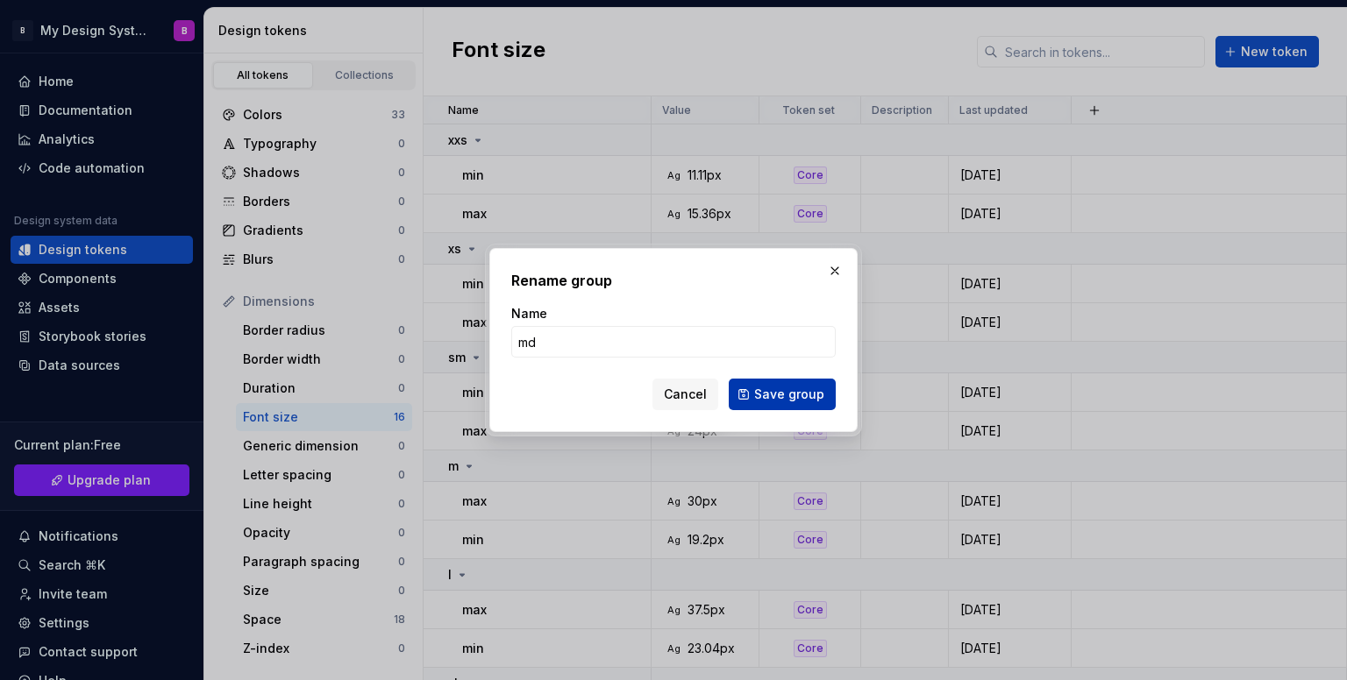
type input "md"
click at [779, 399] on span "Save group" at bounding box center [789, 395] width 70 height 18
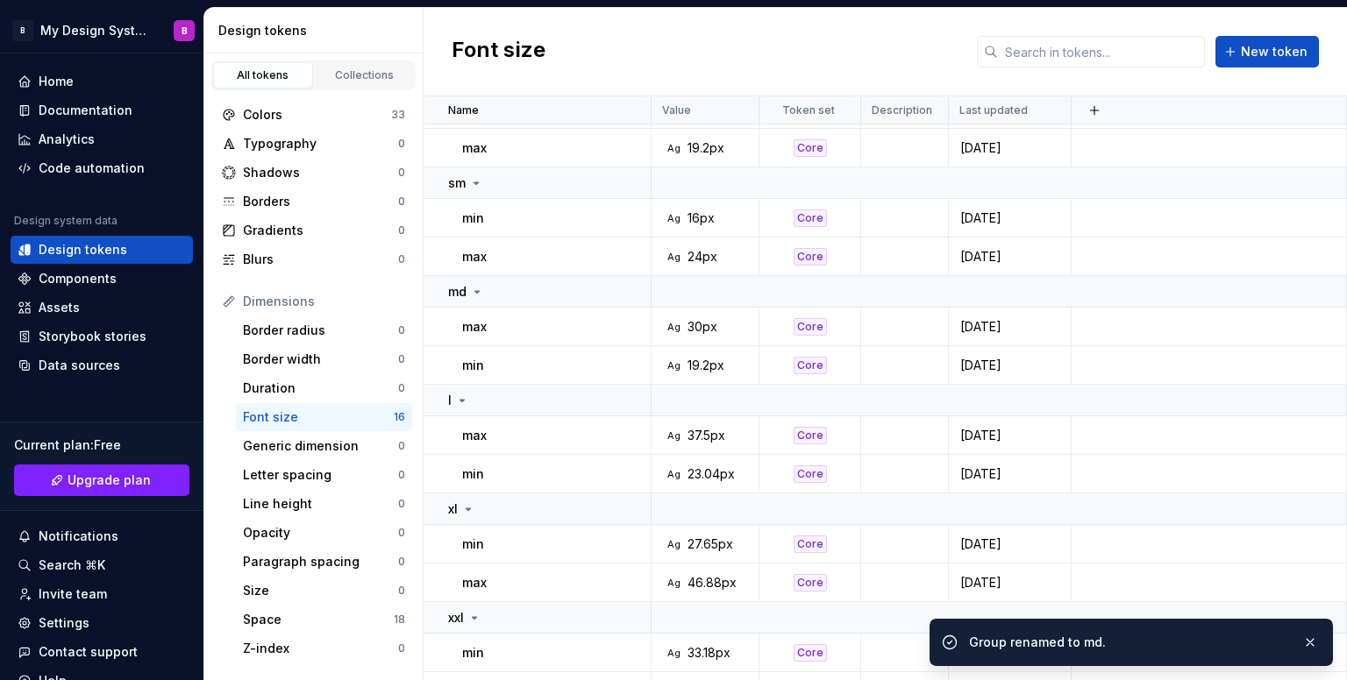
scroll to position [175, 0]
click at [634, 401] on button "button" at bounding box center [627, 400] width 25 height 25
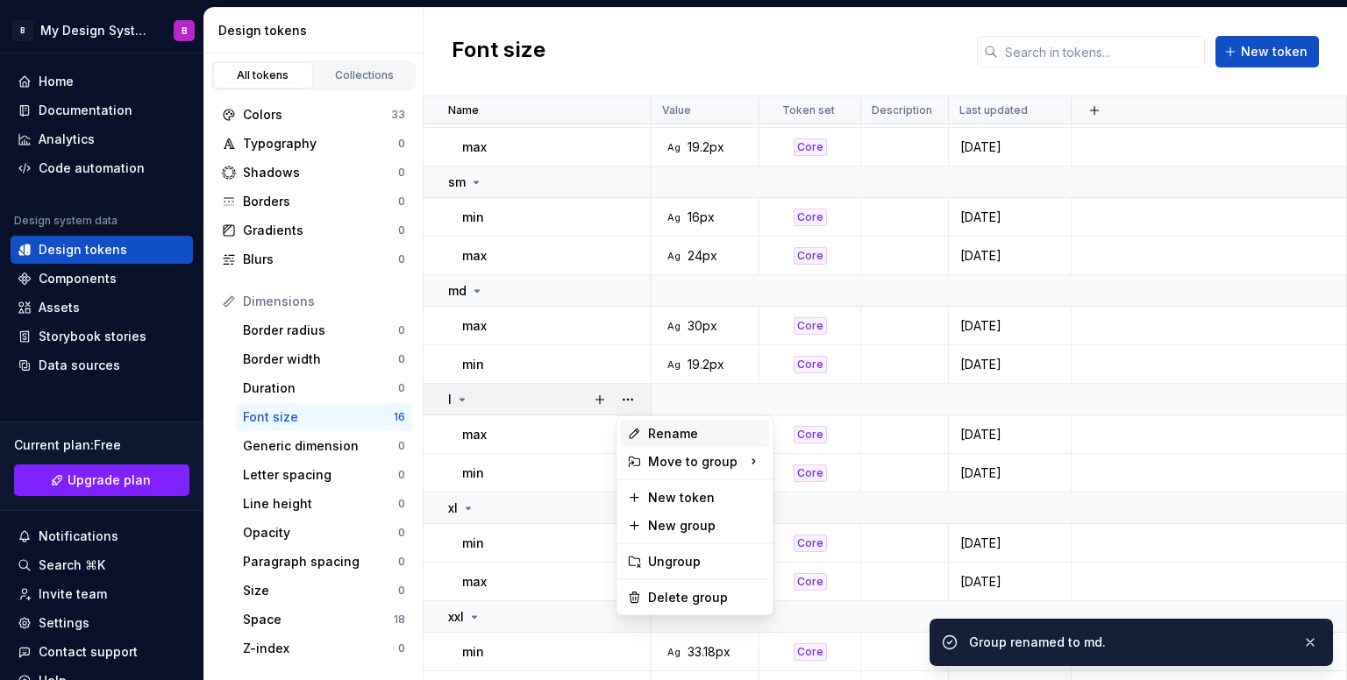
click at [666, 437] on div "Rename" at bounding box center [705, 434] width 114 height 18
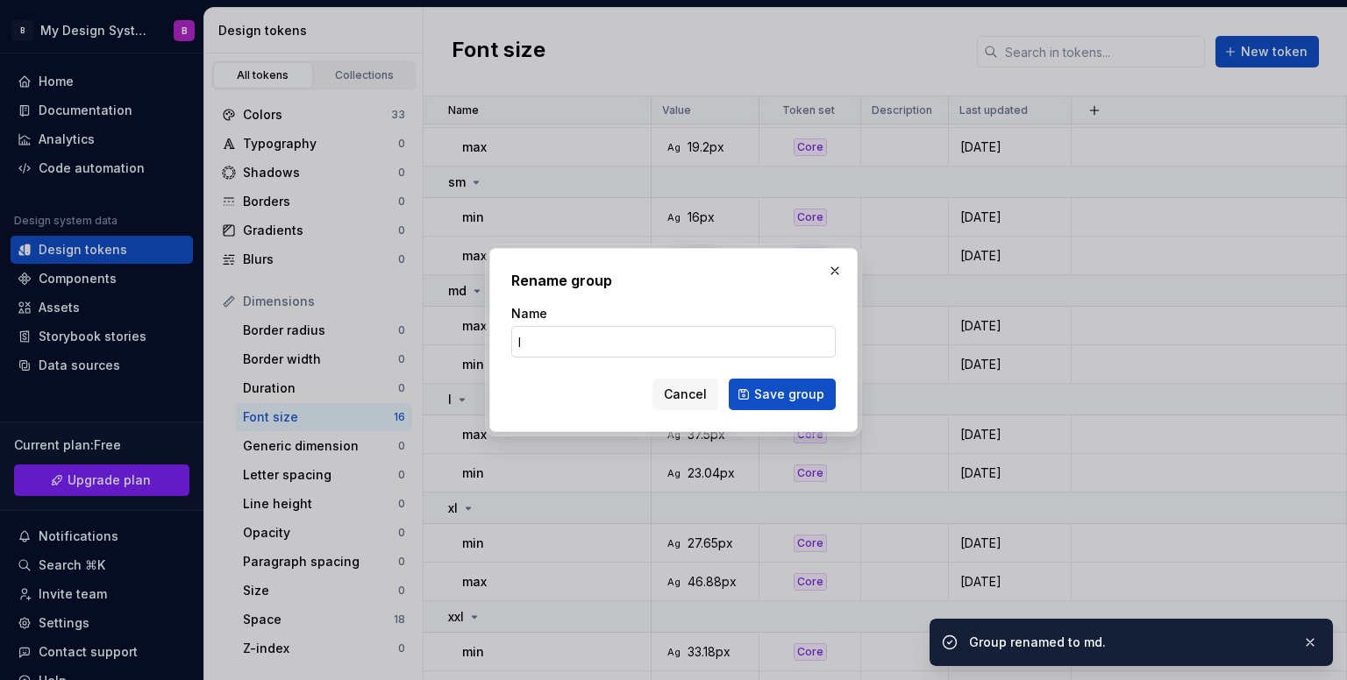
click at [631, 345] on input "l" at bounding box center [673, 342] width 324 height 32
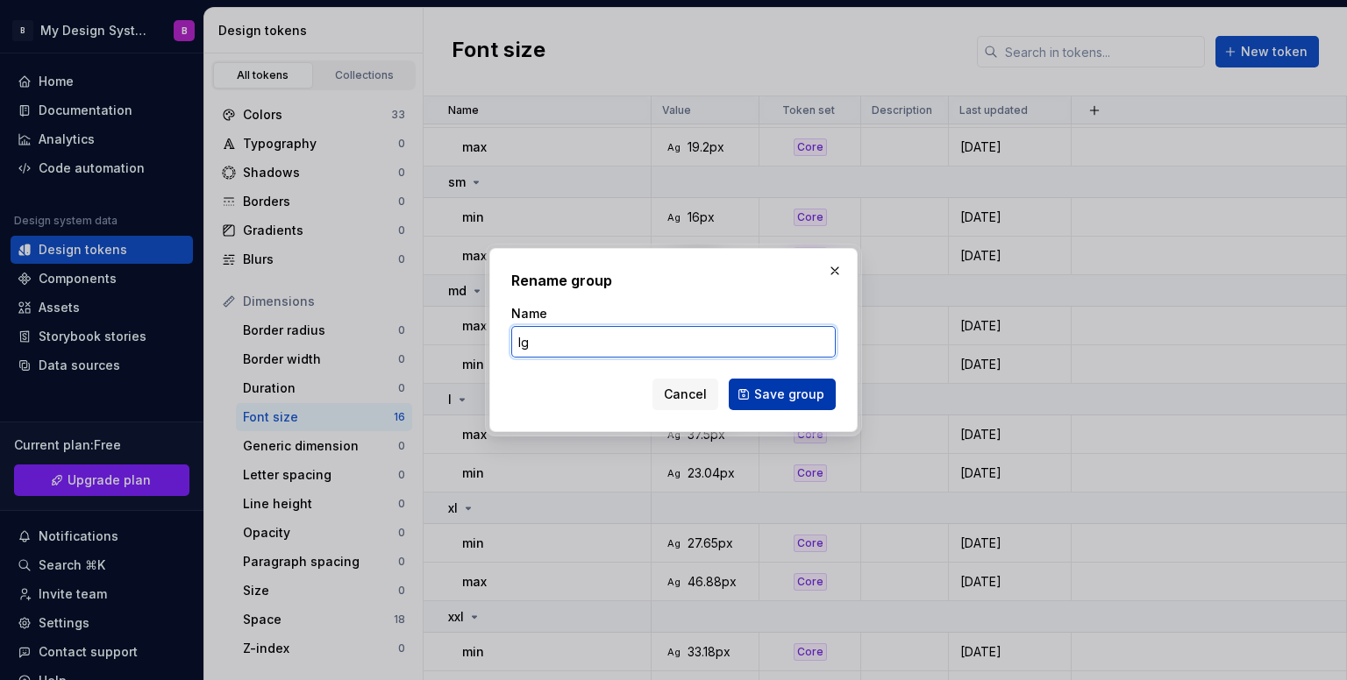
type input "lg"
click at [793, 397] on span "Save group" at bounding box center [789, 395] width 70 height 18
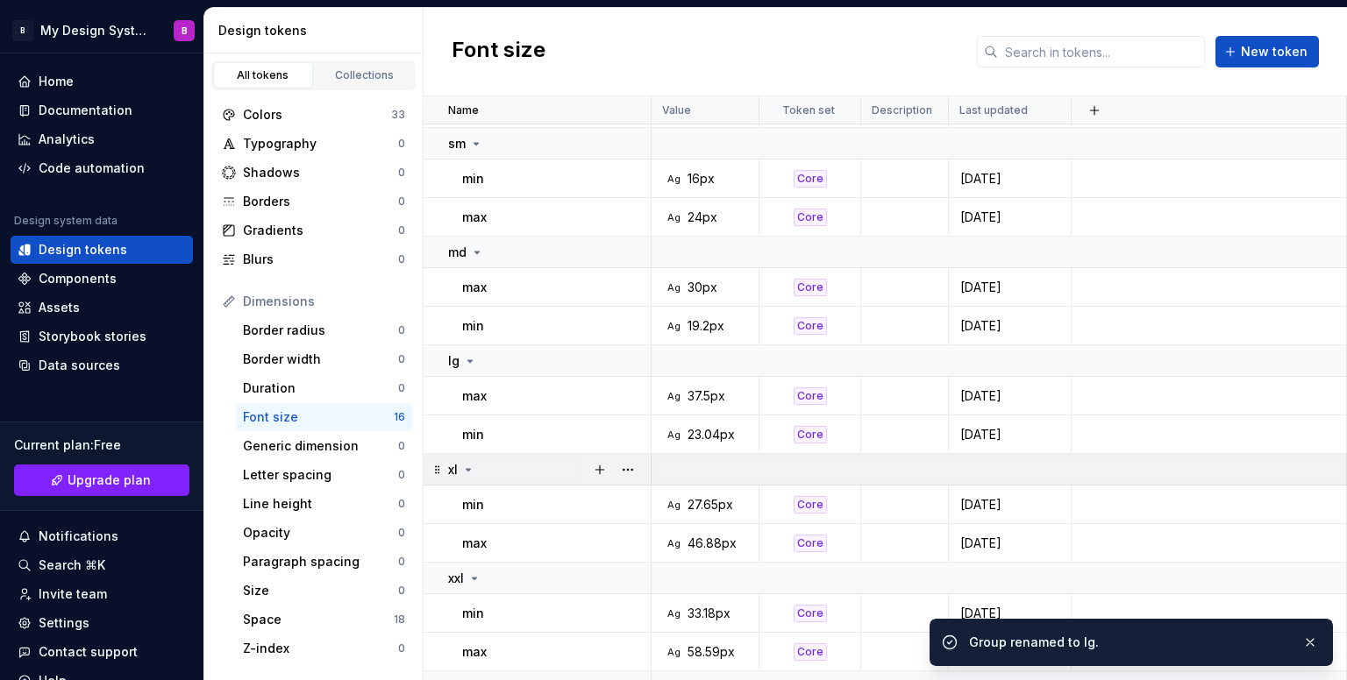
scroll to position [313, 0]
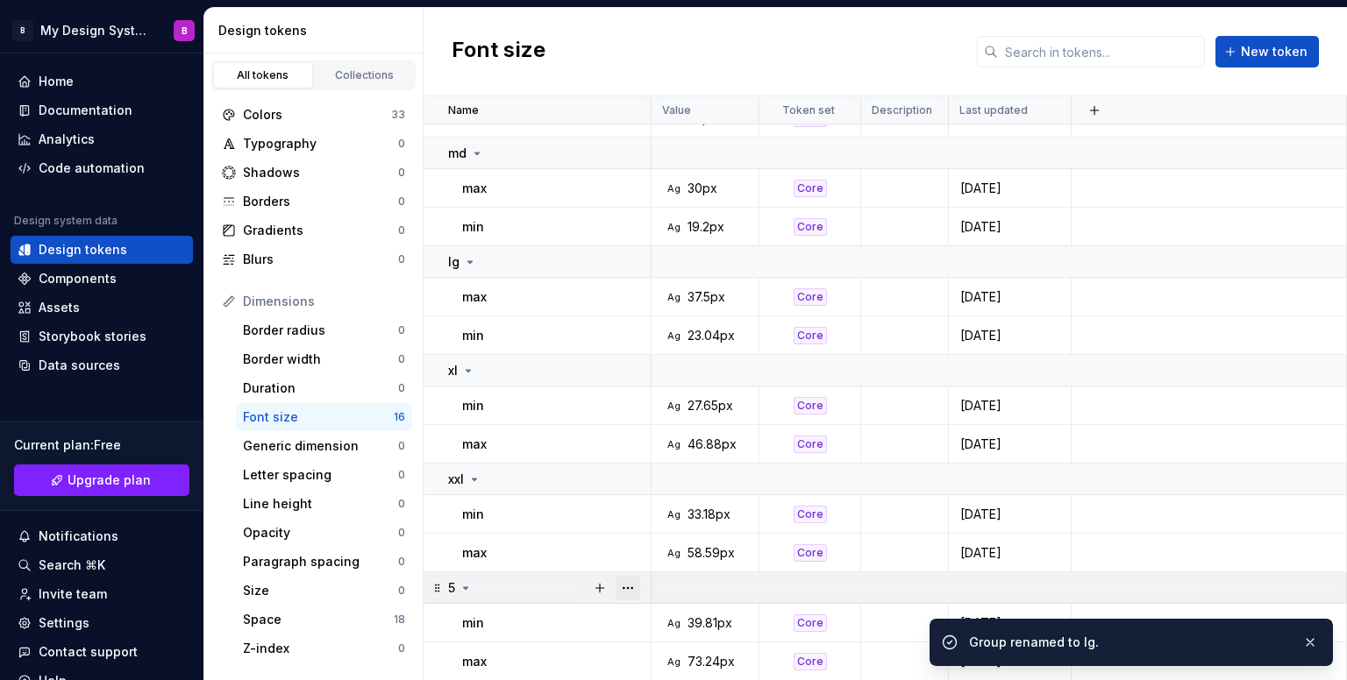
click at [637, 587] on button "button" at bounding box center [627, 588] width 25 height 25
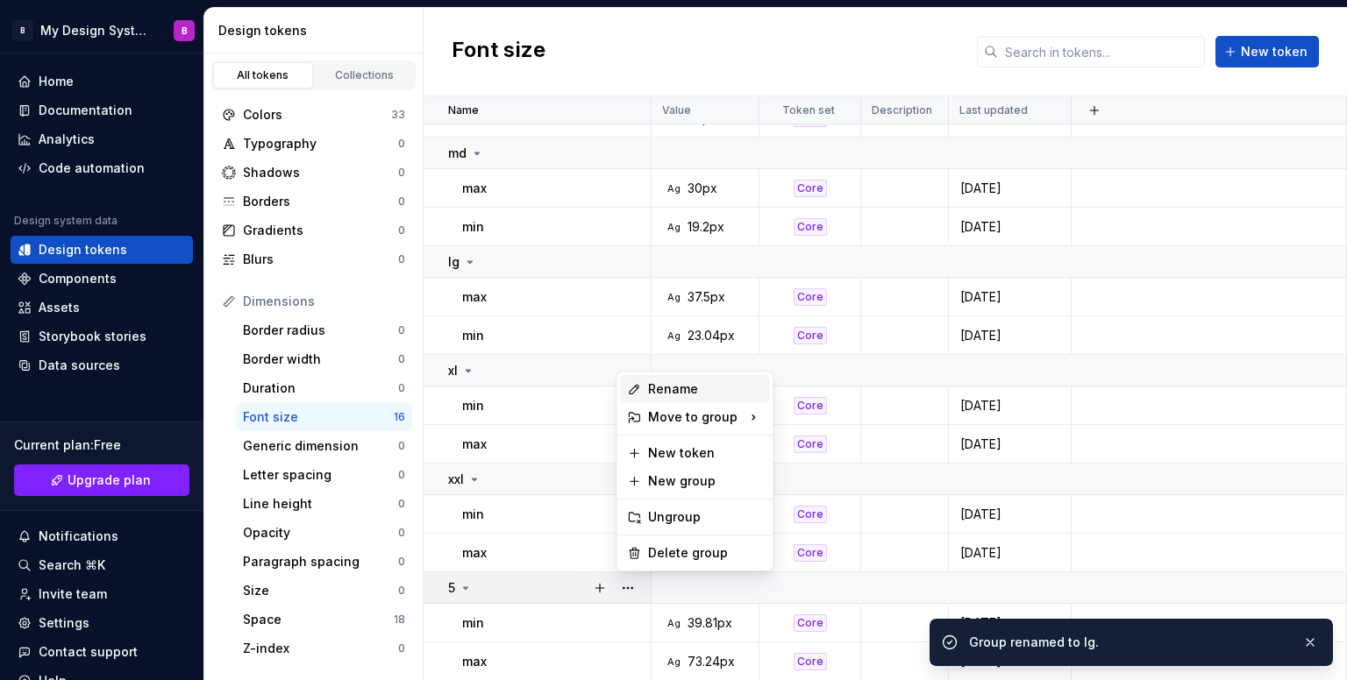
click at [677, 386] on div "Rename" at bounding box center [705, 389] width 114 height 18
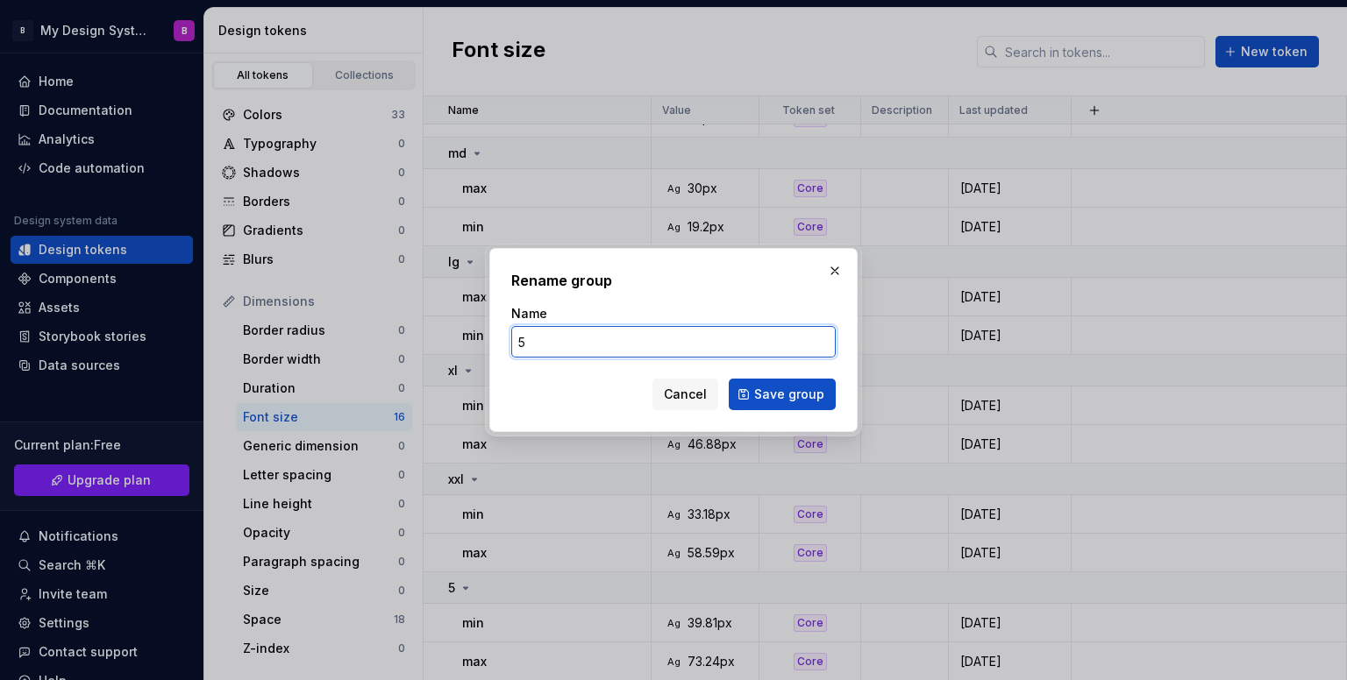
click at [680, 342] on input "5" at bounding box center [673, 342] width 324 height 32
drag, startPoint x: 658, startPoint y: 340, endPoint x: 393, endPoint y: 324, distance: 266.2
click at [393, 324] on div "Rename group Name 5 Cancel Save group" at bounding box center [673, 340] width 1347 height 680
type input "xxxl"
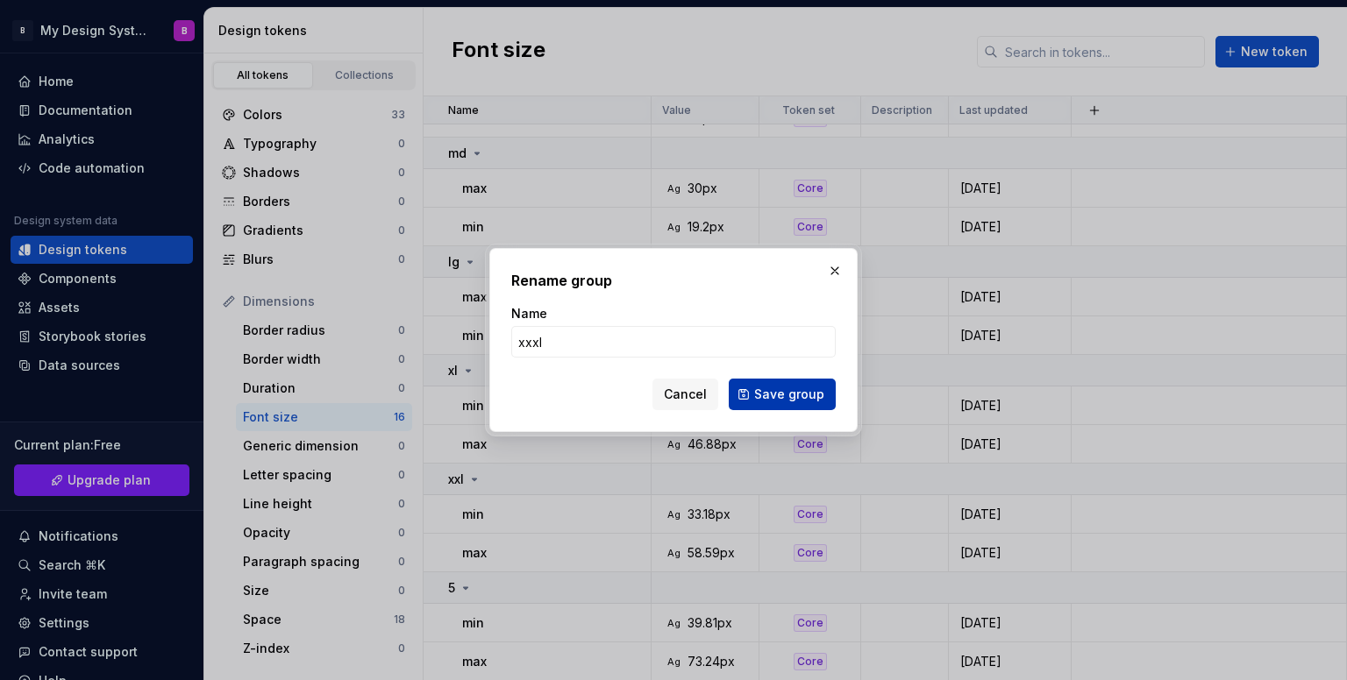
click at [774, 399] on span "Save group" at bounding box center [789, 395] width 70 height 18
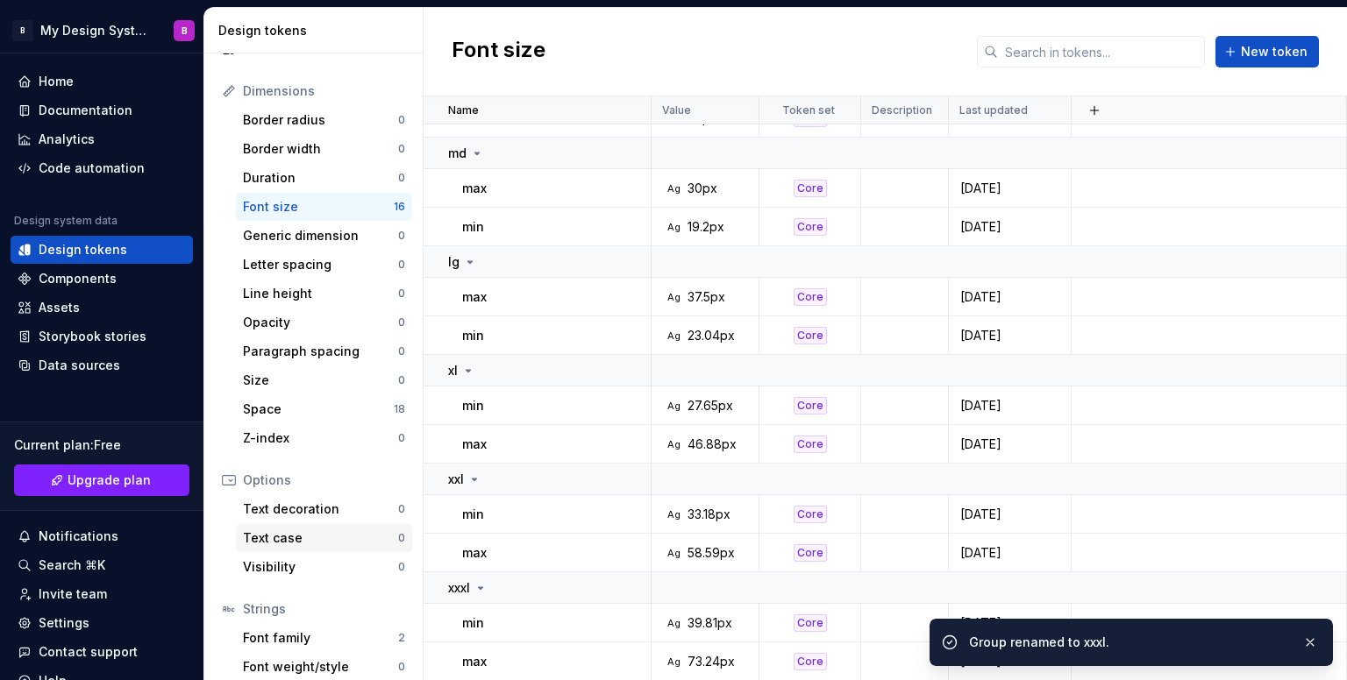
scroll to position [263, 0]
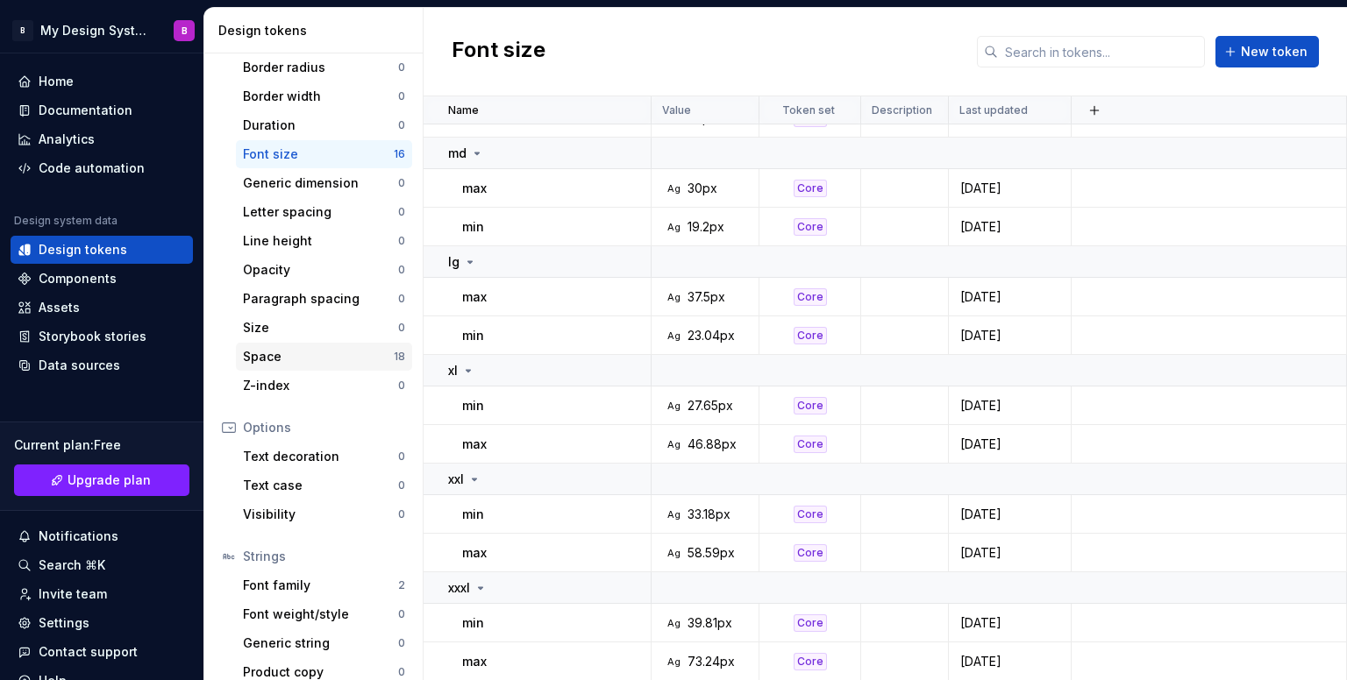
click at [336, 357] on div "Space" at bounding box center [318, 357] width 151 height 18
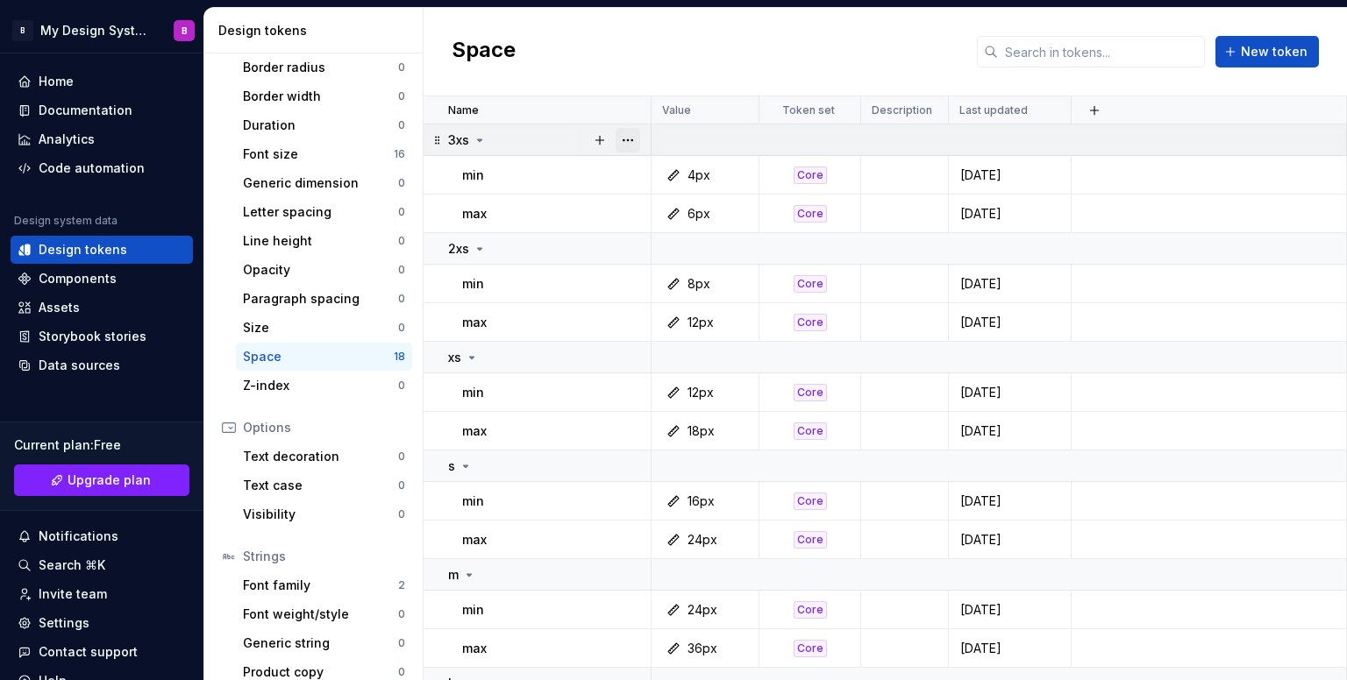
click at [636, 142] on button "button" at bounding box center [627, 140] width 25 height 25
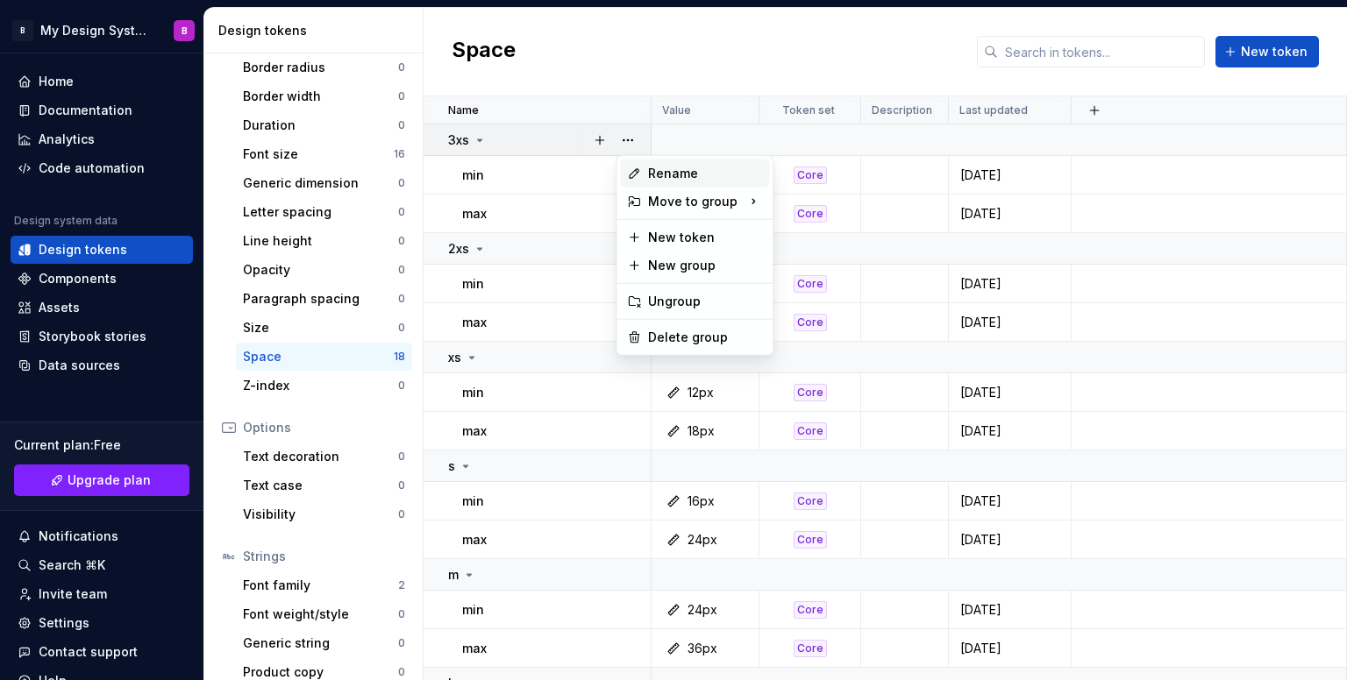
click at [711, 175] on div "Rename" at bounding box center [705, 174] width 114 height 18
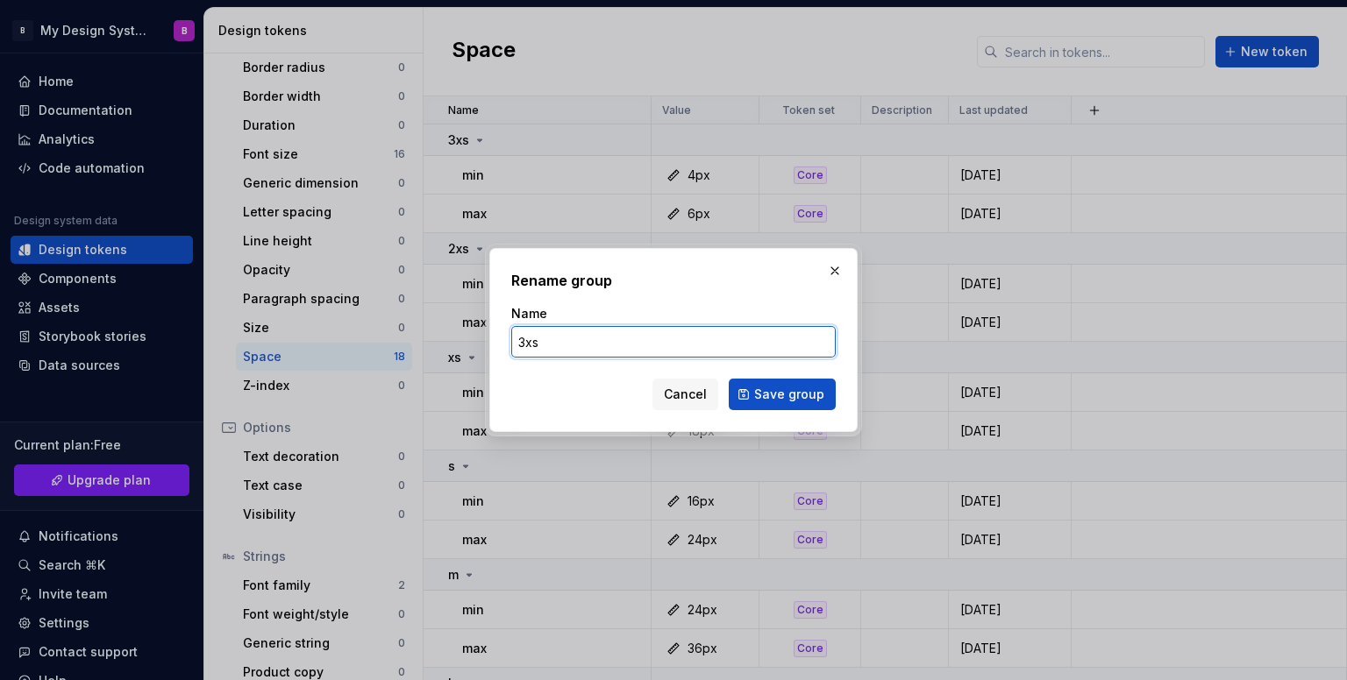
click at [519, 339] on input "3xs" at bounding box center [673, 342] width 324 height 32
type input "xxxs"
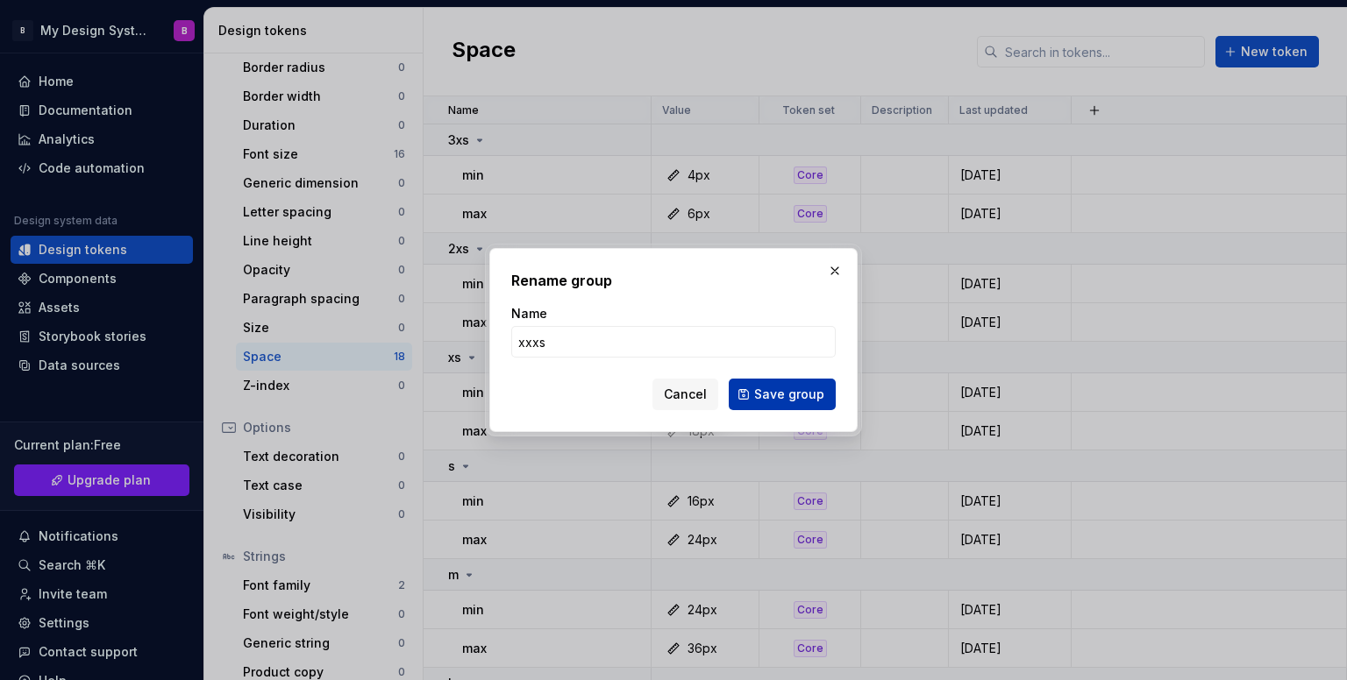
click at [765, 389] on span "Save group" at bounding box center [789, 395] width 70 height 18
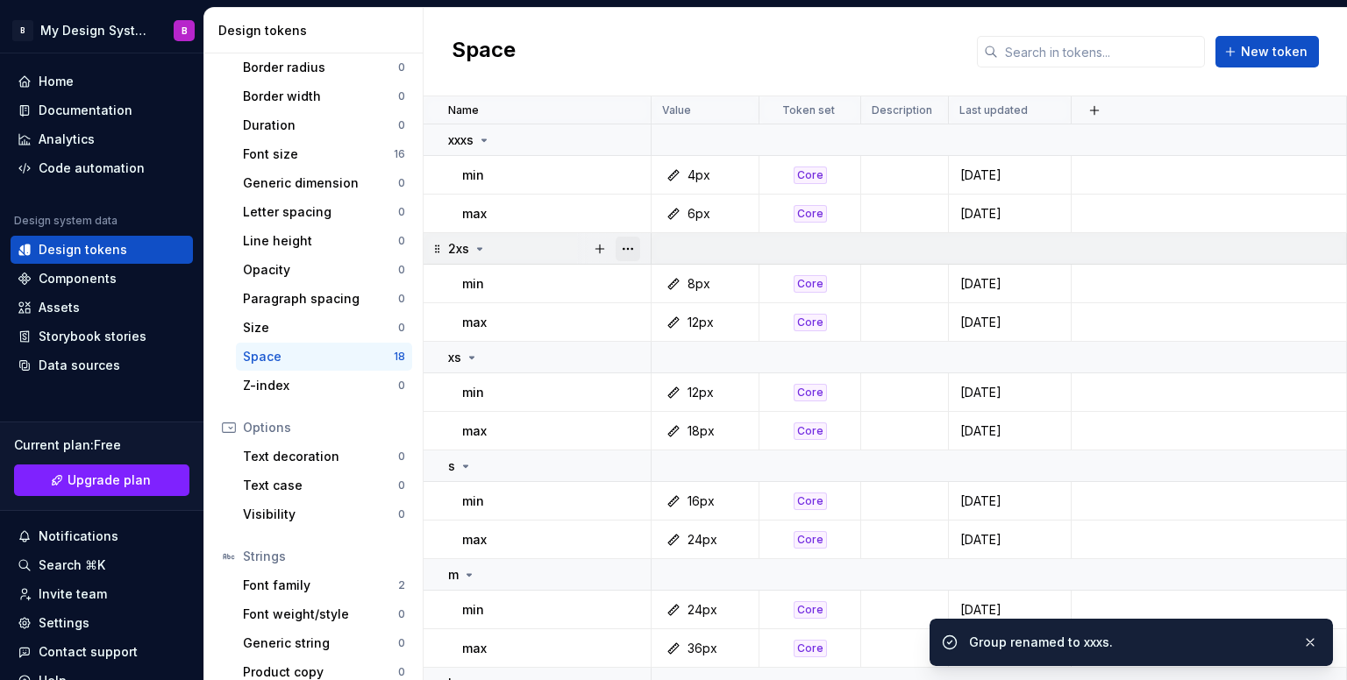
click at [637, 254] on button "button" at bounding box center [627, 249] width 25 height 25
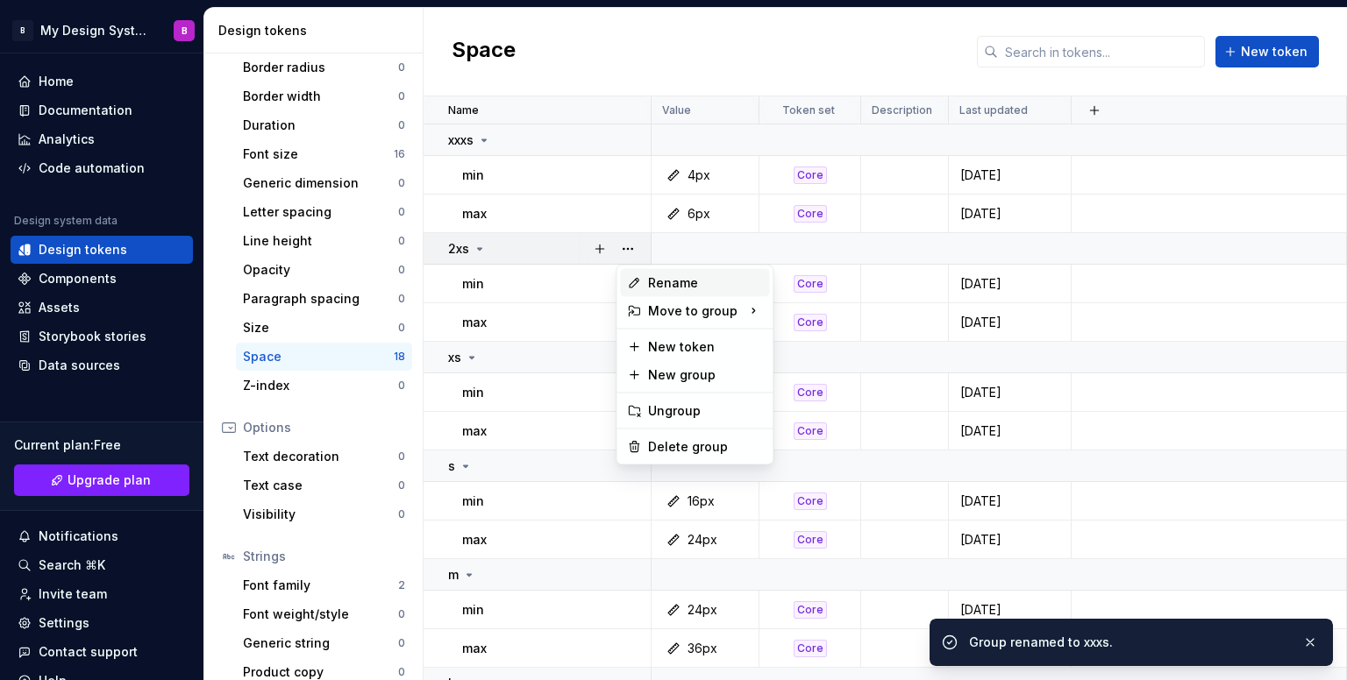
click at [693, 284] on div "Rename" at bounding box center [705, 283] width 114 height 18
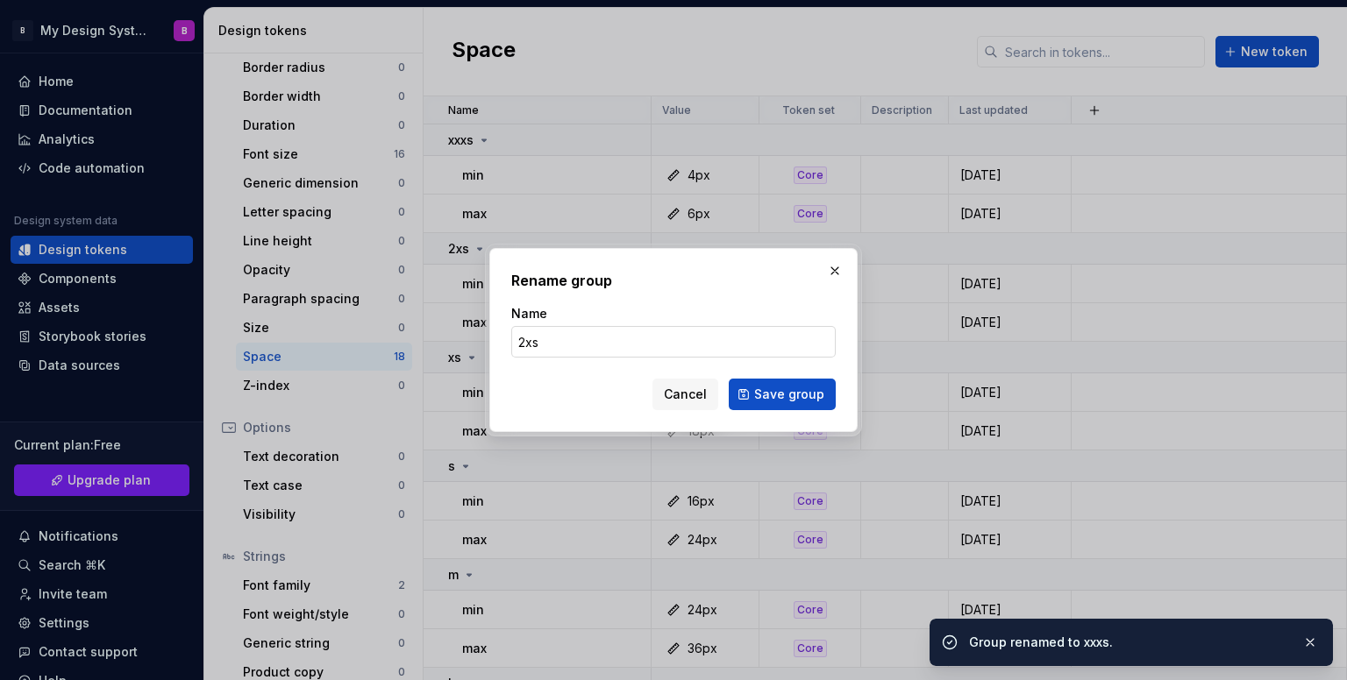
click at [533, 345] on input "2xs" at bounding box center [673, 342] width 324 height 32
click at [524, 340] on input "2xs" at bounding box center [673, 342] width 324 height 32
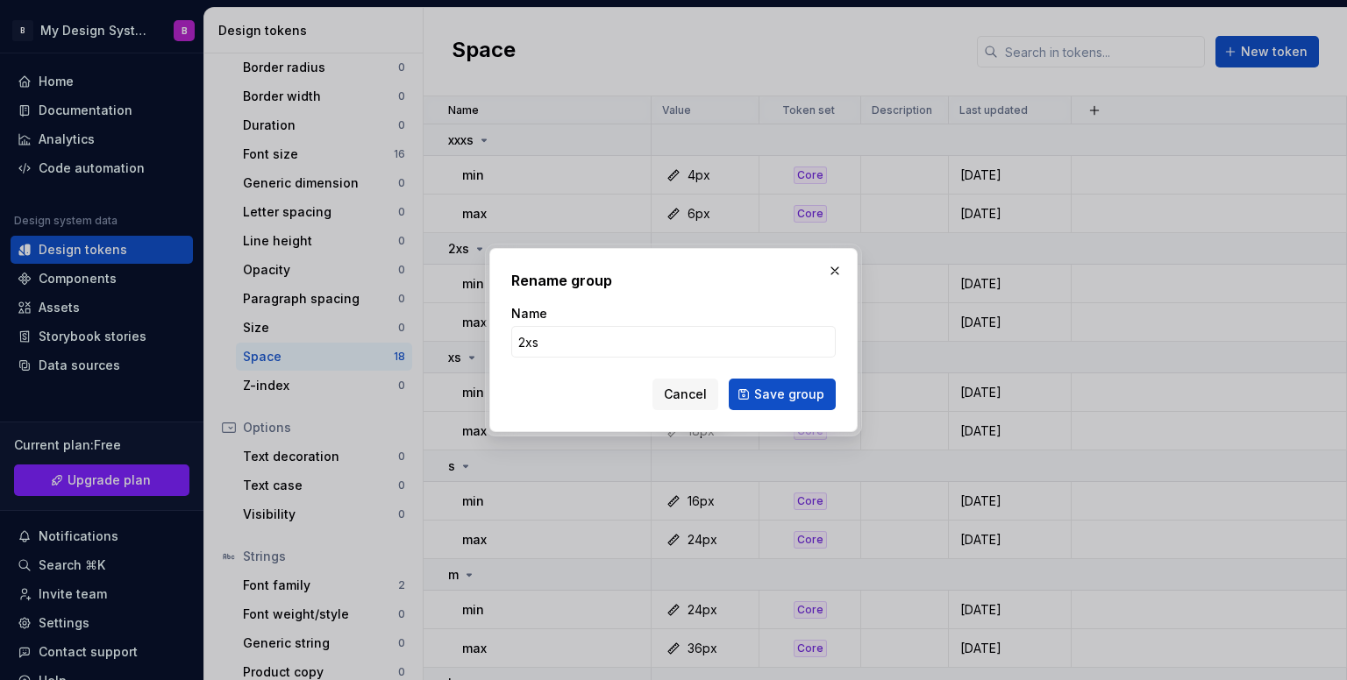
drag, startPoint x: 524, startPoint y: 340, endPoint x: 503, endPoint y: 338, distance: 21.2
click at [503, 338] on div "Rename group Name 2xs Cancel Save group" at bounding box center [673, 340] width 368 height 184
click at [547, 345] on input "2xs" at bounding box center [673, 342] width 324 height 32
drag, startPoint x: 523, startPoint y: 341, endPoint x: 510, endPoint y: 341, distance: 12.3
click at [511, 341] on input "2xs" at bounding box center [673, 342] width 324 height 32
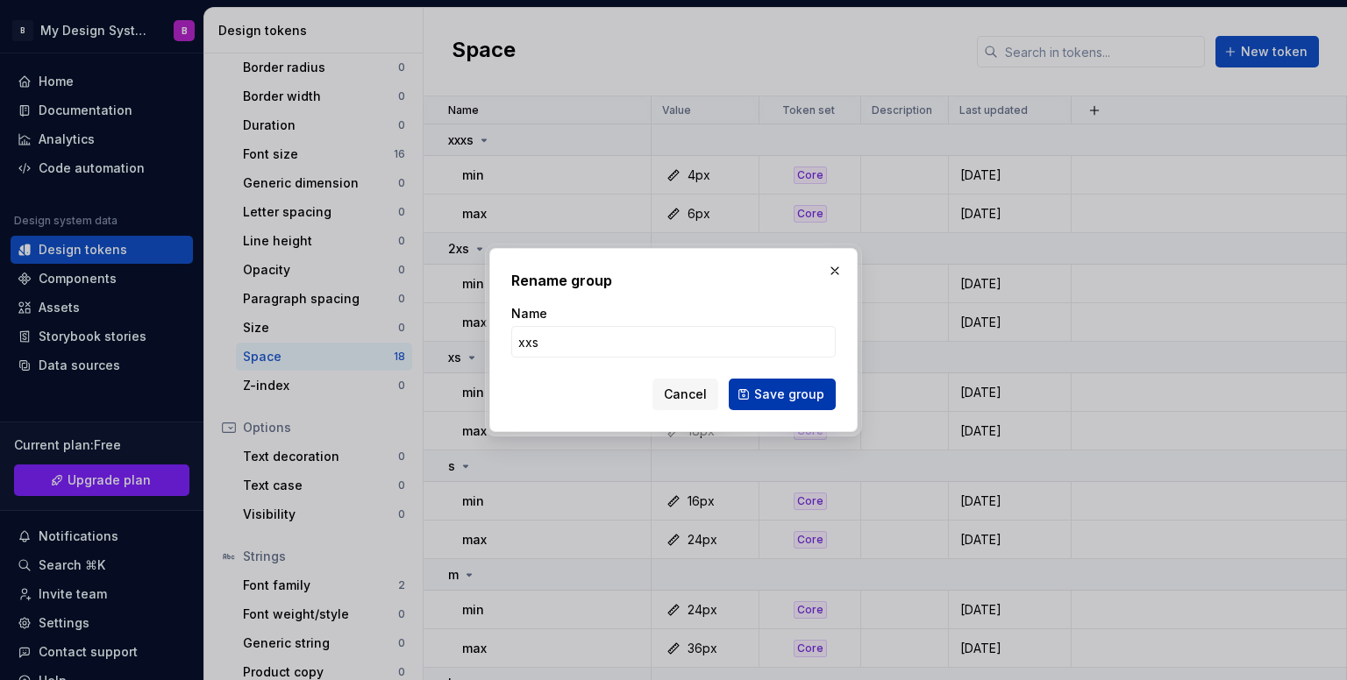
type input "xxs"
click at [765, 383] on button "Save group" at bounding box center [782, 395] width 107 height 32
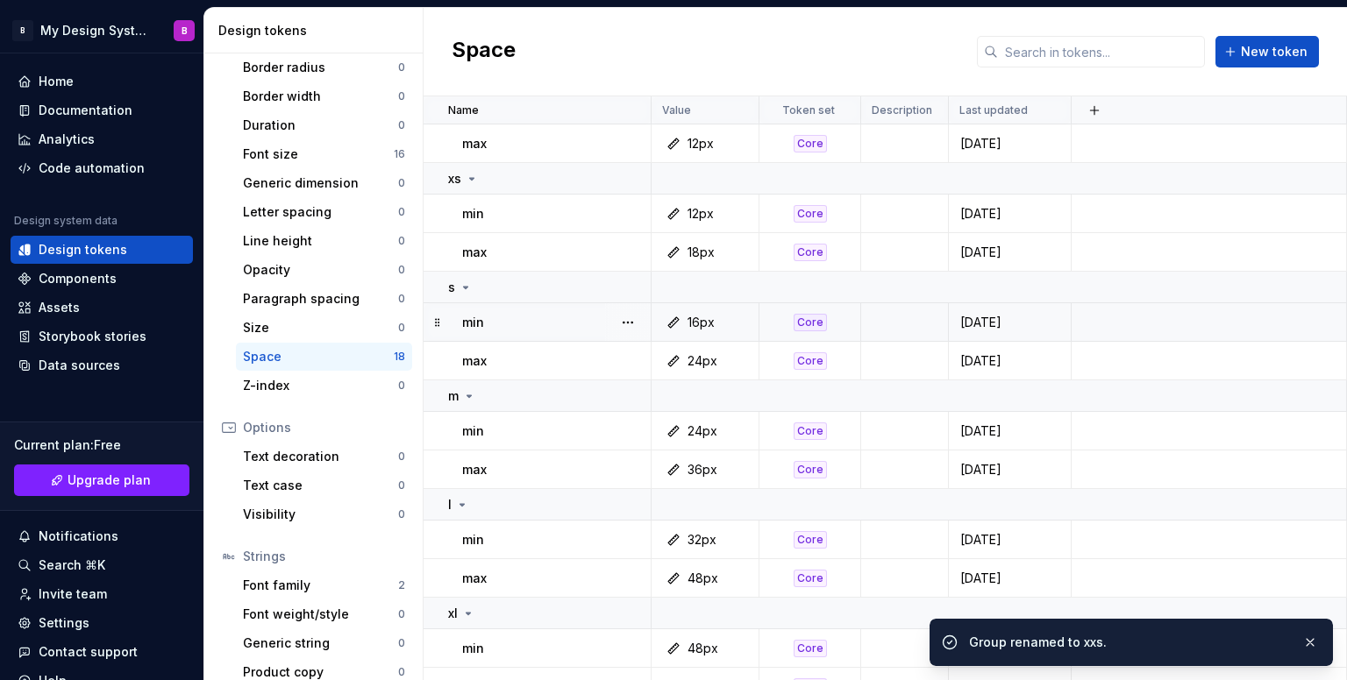
scroll to position [175, 0]
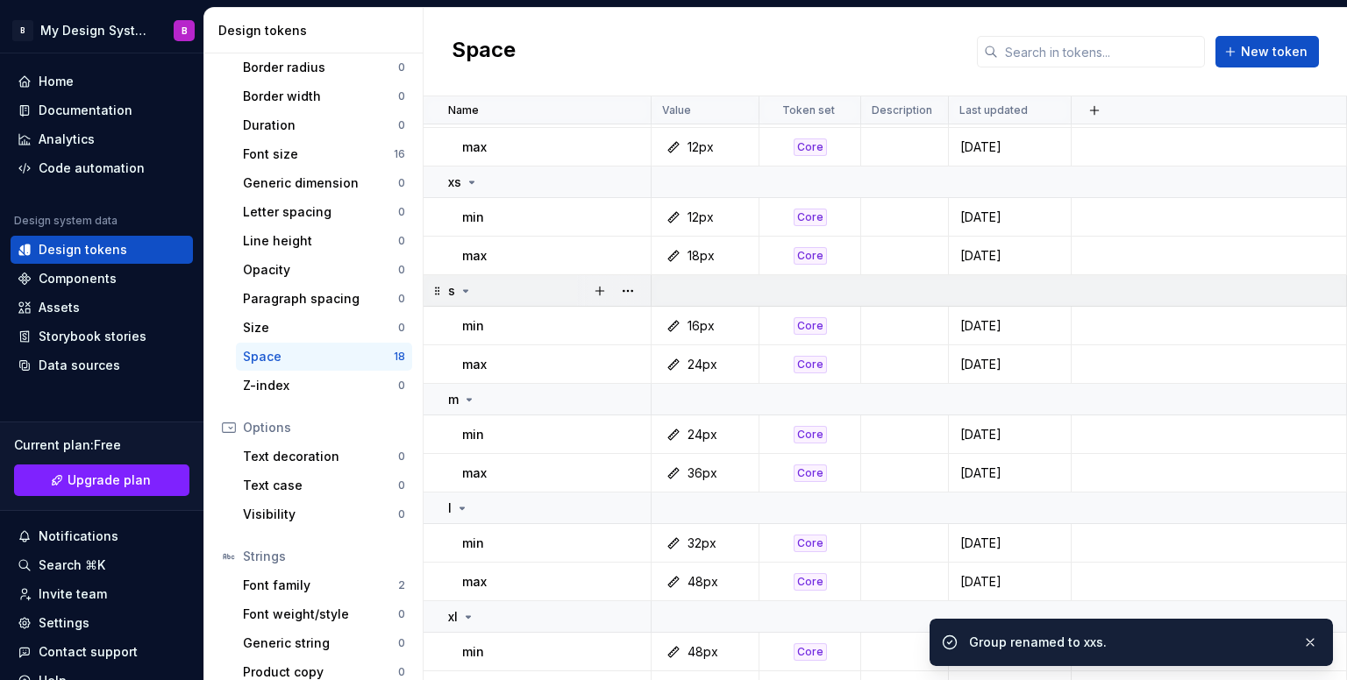
click at [642, 292] on div at bounding box center [614, 290] width 74 height 31
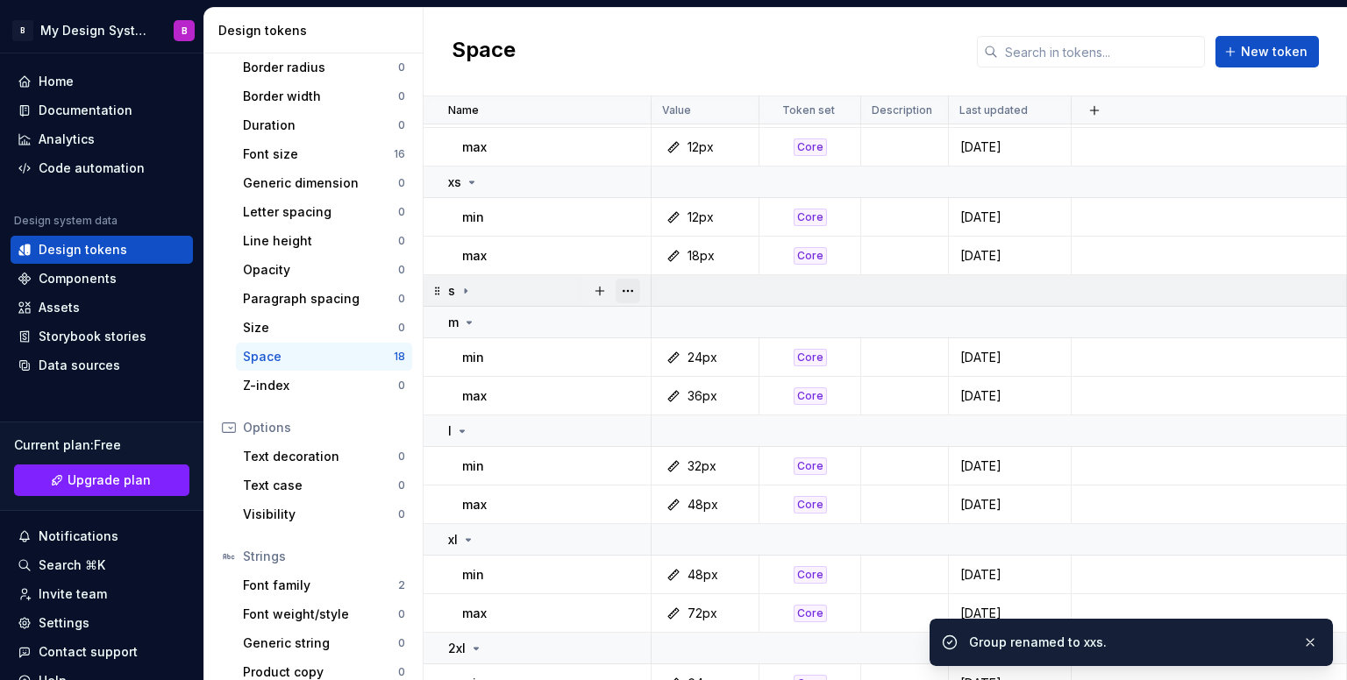
click at [629, 295] on button "button" at bounding box center [627, 291] width 25 height 25
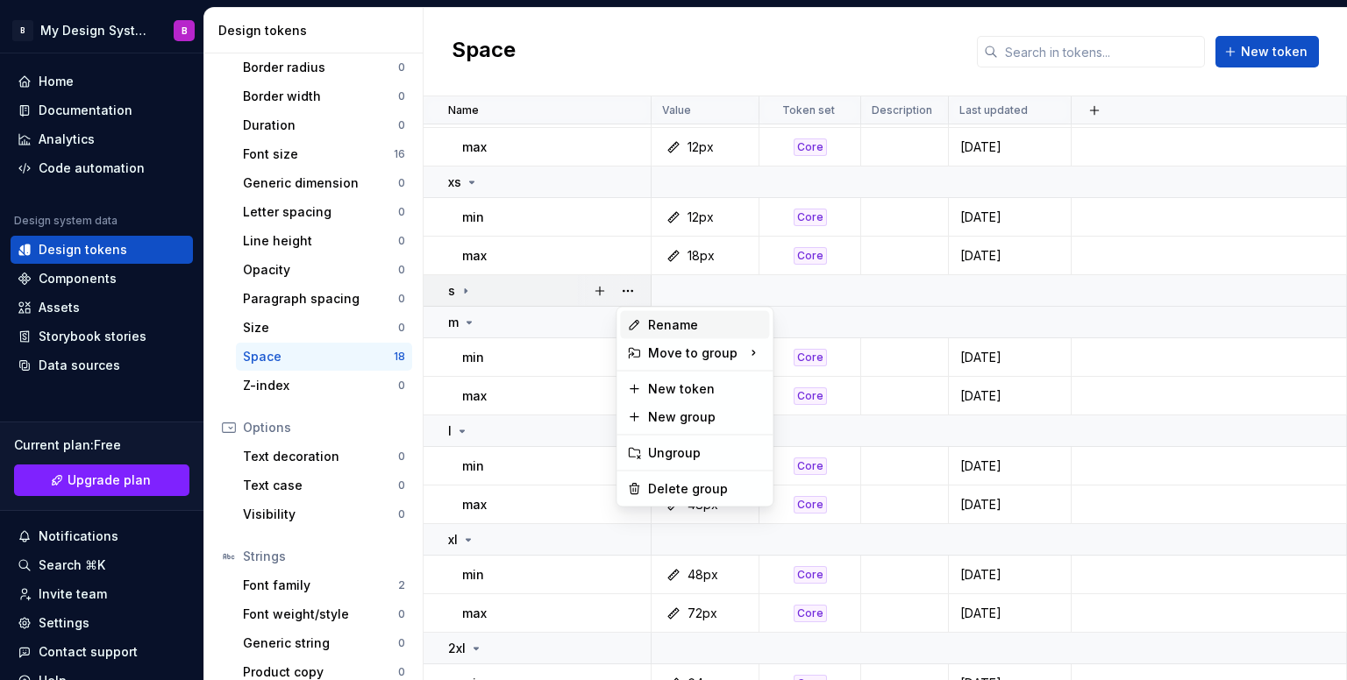
click at [672, 329] on div "Rename" at bounding box center [705, 325] width 114 height 18
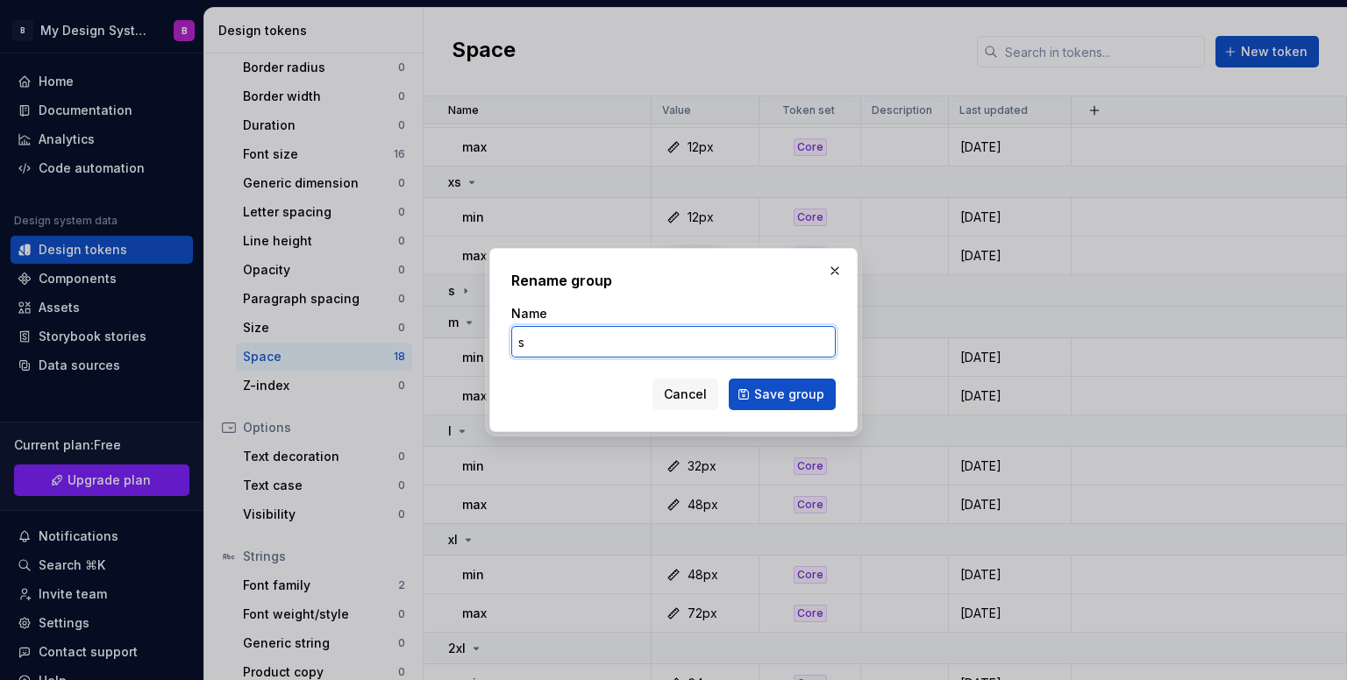
click at [589, 341] on input "s" at bounding box center [673, 342] width 324 height 32
type input "sm"
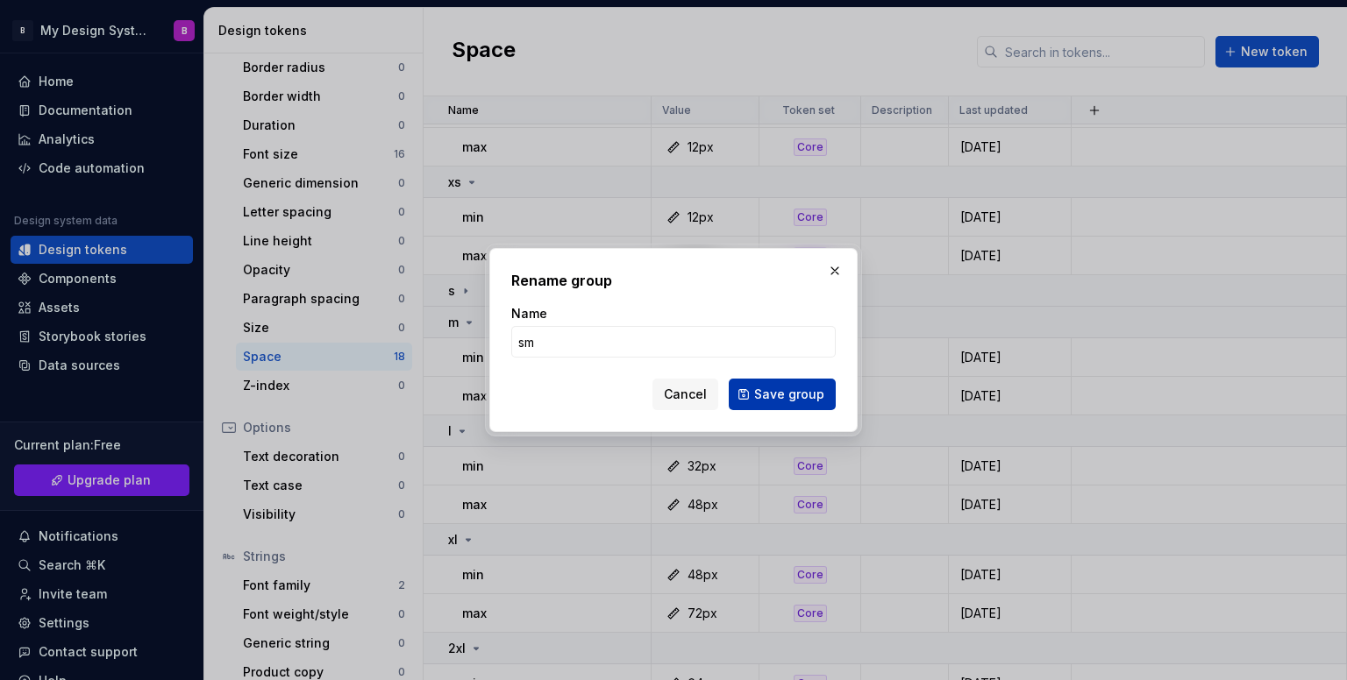
click at [787, 388] on span "Save group" at bounding box center [789, 395] width 70 height 18
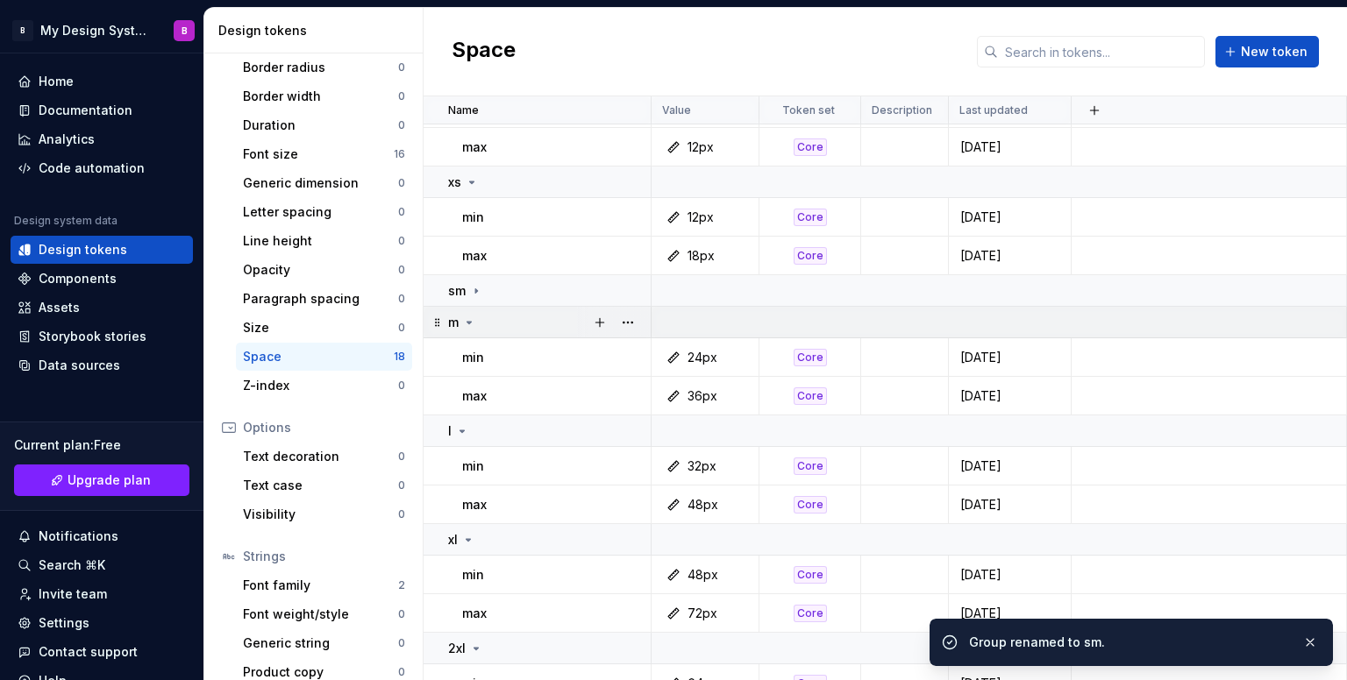
click at [644, 320] on div at bounding box center [614, 322] width 74 height 31
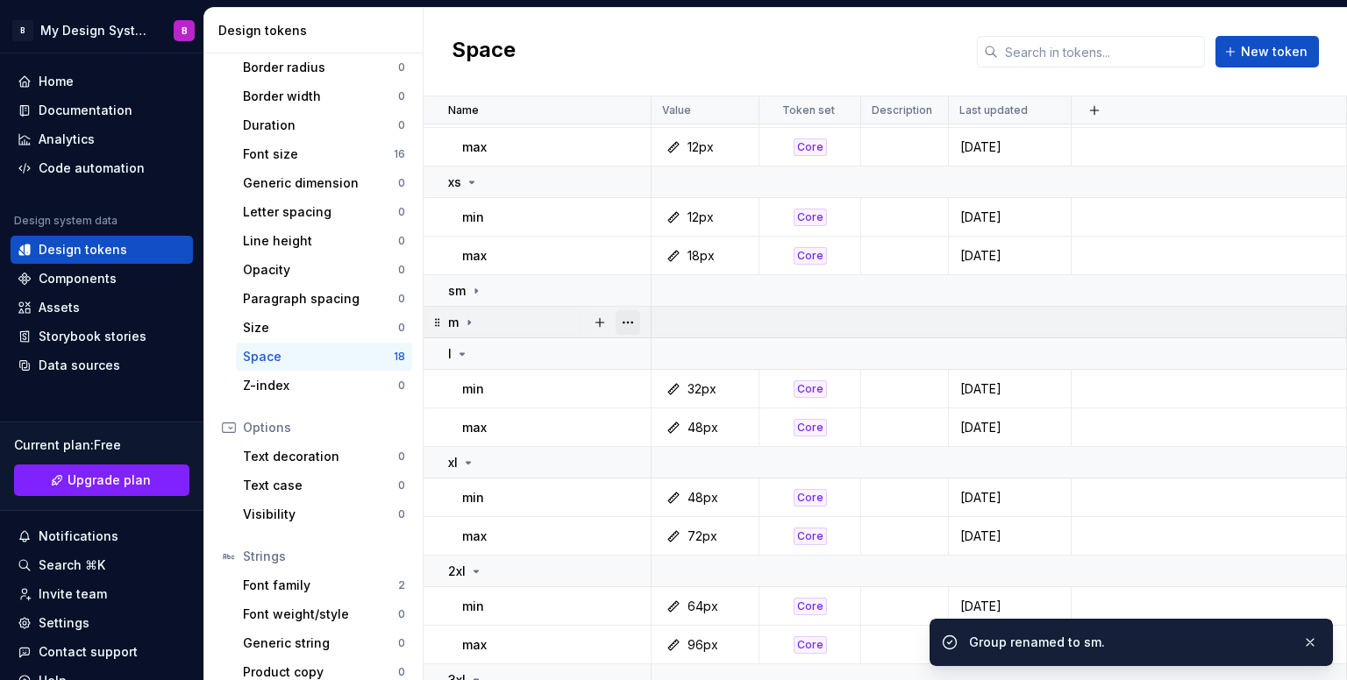
click at [632, 318] on button "button" at bounding box center [627, 322] width 25 height 25
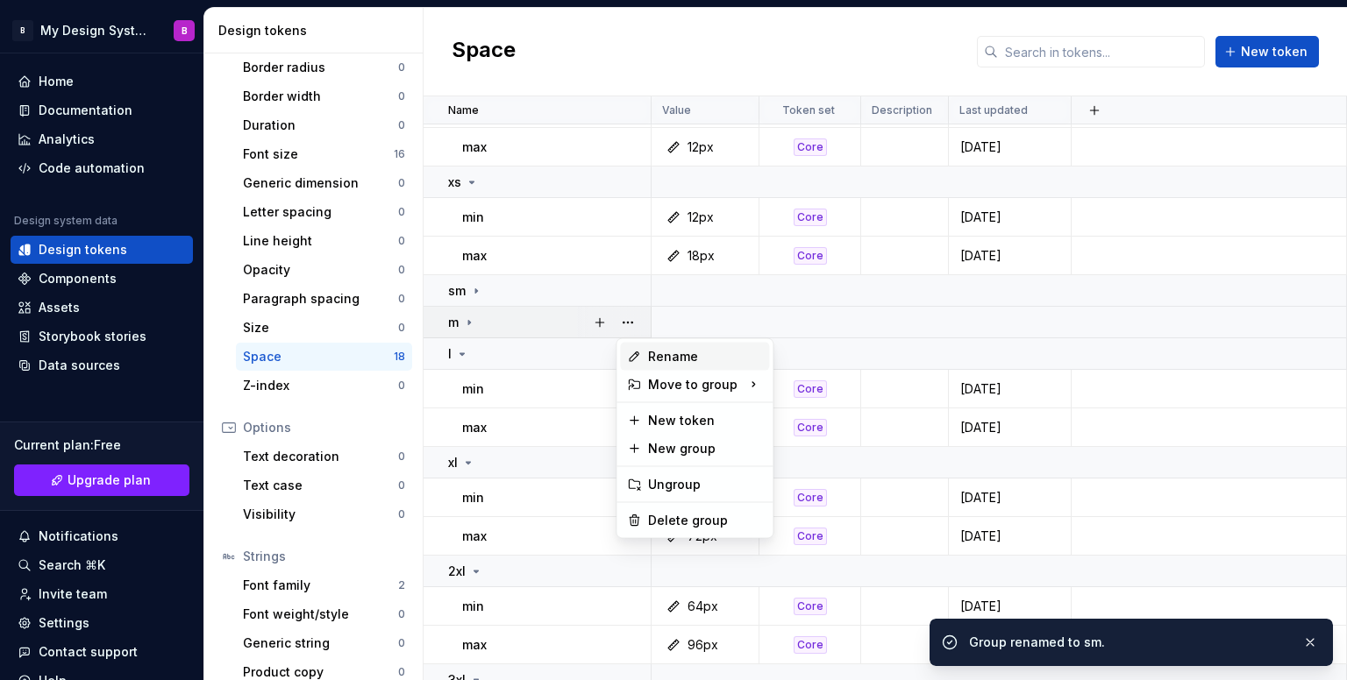
click at [651, 352] on div "Rename" at bounding box center [705, 357] width 114 height 18
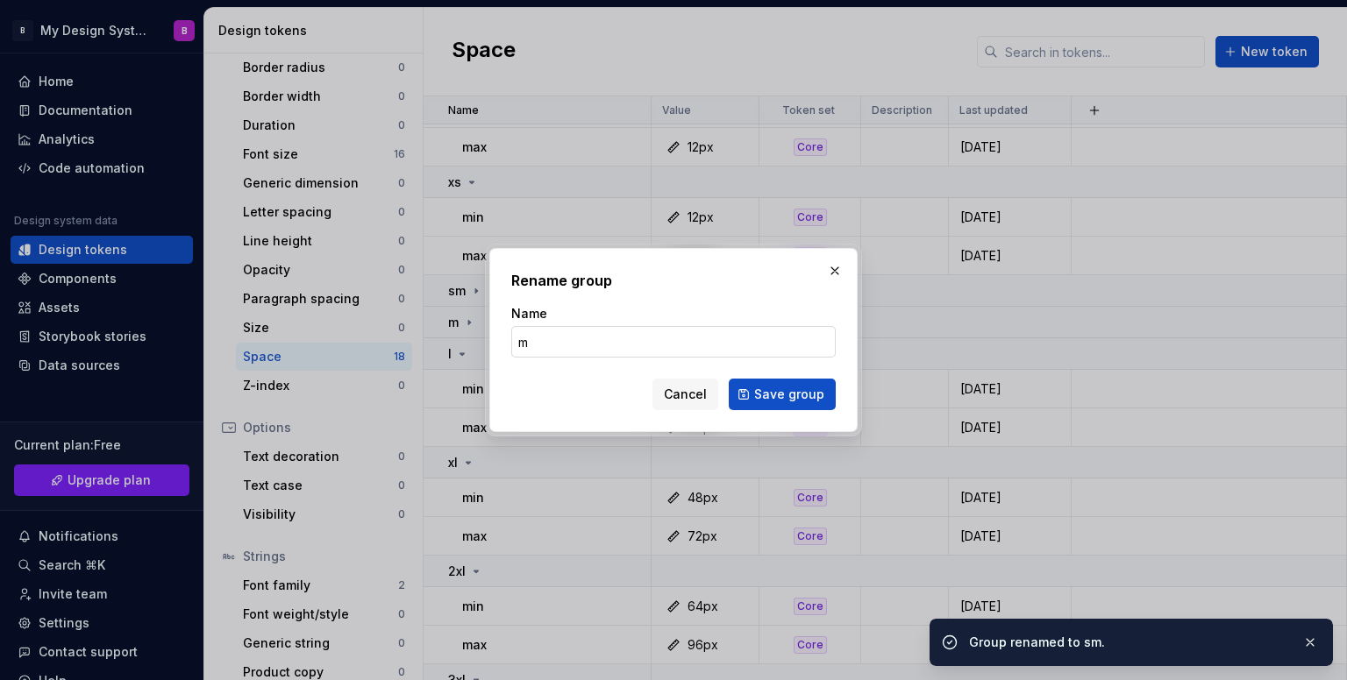
click at [643, 348] on input "m" at bounding box center [673, 342] width 324 height 32
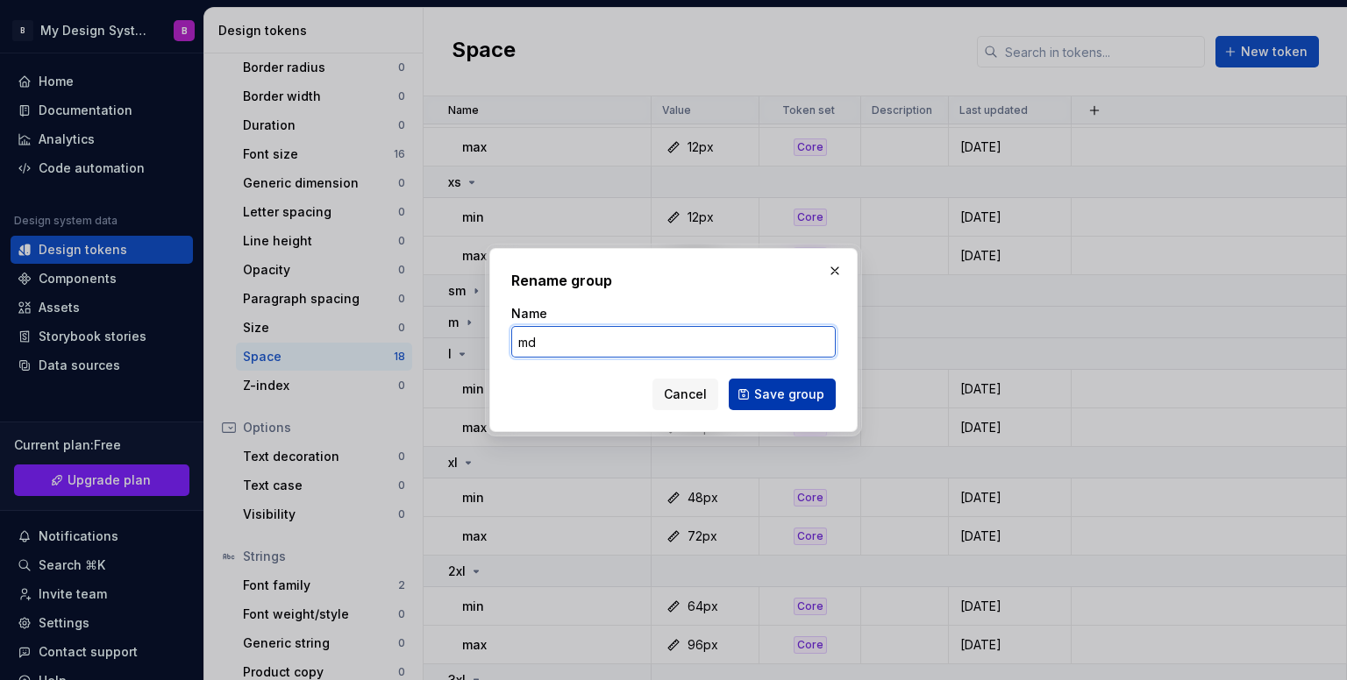
type input "md"
click at [791, 397] on span "Save group" at bounding box center [789, 395] width 70 height 18
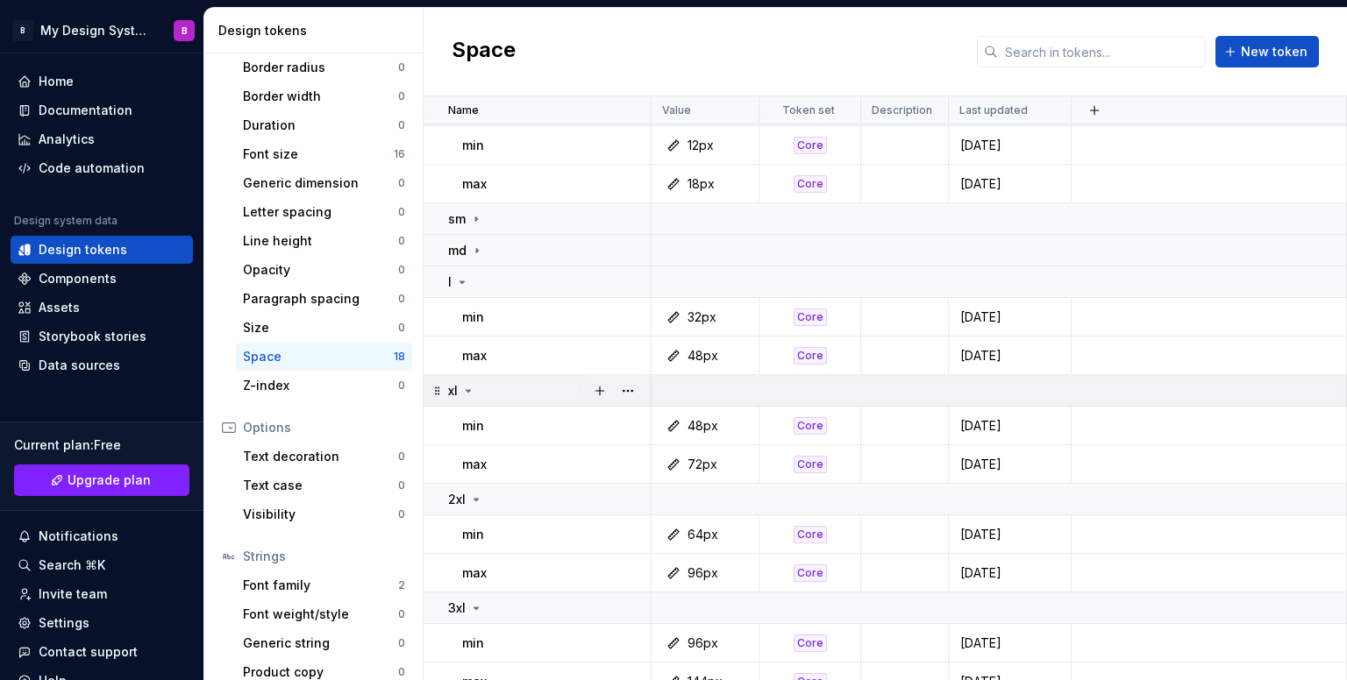
scroll to position [267, 0]
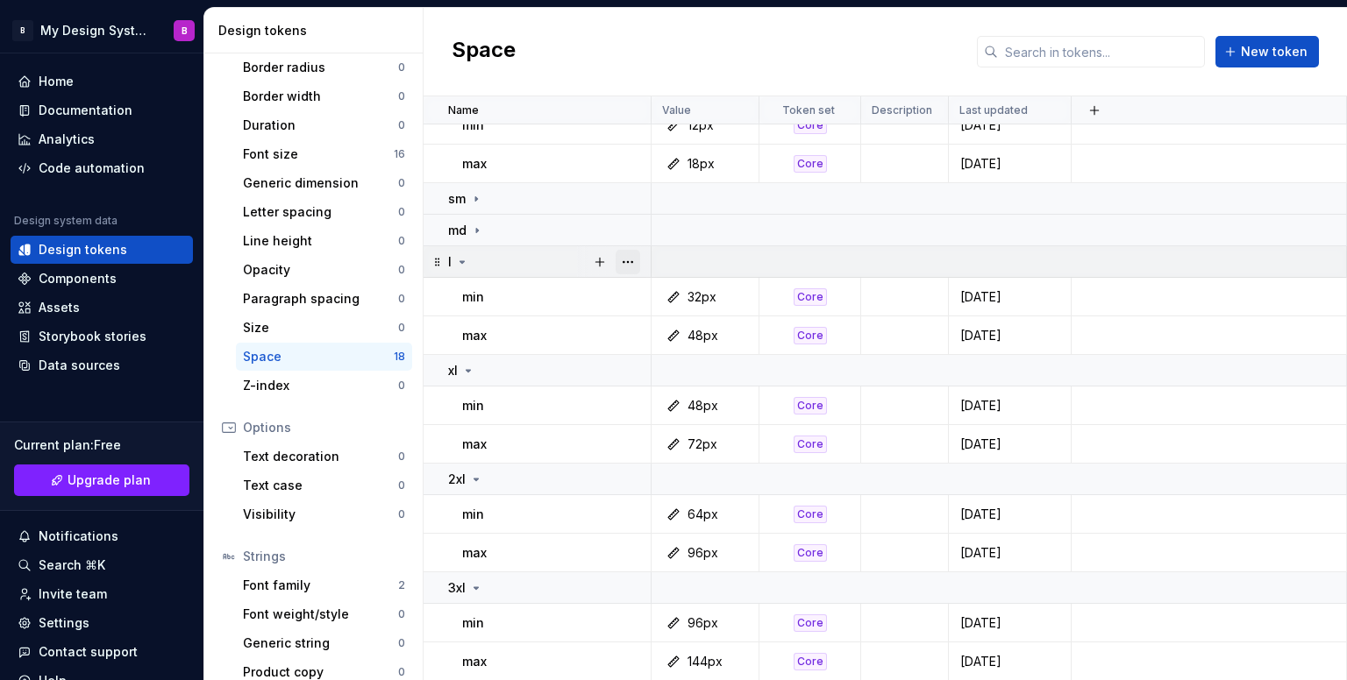
click at [628, 264] on button "button" at bounding box center [627, 262] width 25 height 25
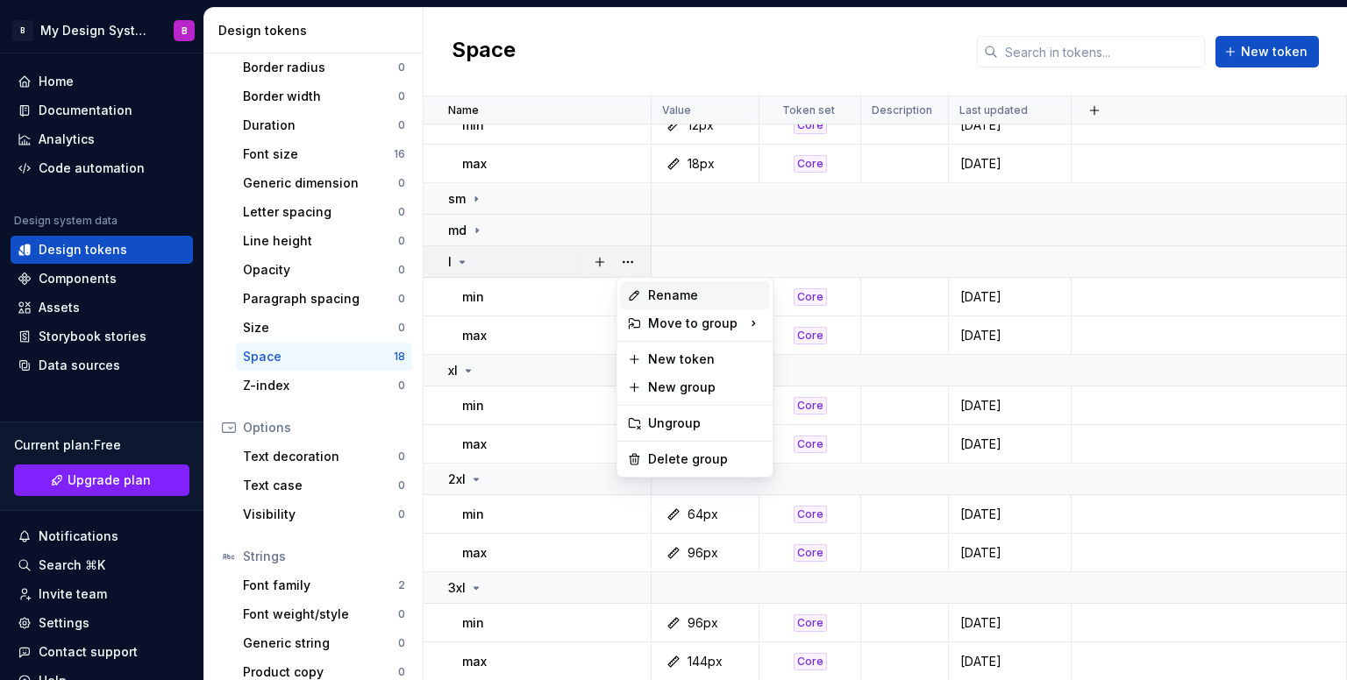
click at [645, 295] on div "Rename" at bounding box center [694, 295] width 149 height 28
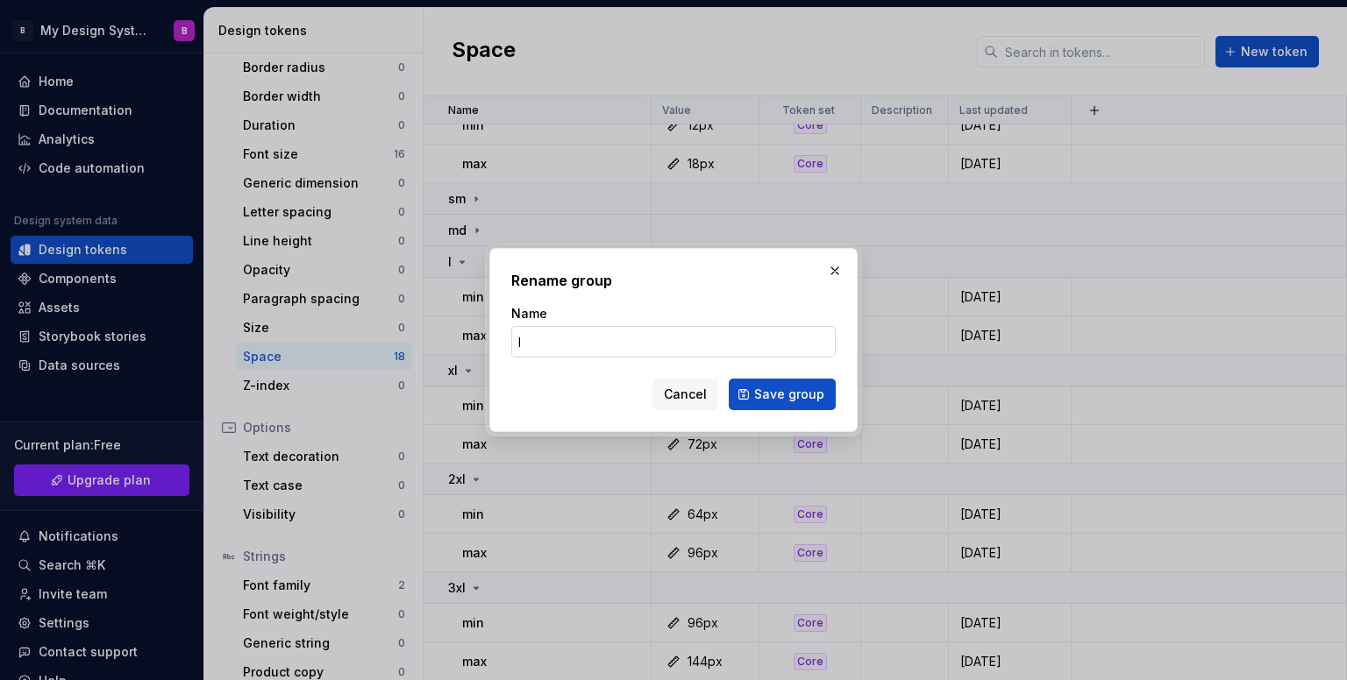
click at [607, 335] on input "l" at bounding box center [673, 342] width 324 height 32
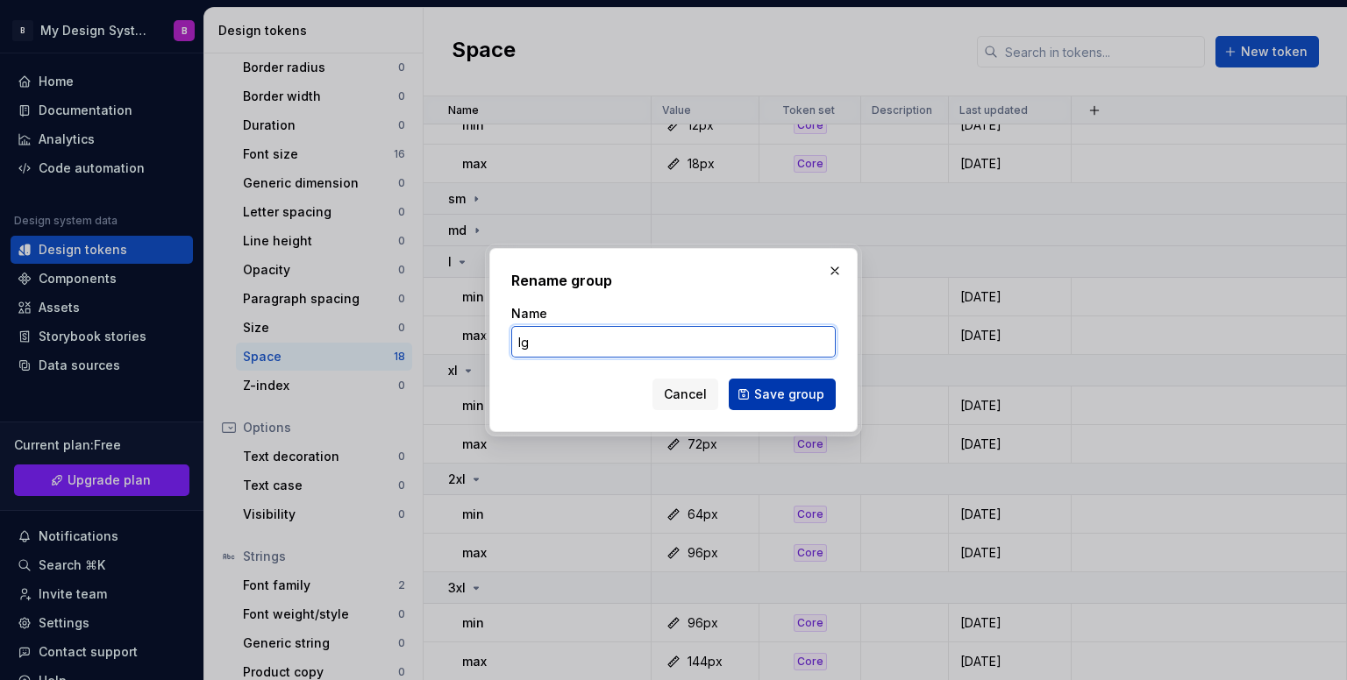
type input "lg"
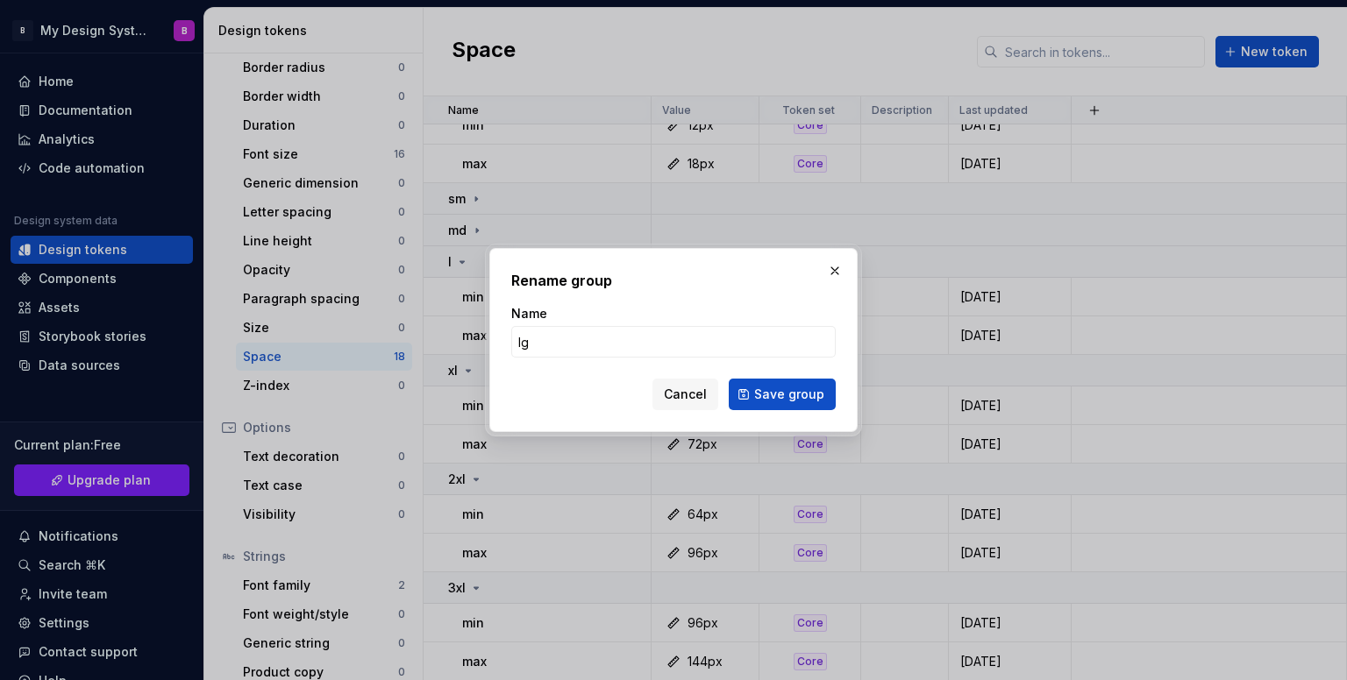
drag, startPoint x: 776, startPoint y: 402, endPoint x: 769, endPoint y: 414, distance: 14.1
click at [769, 413] on div "Rename group Name lg Cancel Save group" at bounding box center [673, 340] width 368 height 184
click at [786, 397] on span "Save group" at bounding box center [789, 395] width 70 height 18
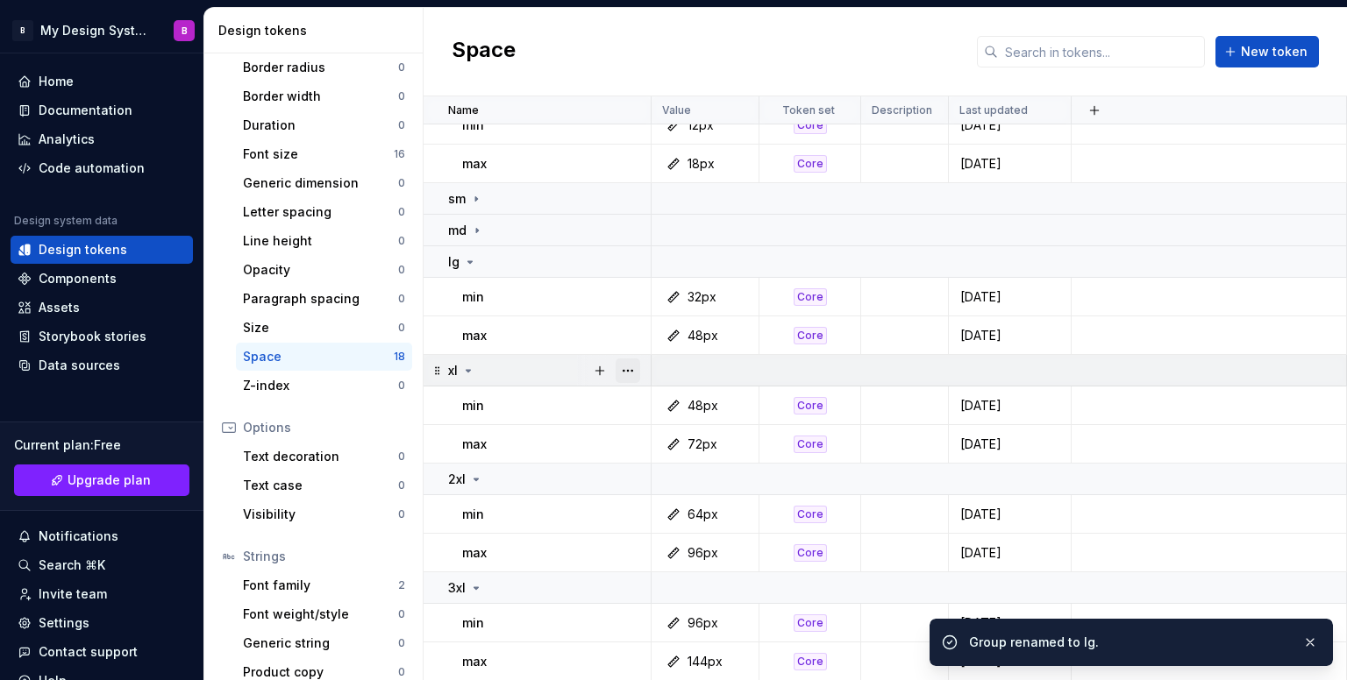
click at [628, 366] on button "button" at bounding box center [627, 371] width 25 height 25
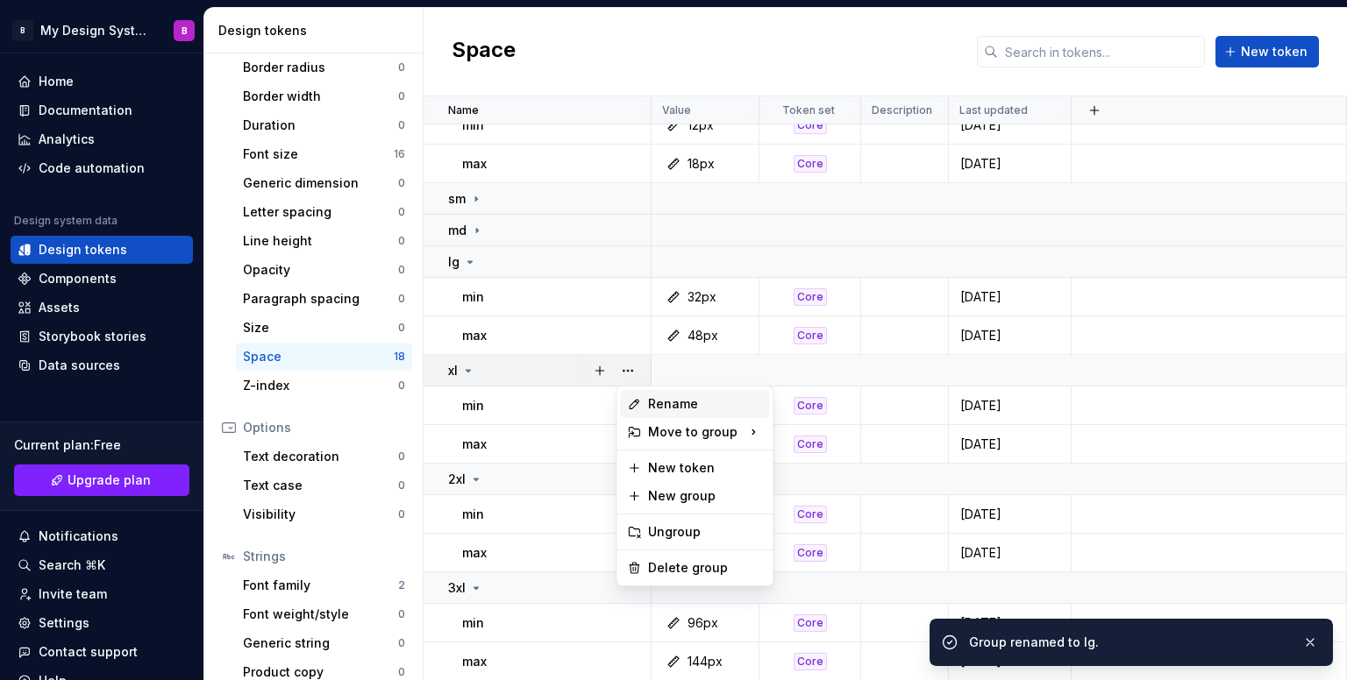
click at [692, 406] on div "Rename" at bounding box center [705, 404] width 114 height 18
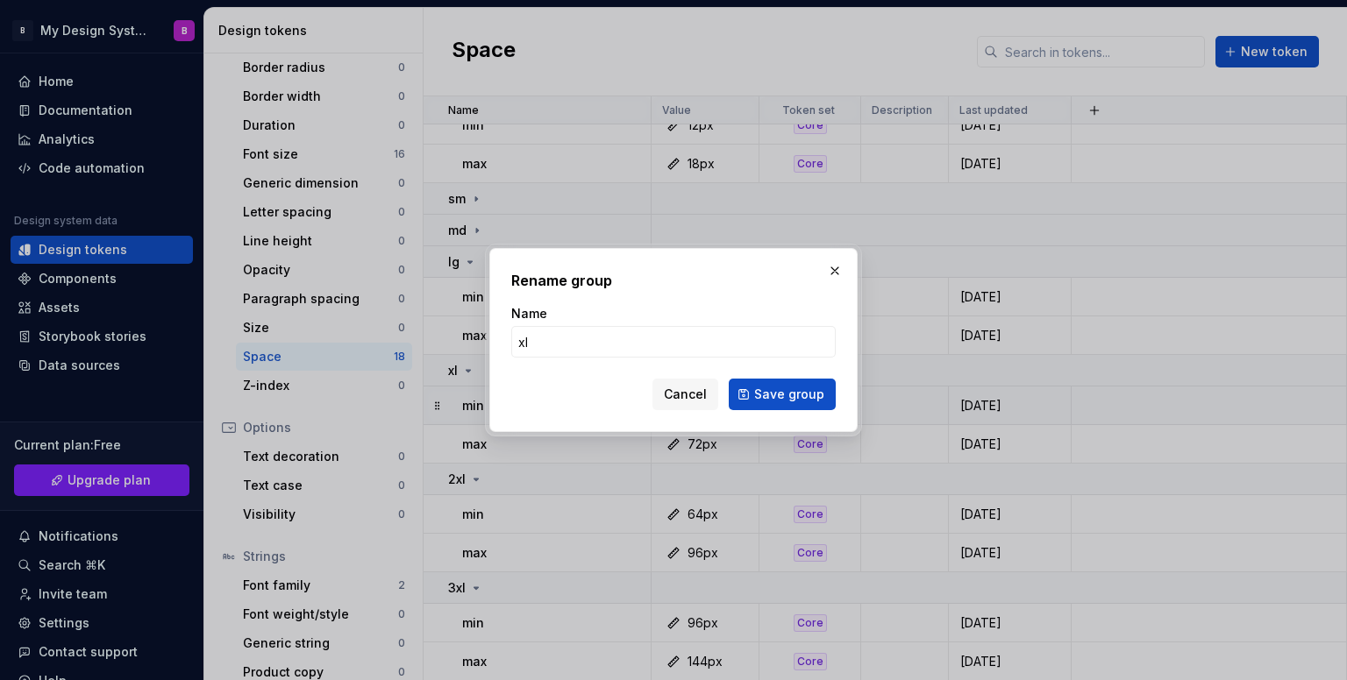
click at [673, 409] on button "Cancel" at bounding box center [685, 395] width 66 height 32
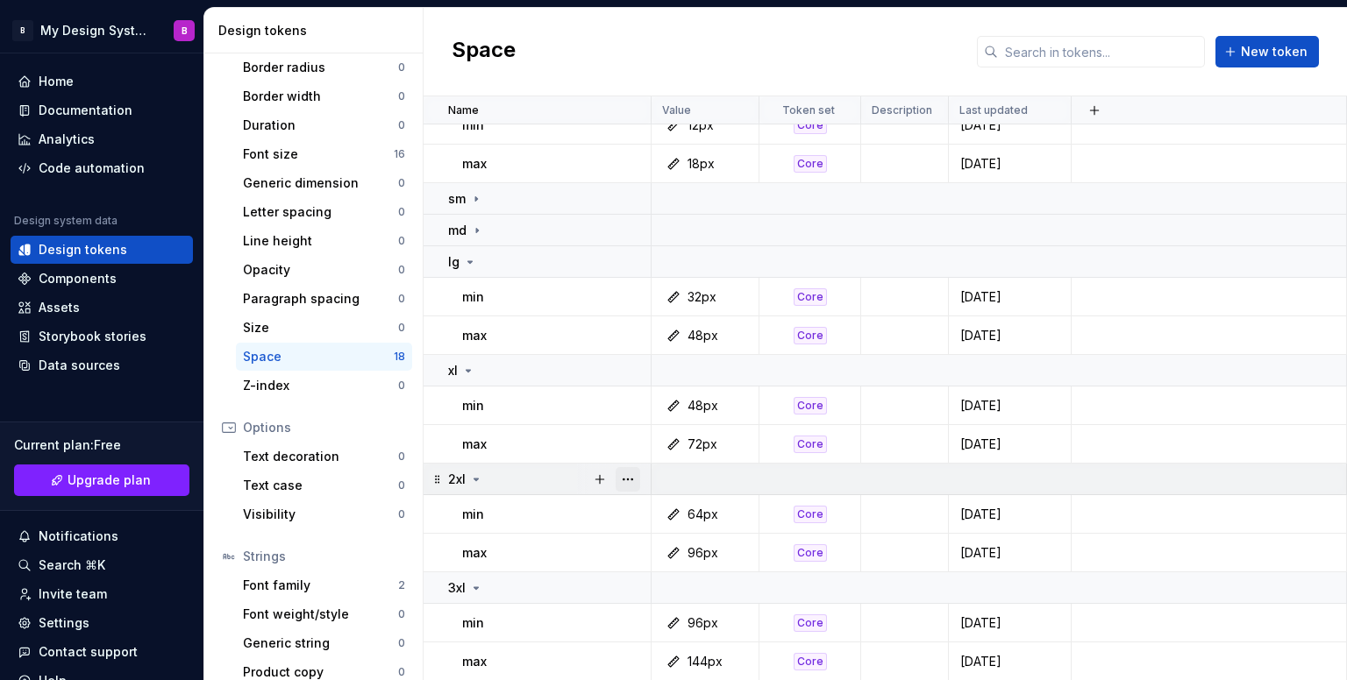
click at [631, 485] on button "button" at bounding box center [627, 479] width 25 height 25
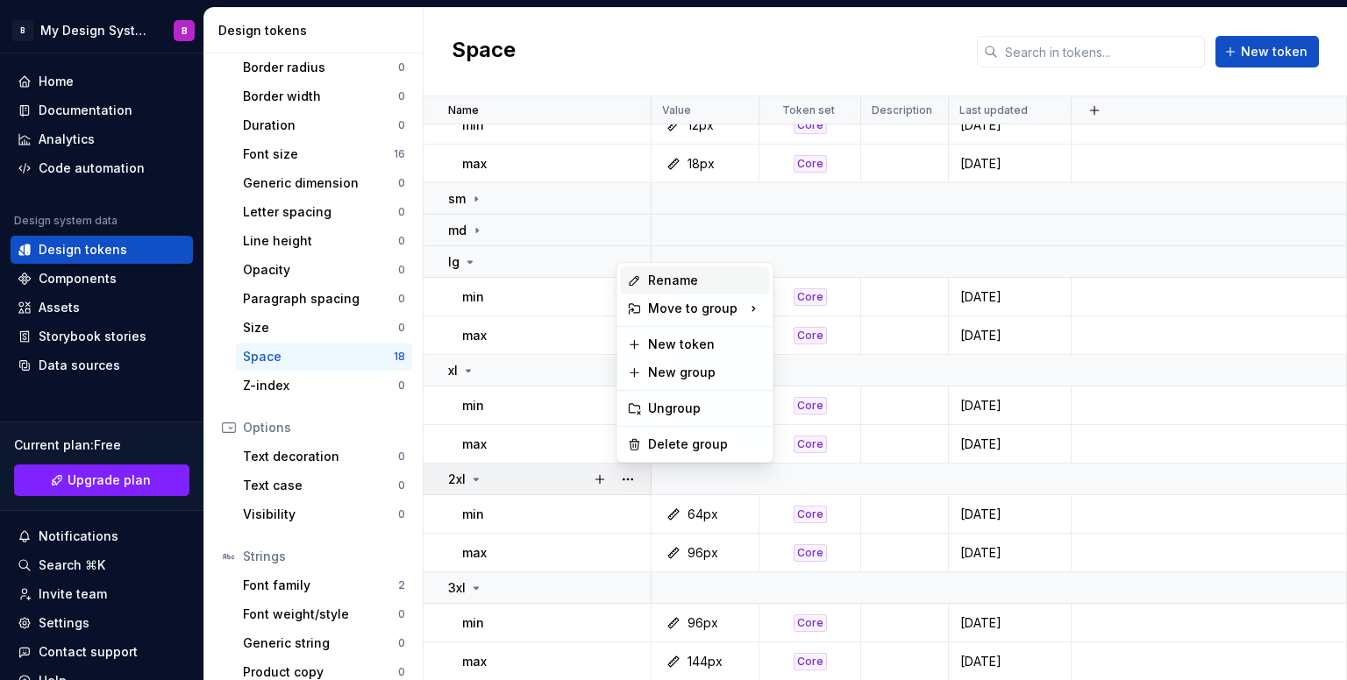
click at [656, 278] on div "Rename" at bounding box center [705, 281] width 114 height 18
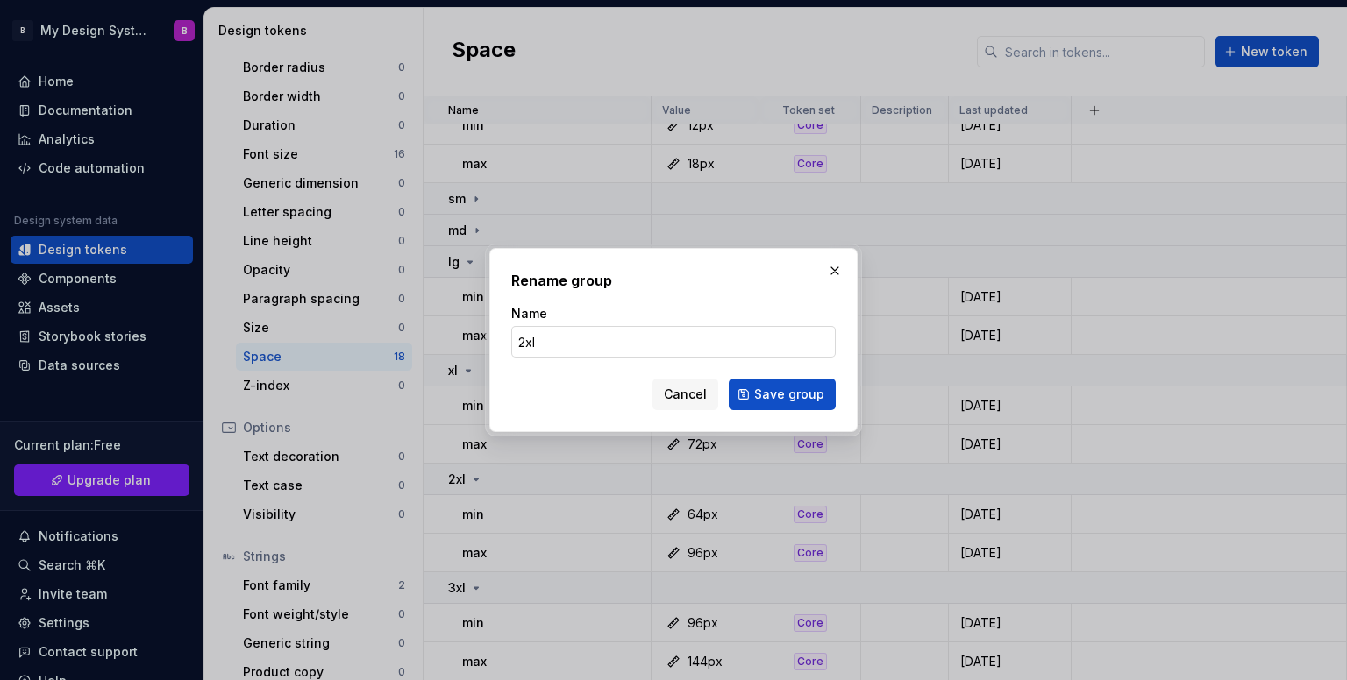
click at [519, 334] on input "2xl" at bounding box center [673, 342] width 324 height 32
click at [524, 338] on input "2xl" at bounding box center [673, 342] width 324 height 32
click at [522, 347] on input "2xl" at bounding box center [673, 342] width 324 height 32
drag, startPoint x: 526, startPoint y: 342, endPoint x: 515, endPoint y: 339, distance: 11.7
click at [515, 339] on input "2xl" at bounding box center [673, 342] width 324 height 32
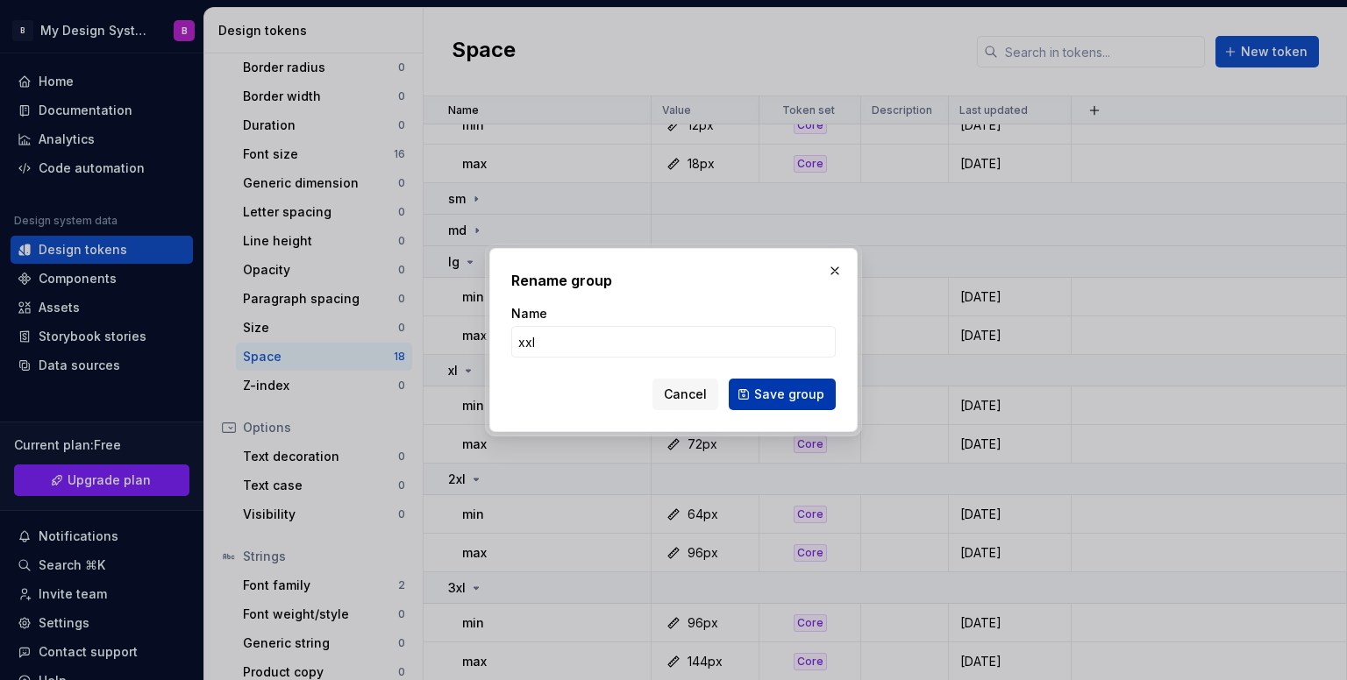
type input "xxl"
click at [754, 392] on button "Save group" at bounding box center [782, 395] width 107 height 32
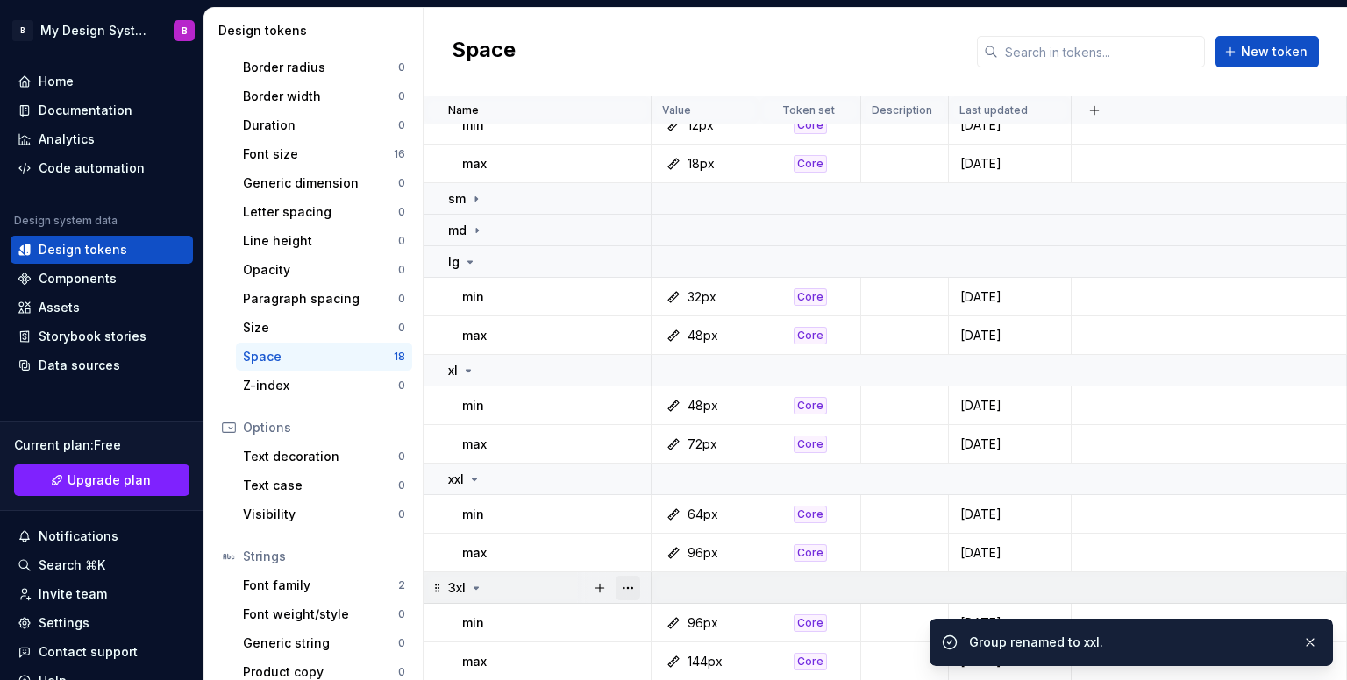
click at [629, 590] on button "button" at bounding box center [627, 588] width 25 height 25
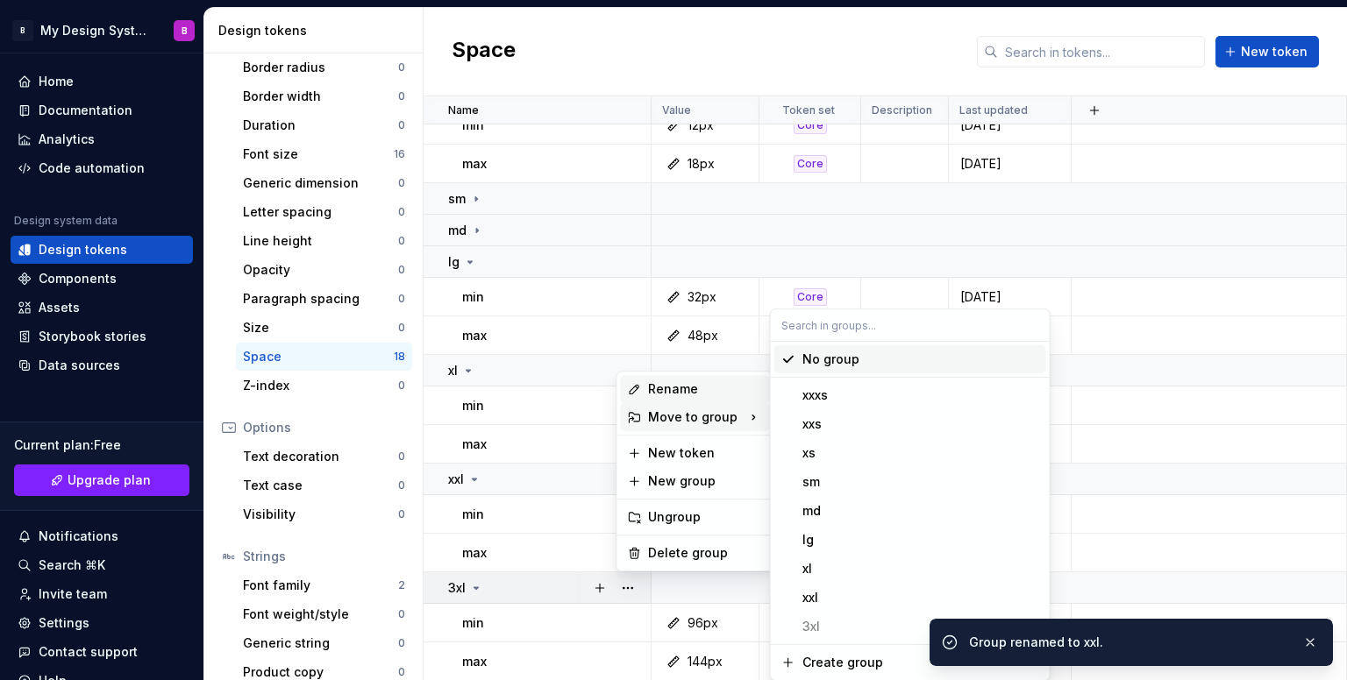
click at [672, 388] on div "Rename" at bounding box center [705, 389] width 114 height 18
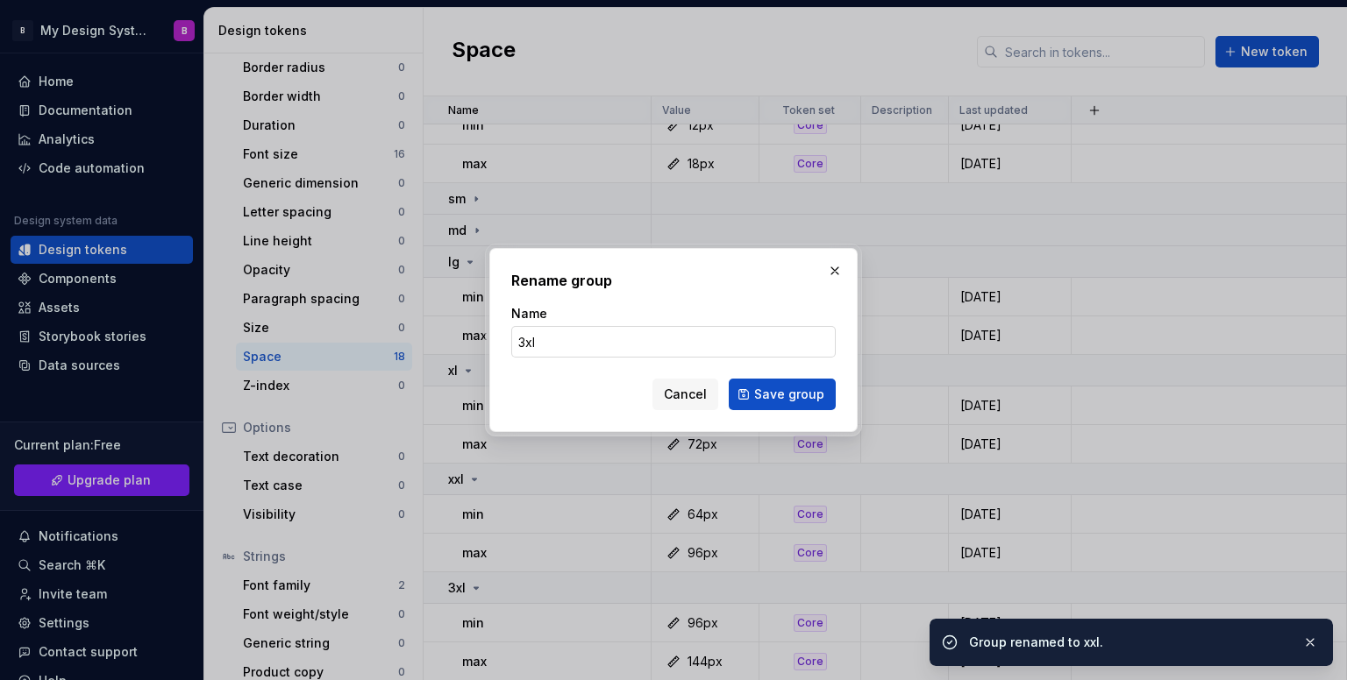
click at [527, 348] on input "3xl" at bounding box center [673, 342] width 324 height 32
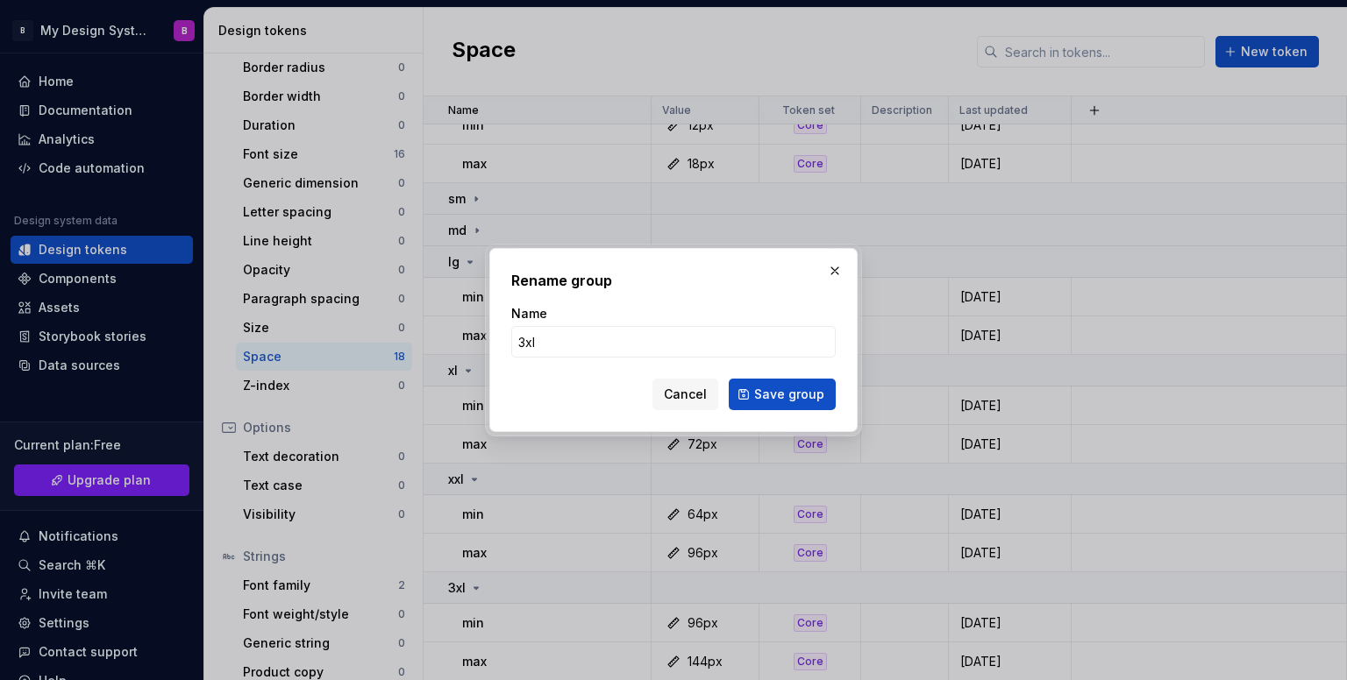
drag, startPoint x: 517, startPoint y: 342, endPoint x: 503, endPoint y: 342, distance: 14.0
click at [505, 341] on div "Rename group Name 3xl Cancel Save group" at bounding box center [673, 340] width 368 height 184
type input "xxxl"
click at [747, 383] on button "Save group" at bounding box center [782, 395] width 107 height 32
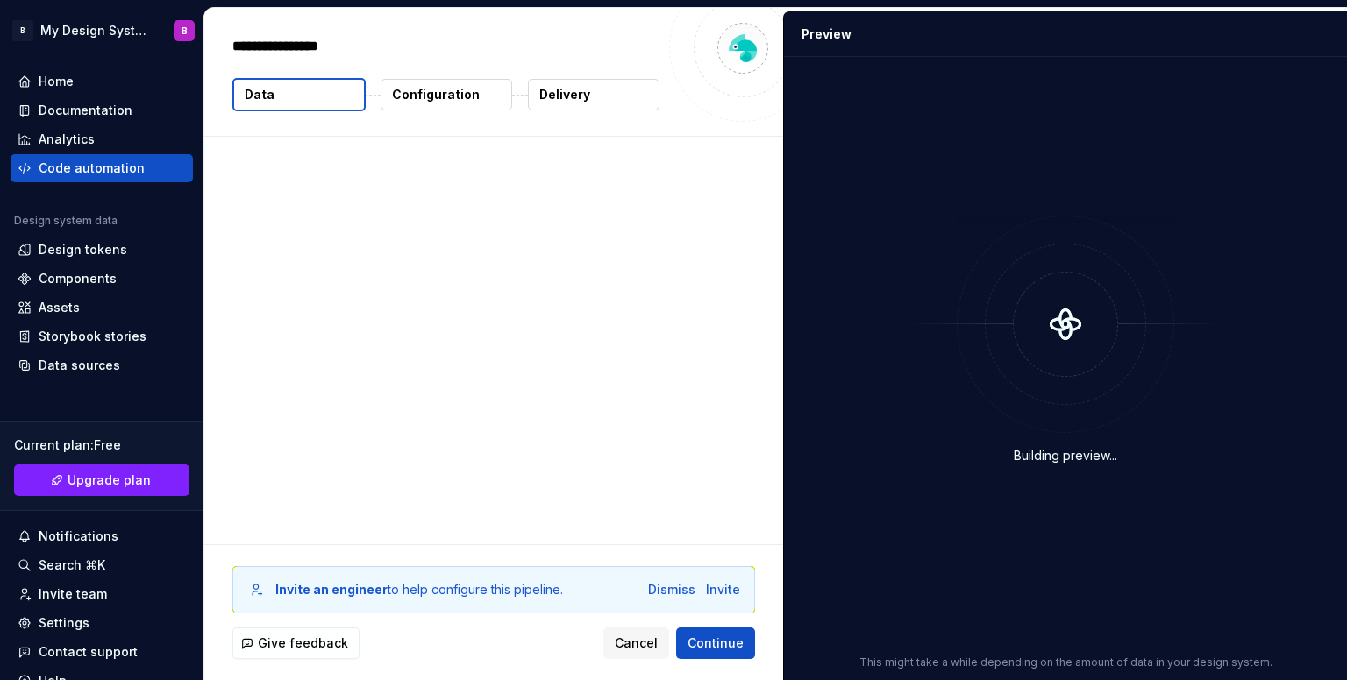
type textarea "*"
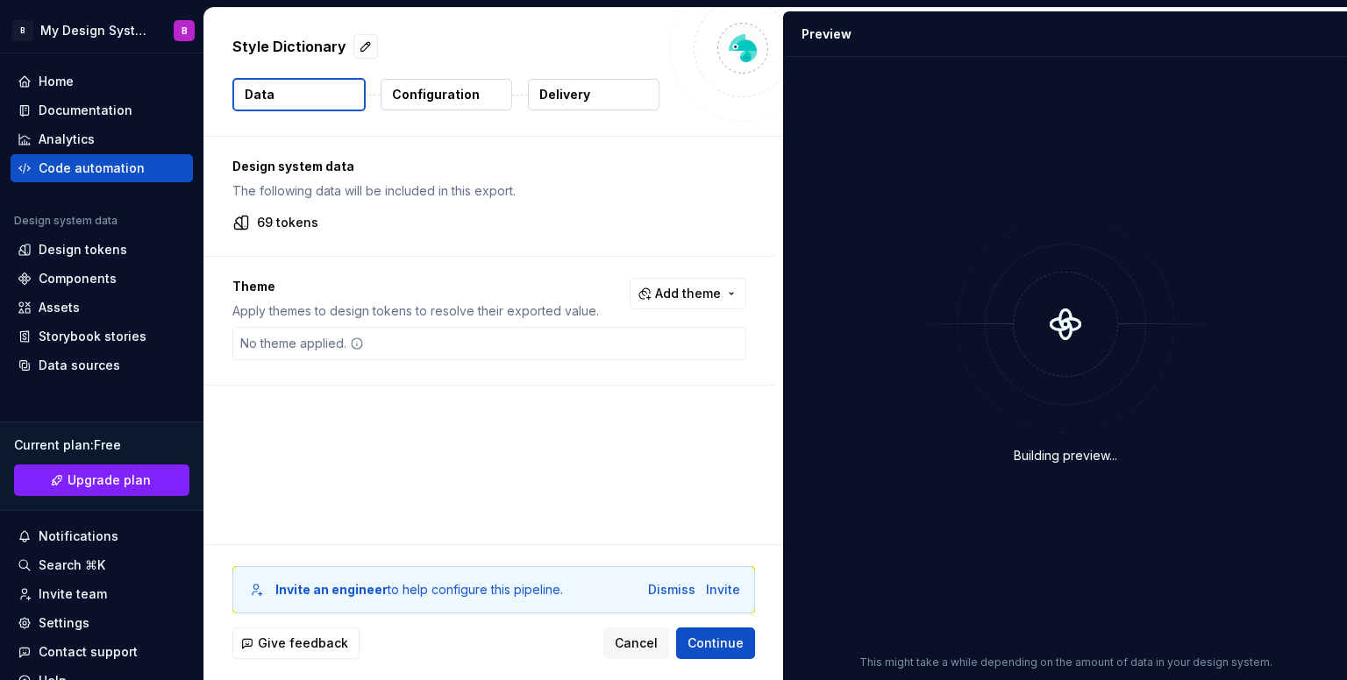
click at [475, 102] on button "Configuration" at bounding box center [446, 95] width 132 height 32
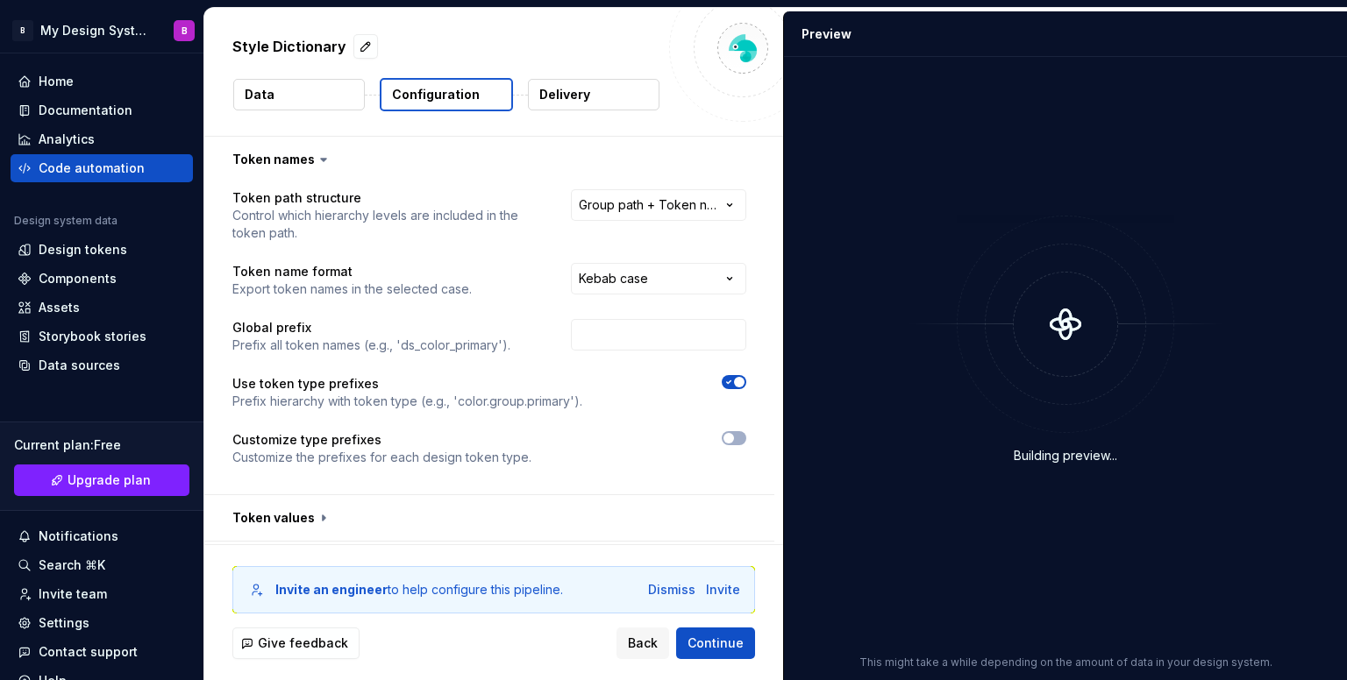
click at [475, 102] on button "Configuration" at bounding box center [446, 94] width 133 height 33
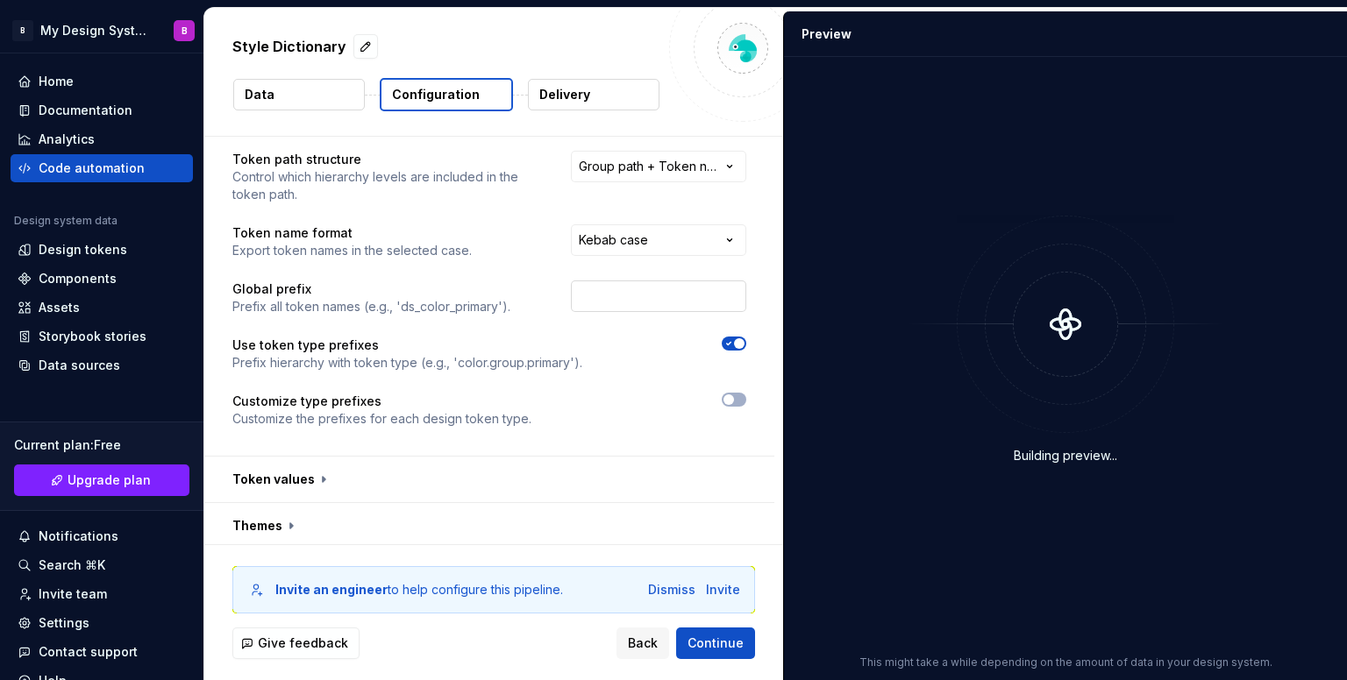
scroll to position [134, 0]
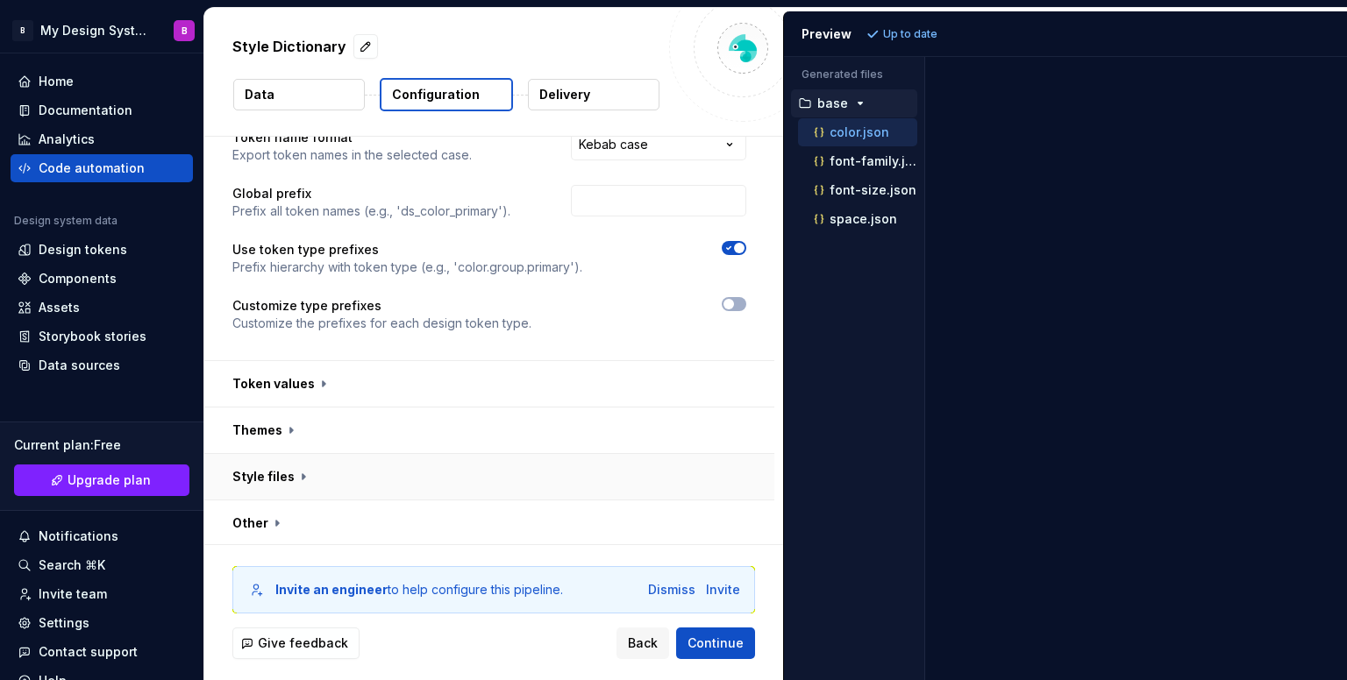
click at [544, 479] on button "button" at bounding box center [489, 477] width 570 height 46
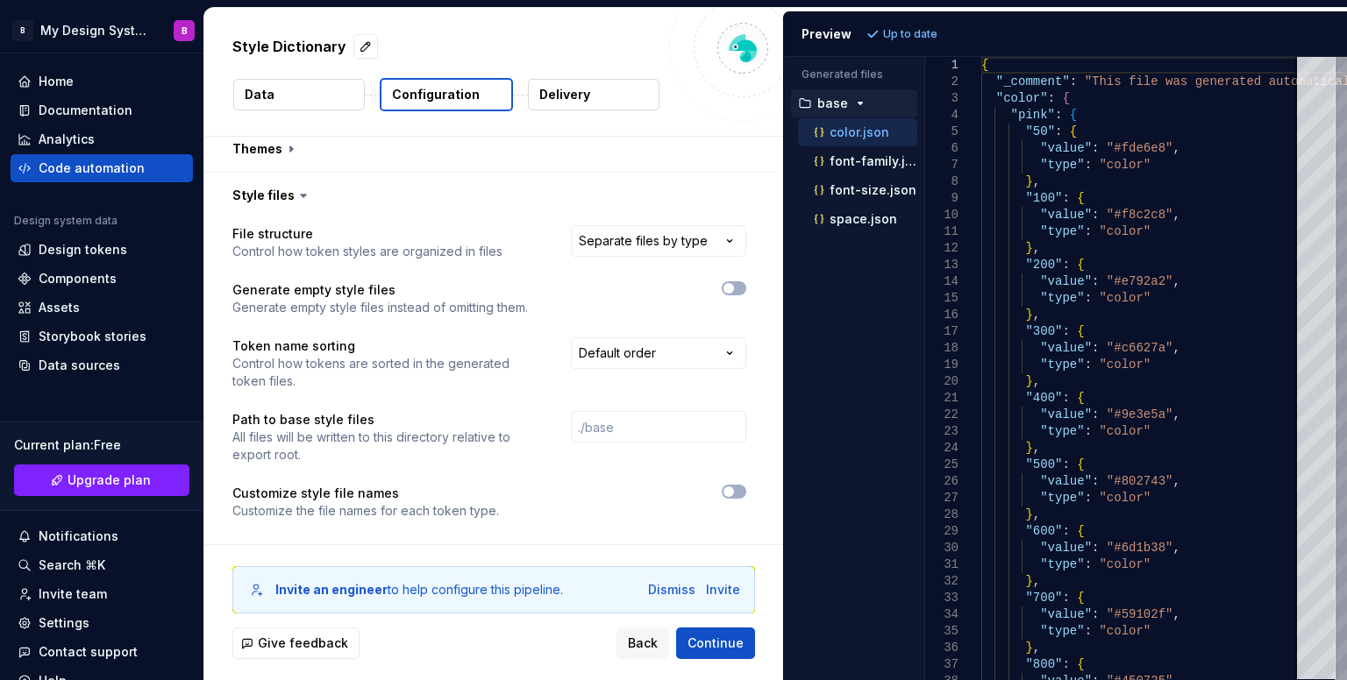
scroll to position [464, 0]
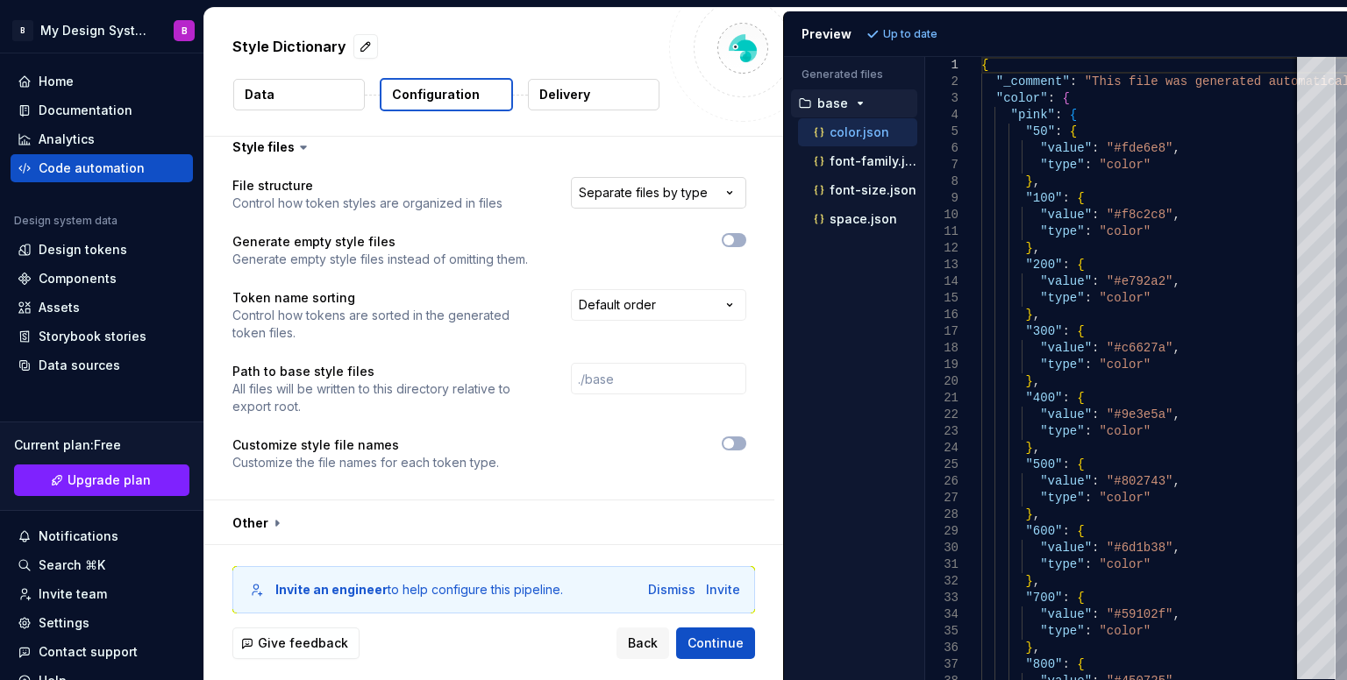
click at [682, 182] on html "**********" at bounding box center [673, 340] width 1347 height 680
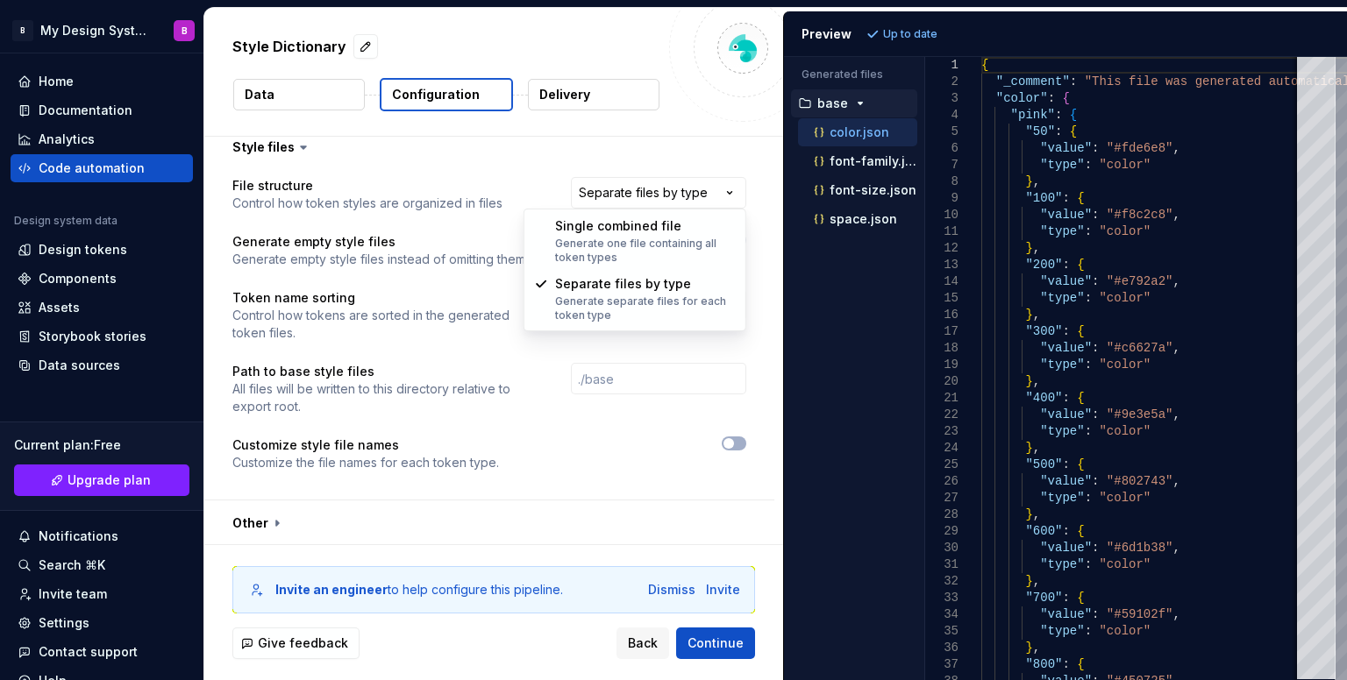
select select "**********"
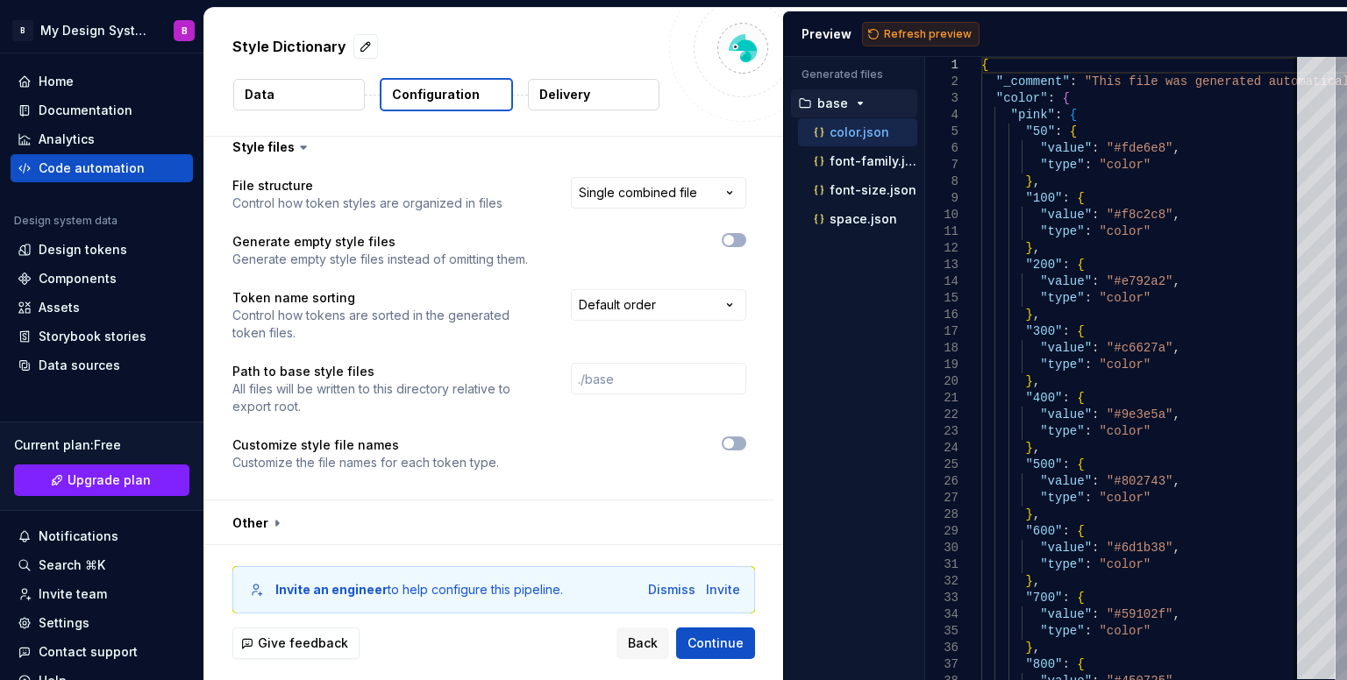
click at [917, 29] on span "Refresh preview" at bounding box center [928, 34] width 88 height 14
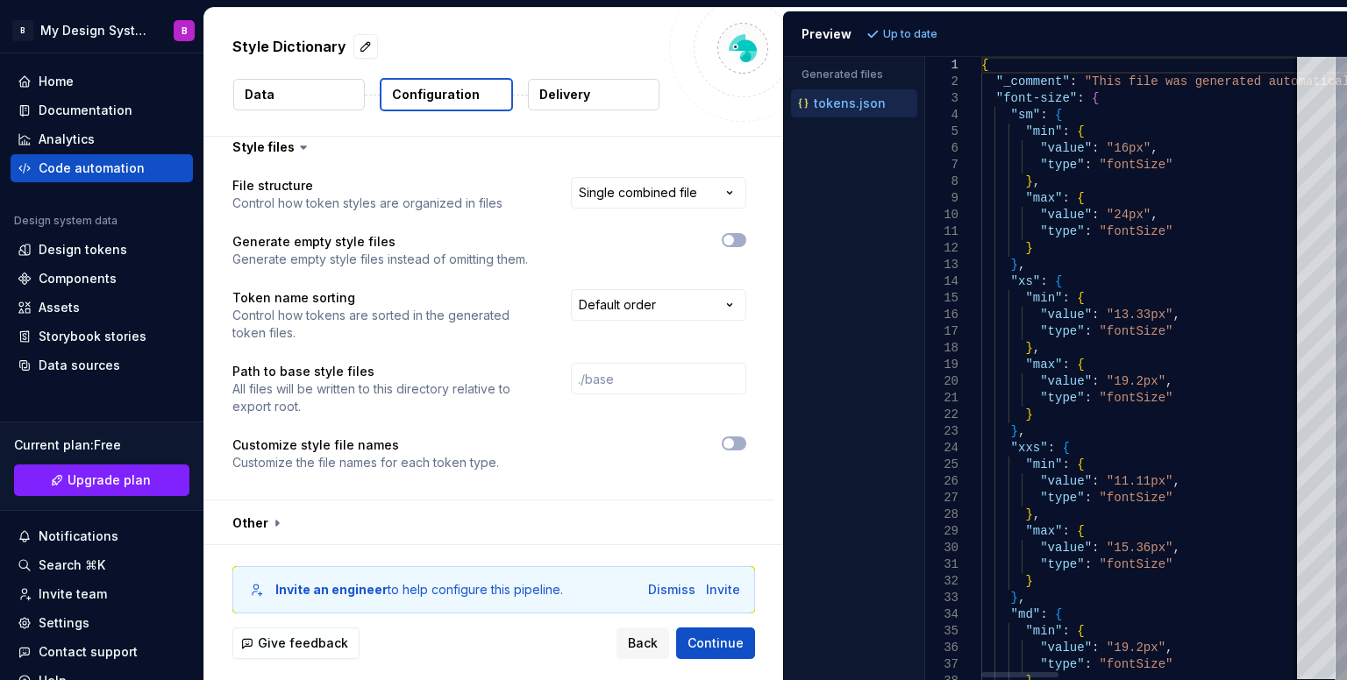
scroll to position [0, 0]
type textarea "**********"
